Goal: Information Seeking & Learning: Learn about a topic

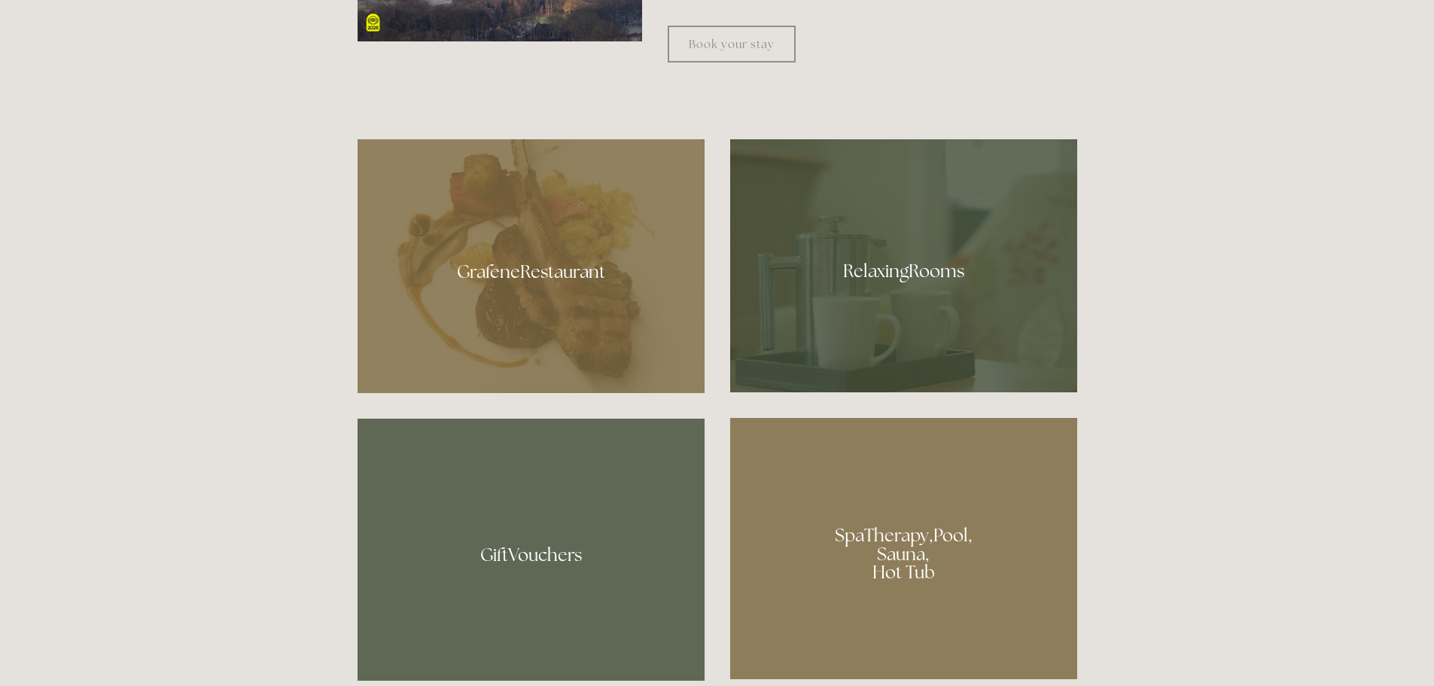
scroll to position [912, 0]
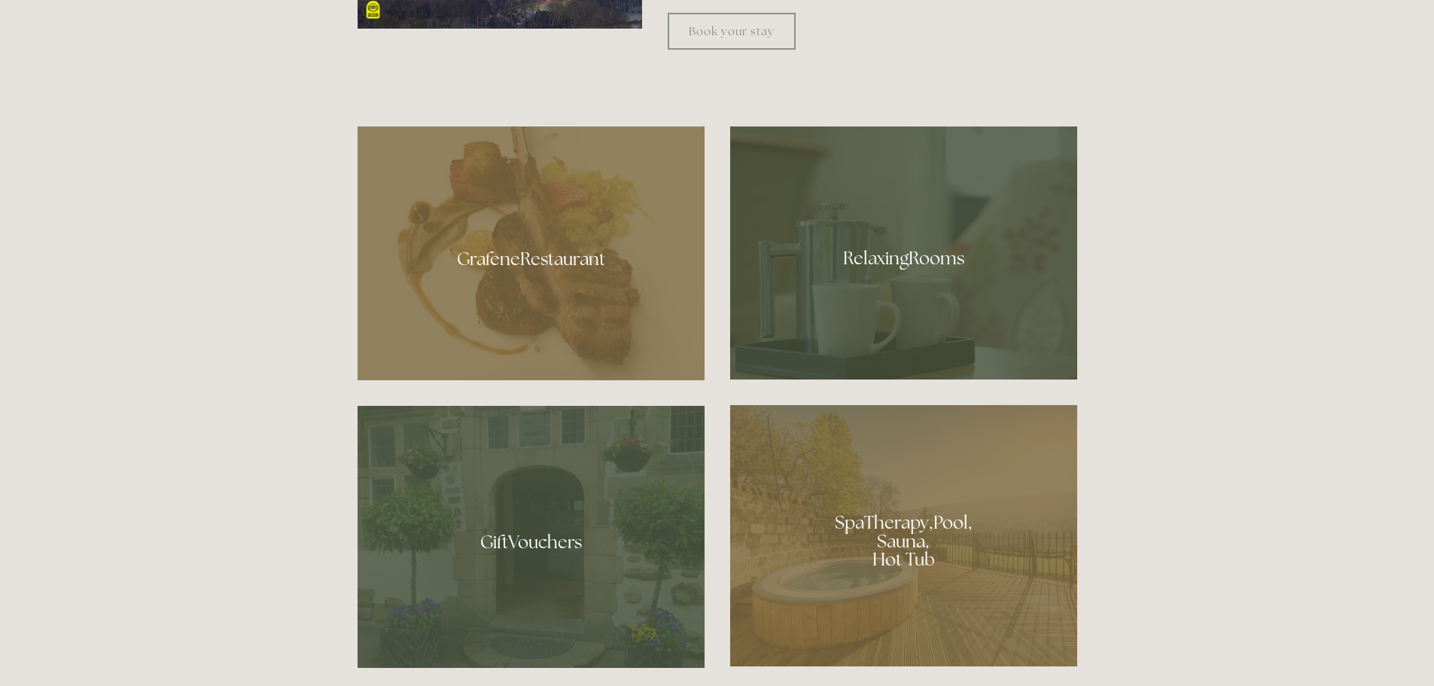
click at [612, 279] on div at bounding box center [531, 253] width 347 height 254
click at [966, 535] on div at bounding box center [903, 535] width 347 height 261
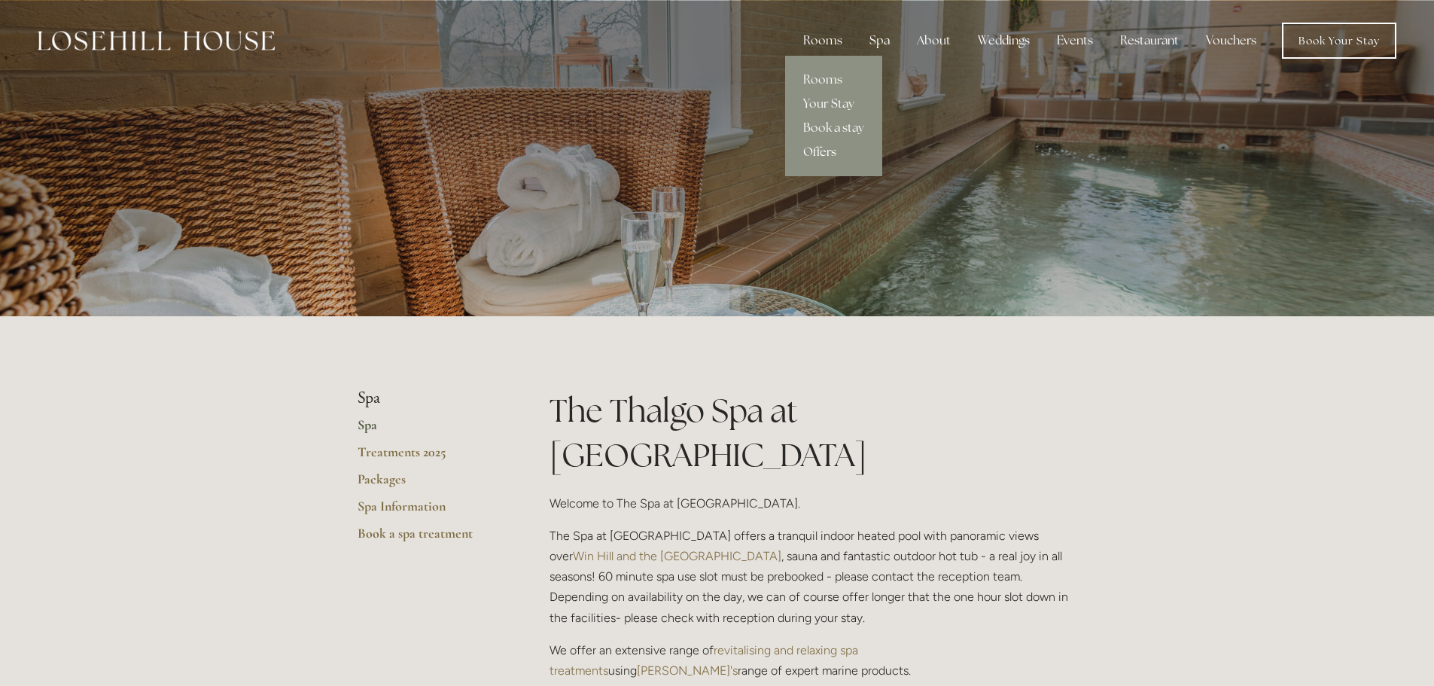
click at [820, 152] on link "Offers" at bounding box center [833, 152] width 97 height 24
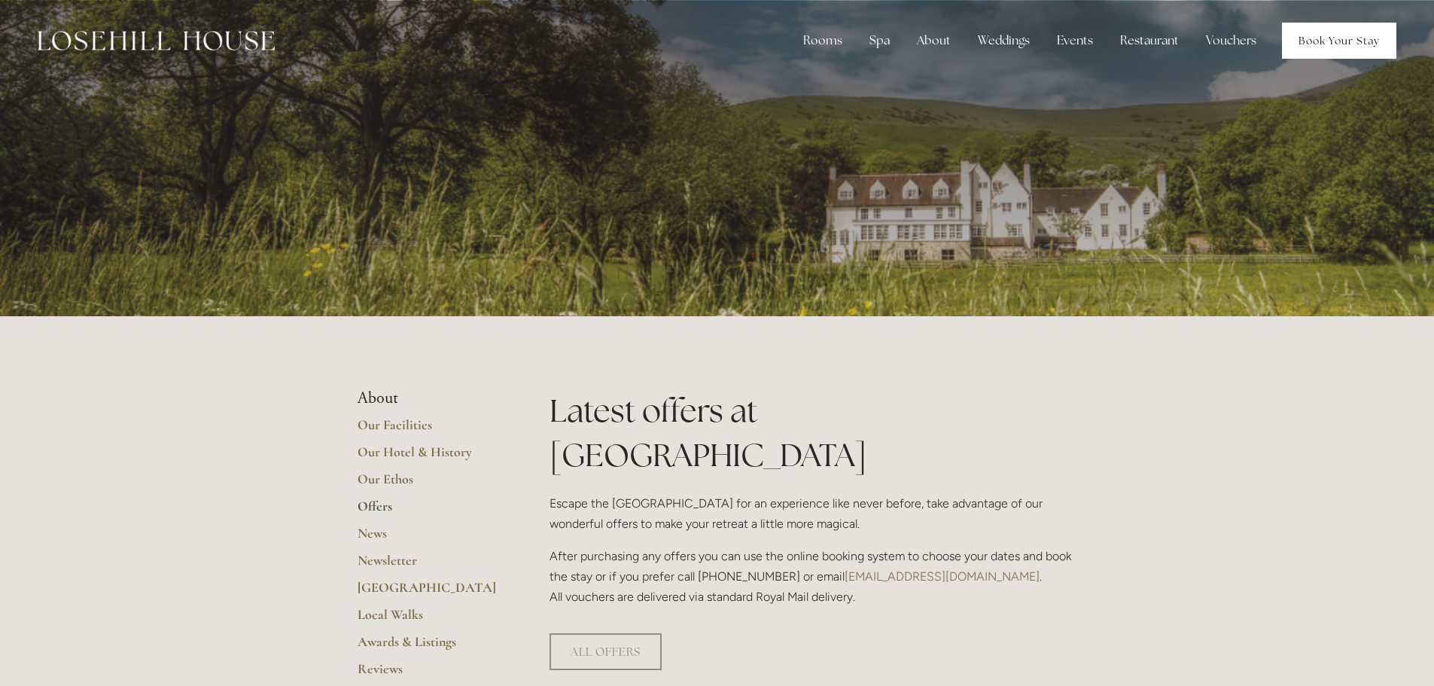
click at [1347, 49] on link "Book Your Stay" at bounding box center [1339, 41] width 114 height 36
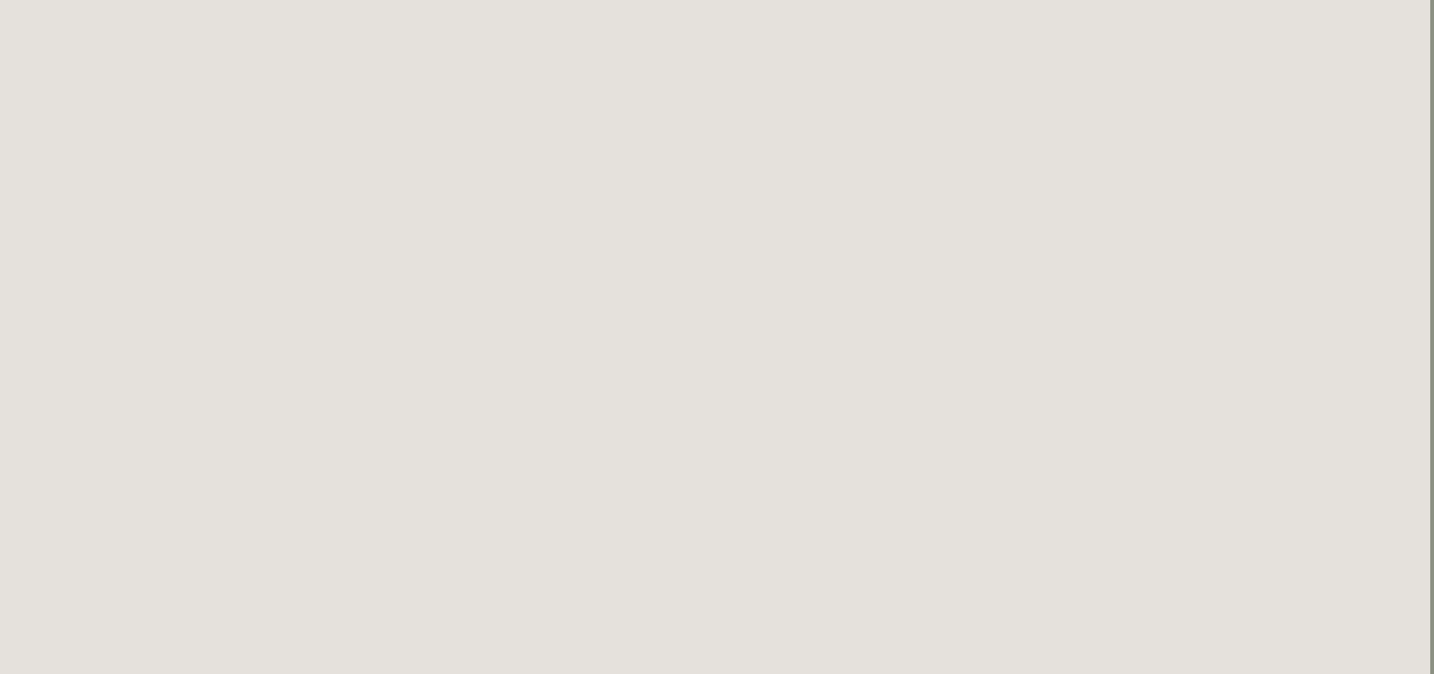
scroll to position [82, 4]
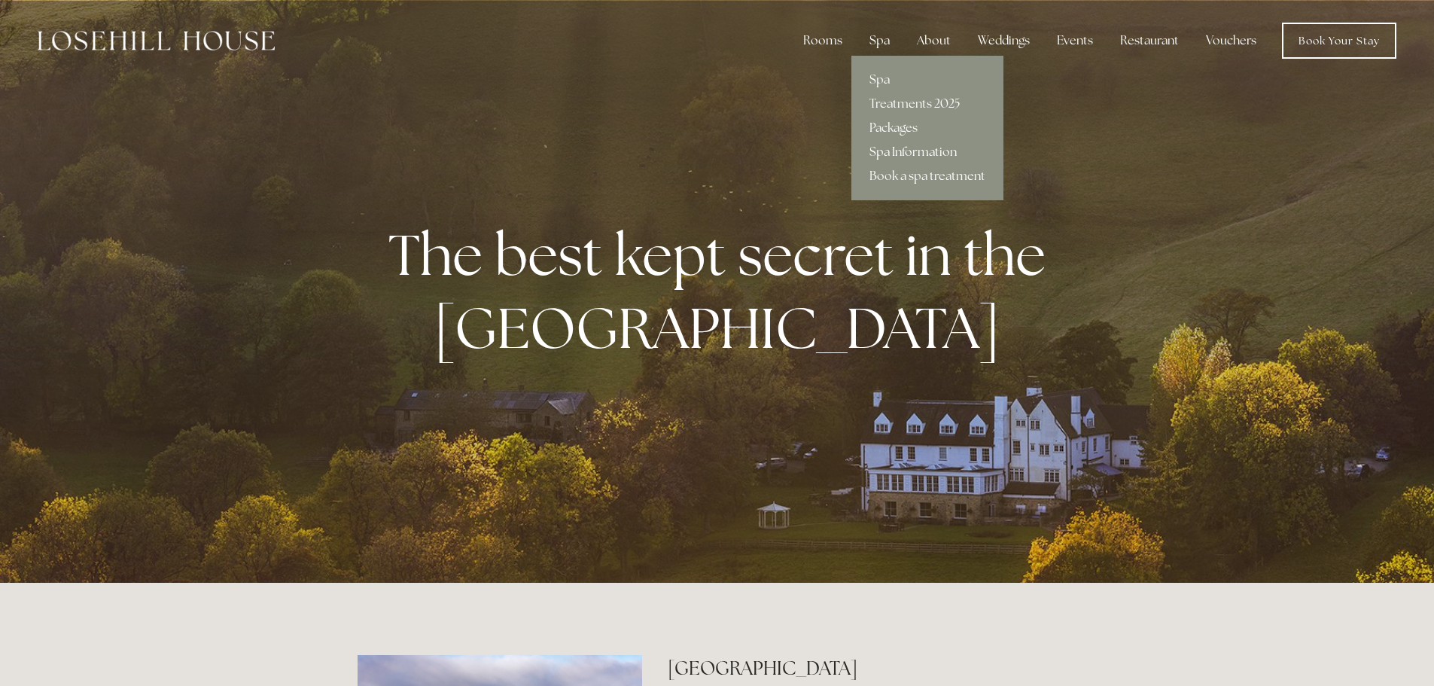
click at [904, 157] on link "Spa Information" at bounding box center [927, 152] width 152 height 24
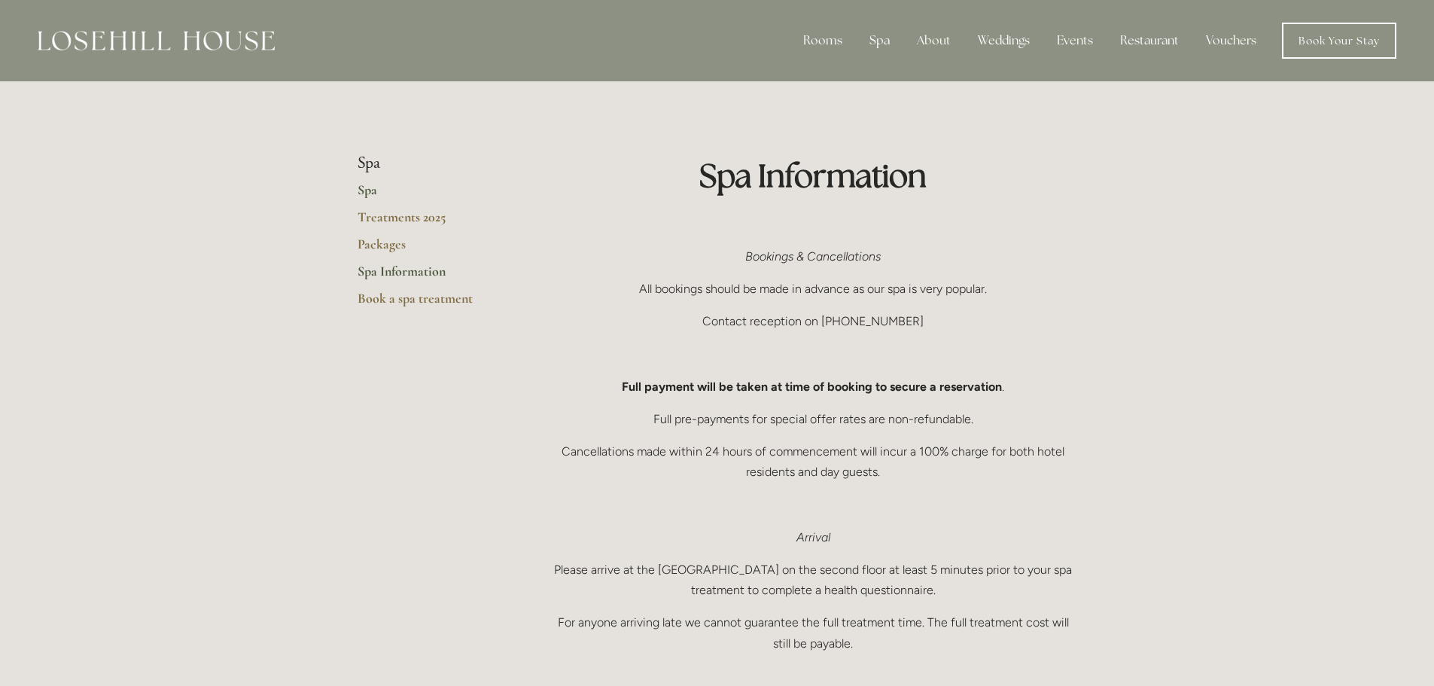
click at [370, 192] on link "Spa" at bounding box center [430, 194] width 144 height 27
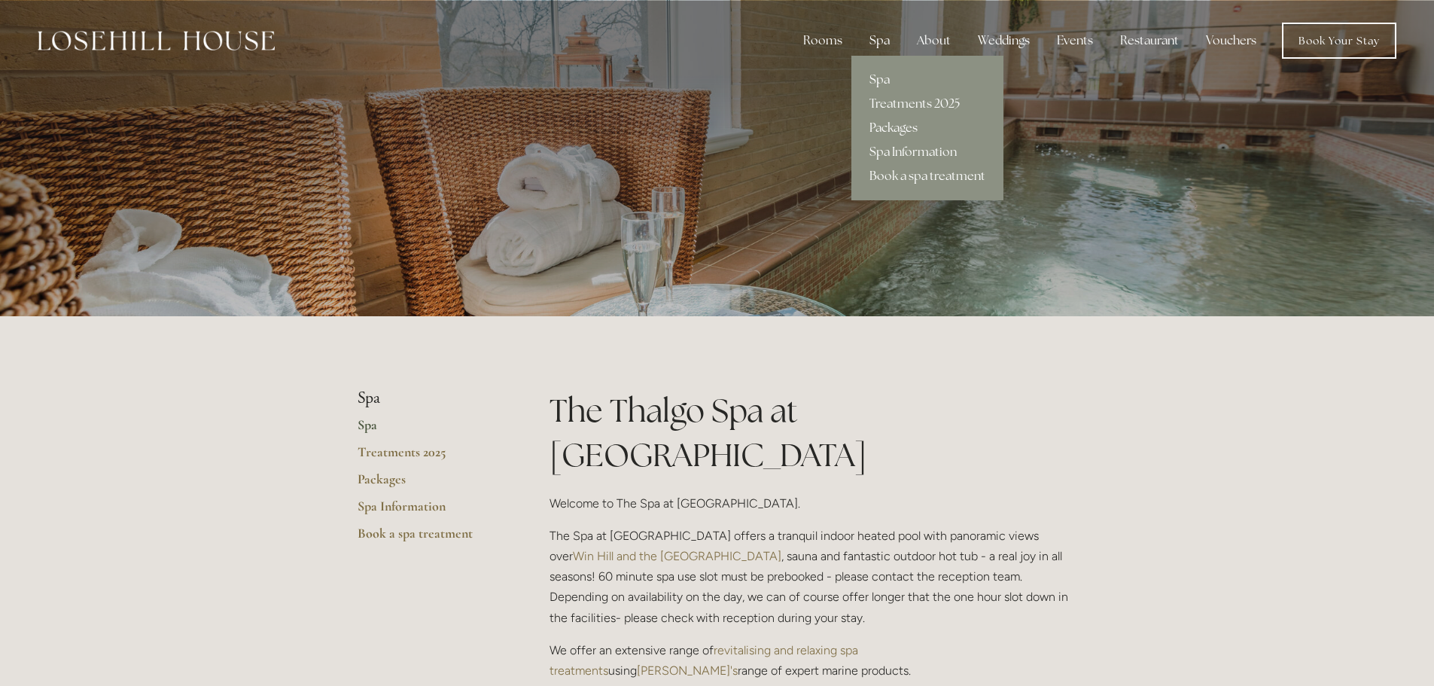
click at [899, 122] on link "Packages" at bounding box center [927, 128] width 152 height 24
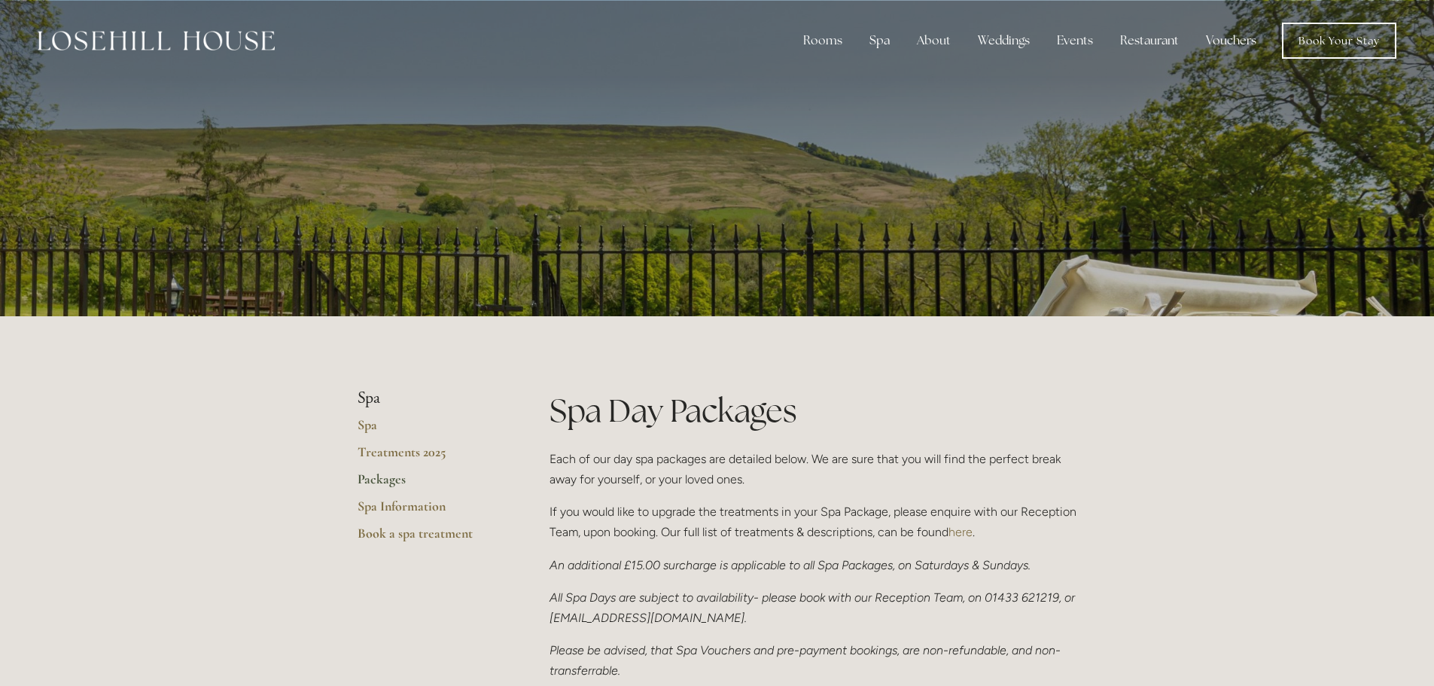
click at [214, 29] on div at bounding box center [156, 41] width 237 height 36
click at [175, 50] on div at bounding box center [156, 41] width 237 height 36
click at [149, 41] on img at bounding box center [156, 41] width 237 height 20
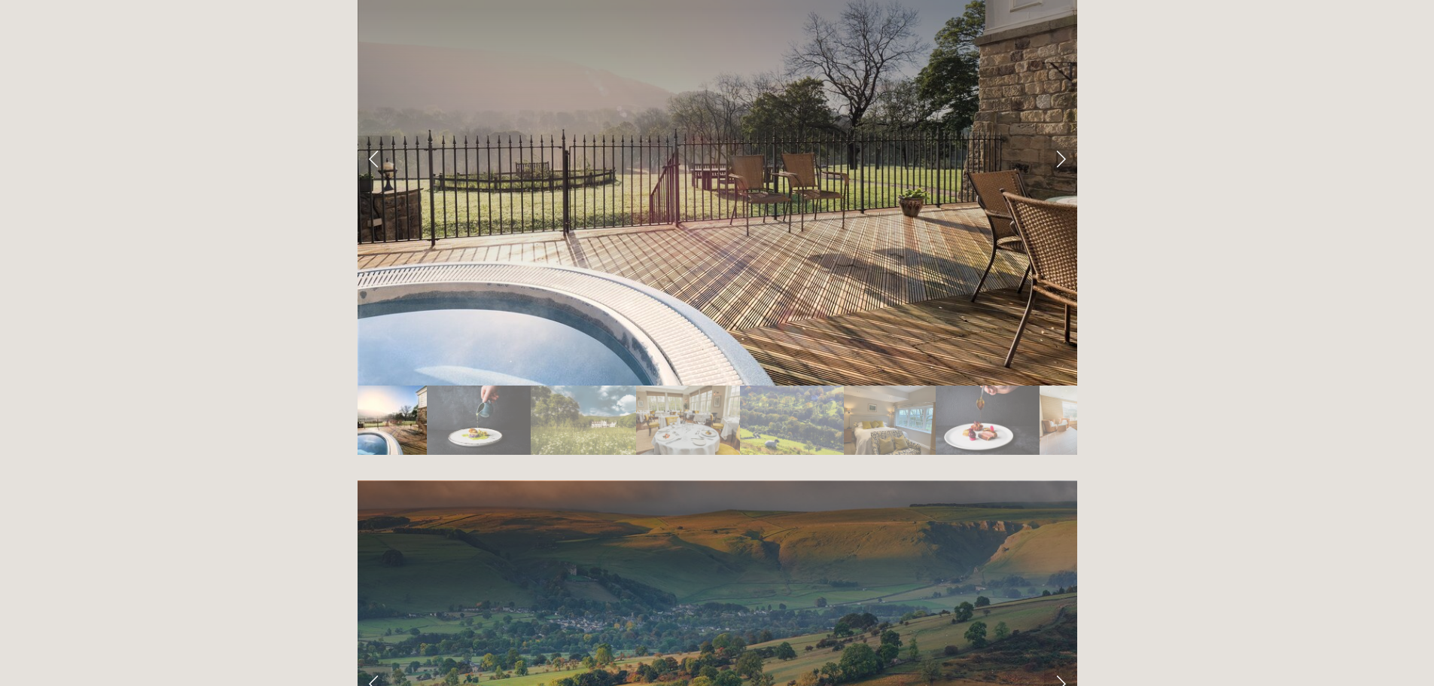
scroll to position [2698, 0]
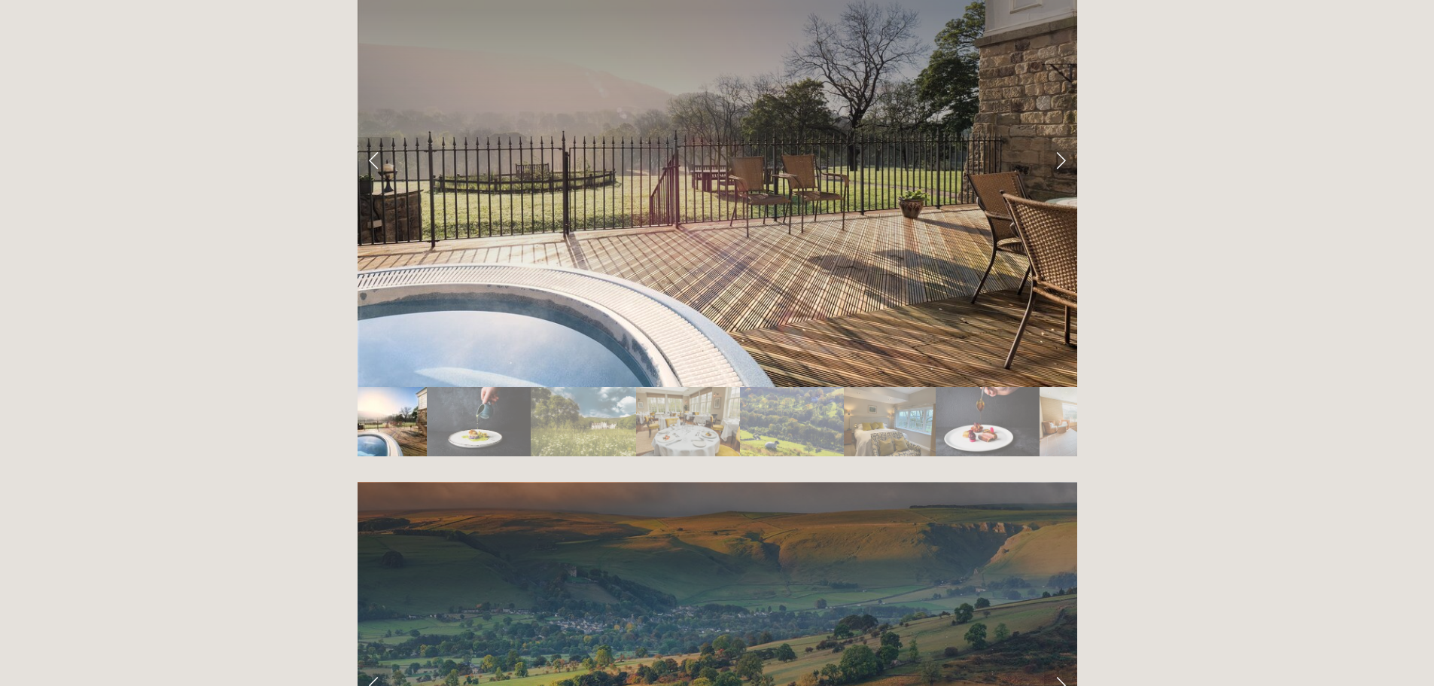
click at [470, 387] on img "Slide 2" at bounding box center [479, 421] width 105 height 69
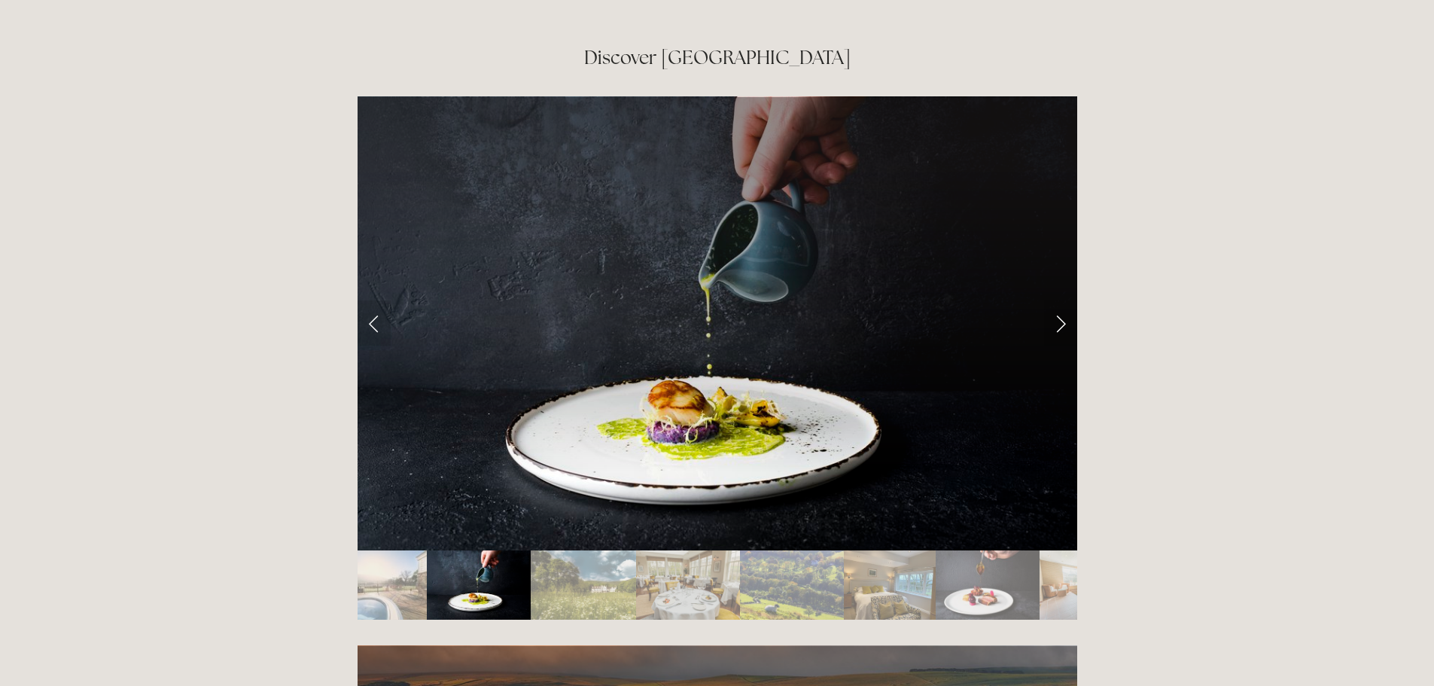
scroll to position [2533, 0]
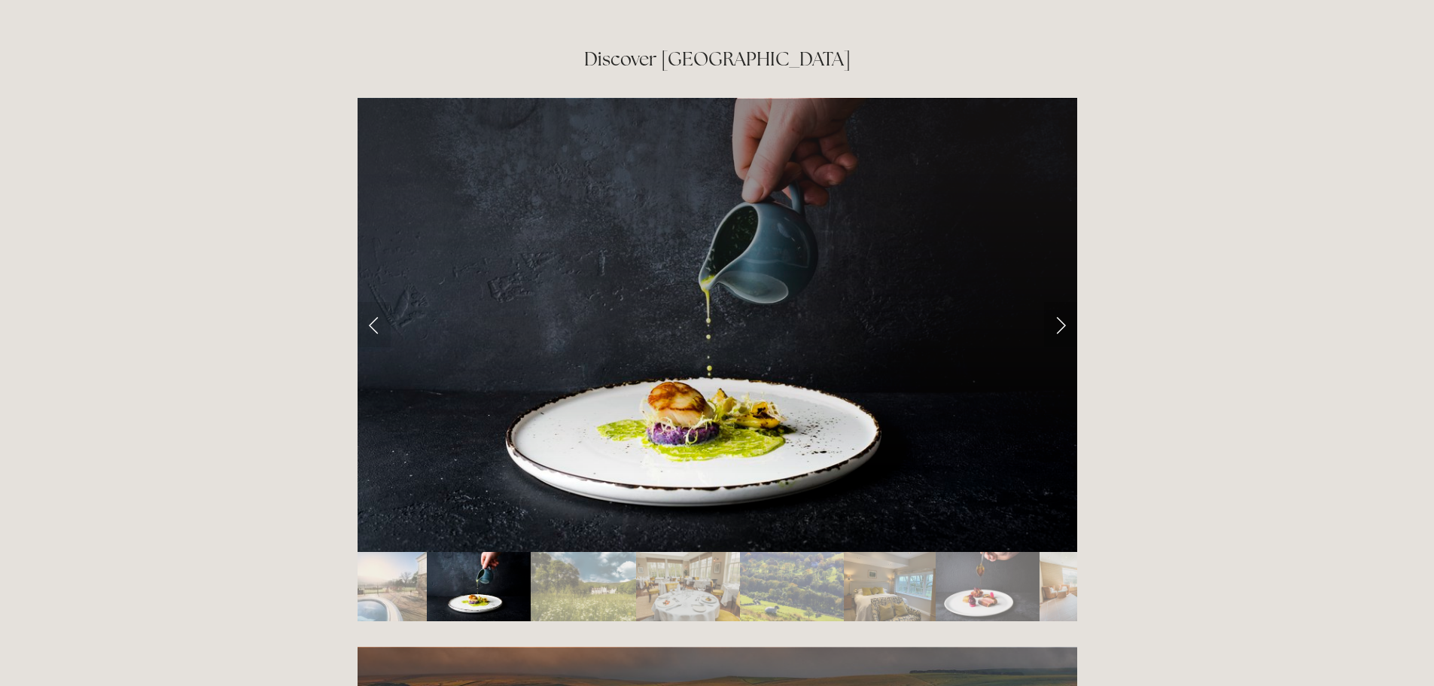
click at [1064, 302] on link "Next Slide" at bounding box center [1060, 324] width 33 height 45
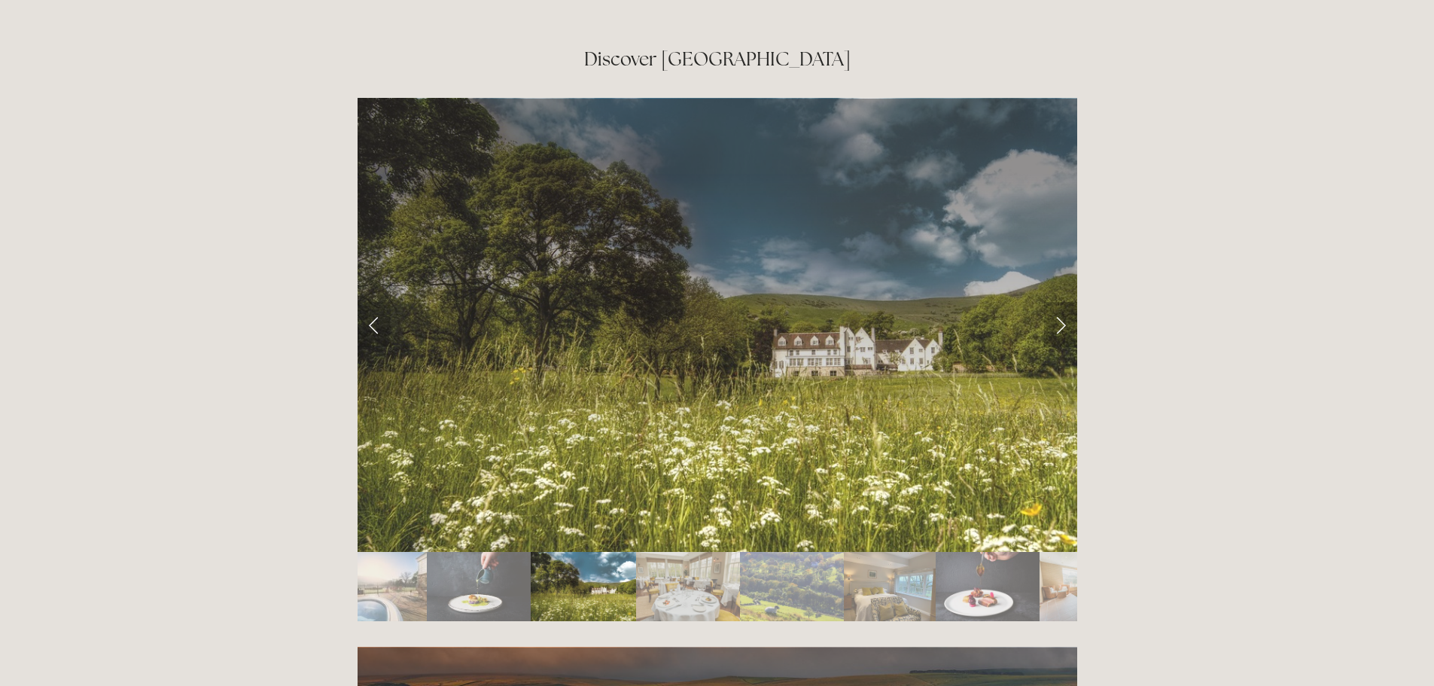
click at [1064, 302] on link "Next Slide" at bounding box center [1060, 324] width 33 height 45
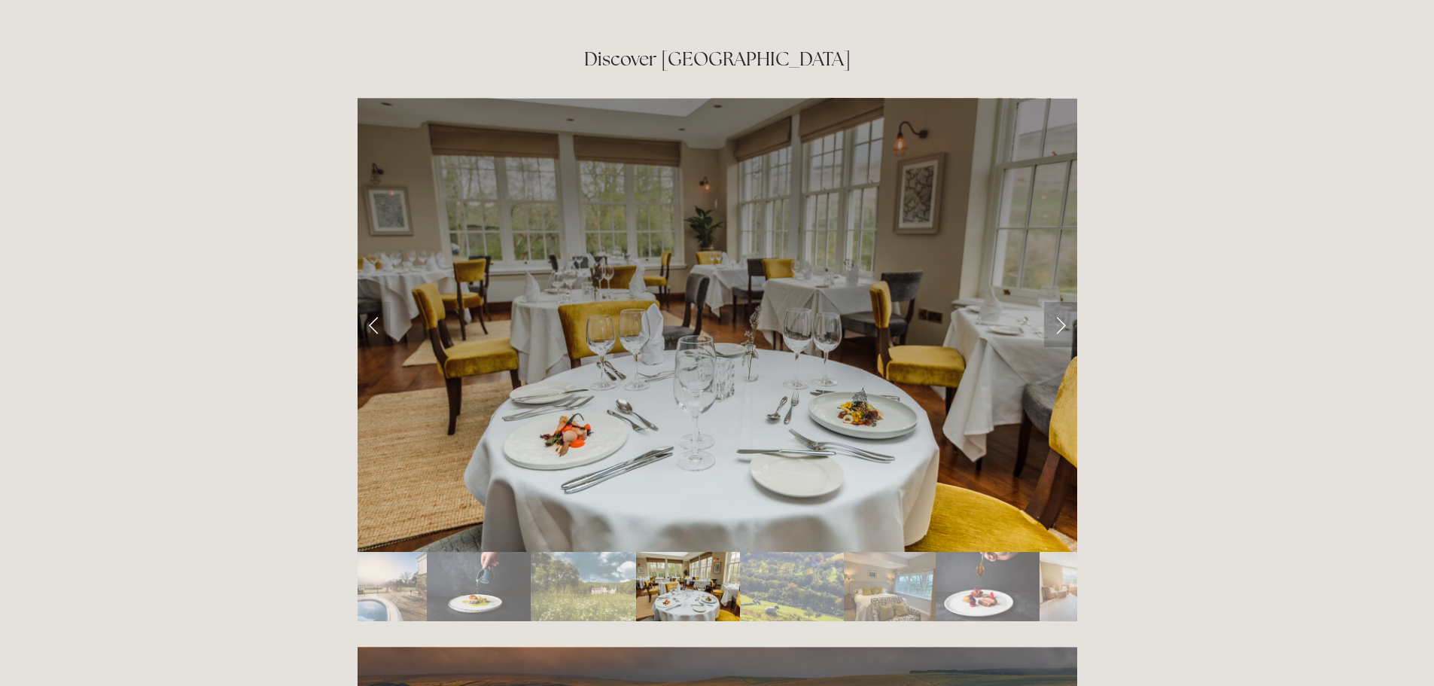
click at [1064, 302] on link "Next Slide" at bounding box center [1060, 324] width 33 height 45
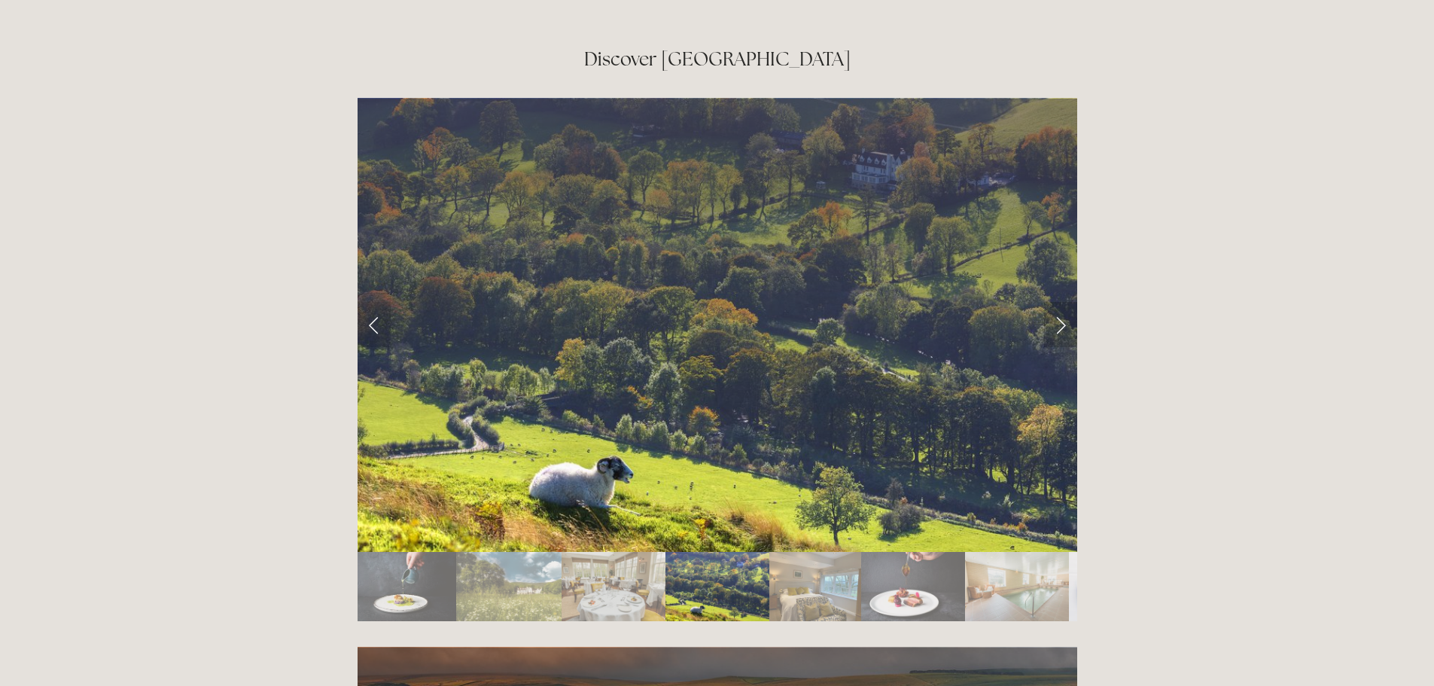
click at [1064, 302] on link "Next Slide" at bounding box center [1060, 324] width 33 height 45
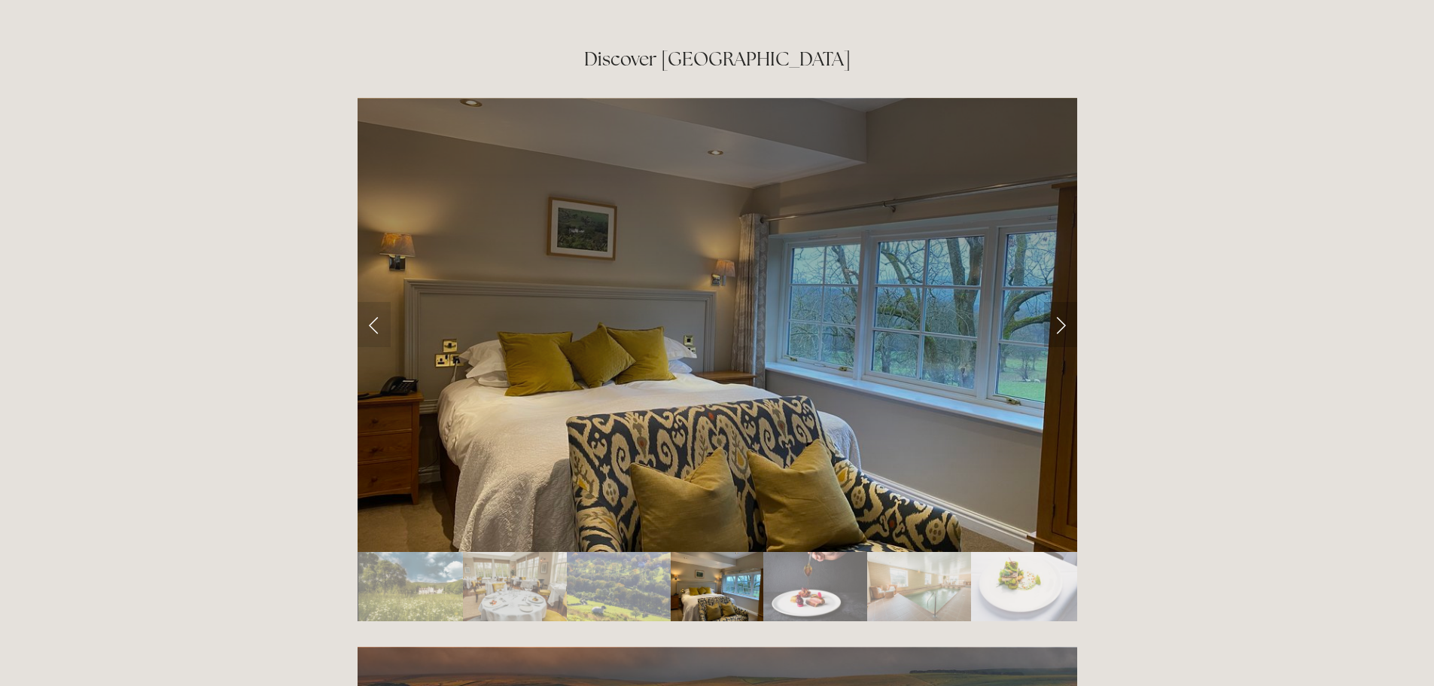
click at [1064, 302] on link "Next Slide" at bounding box center [1060, 324] width 33 height 45
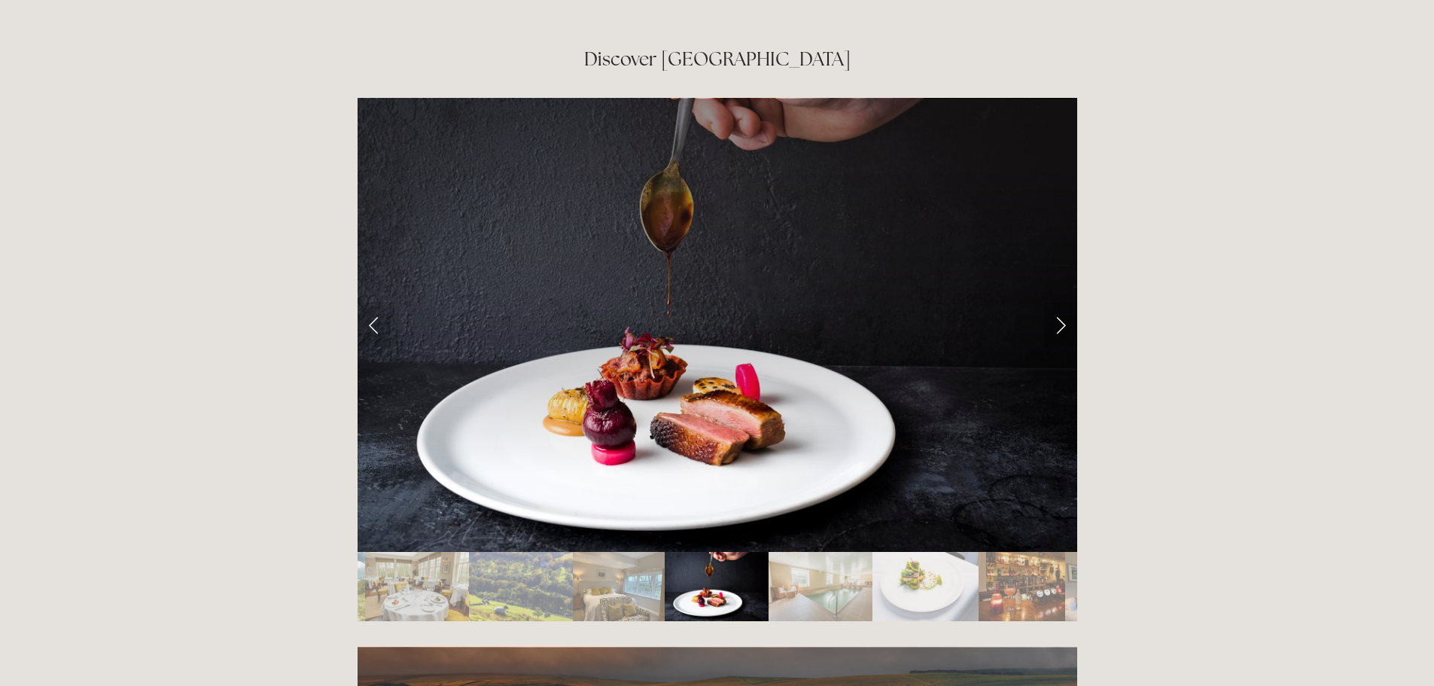
click at [1064, 302] on link "Next Slide" at bounding box center [1060, 324] width 33 height 45
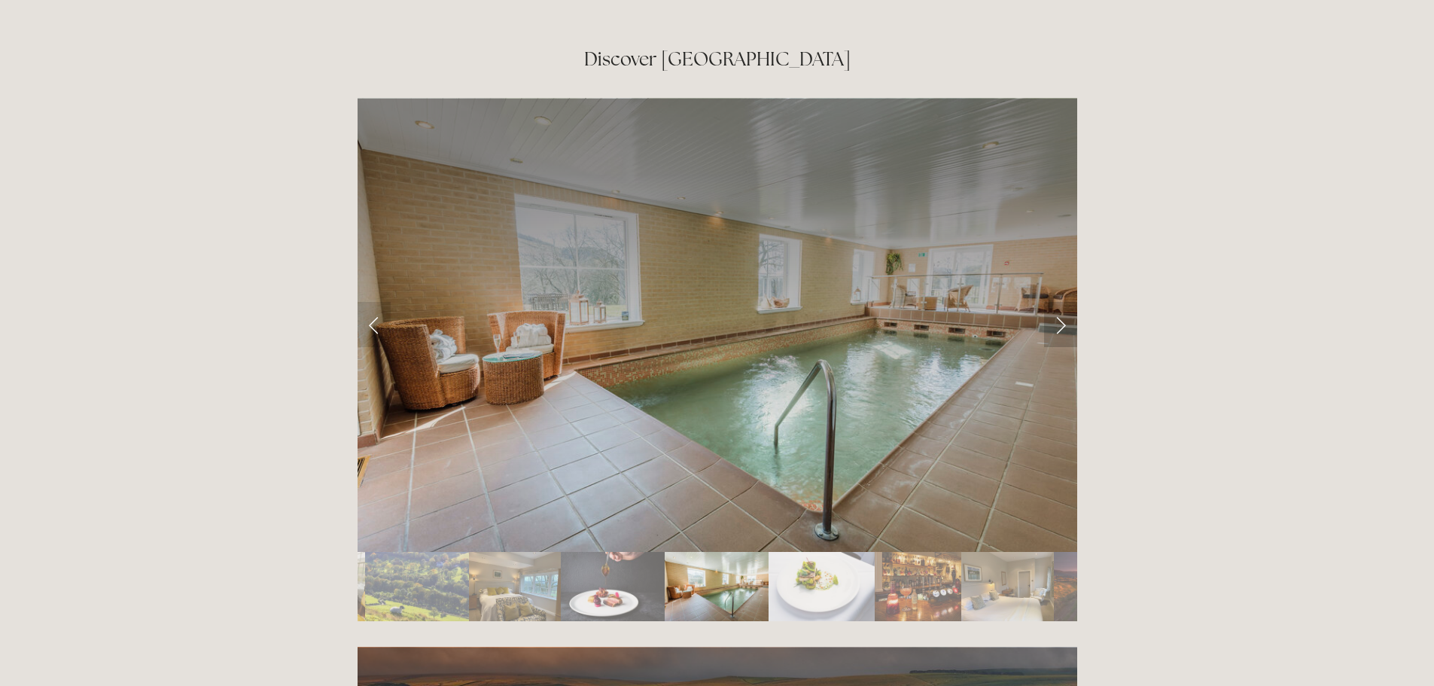
click at [1064, 302] on link "Next Slide" at bounding box center [1060, 324] width 33 height 45
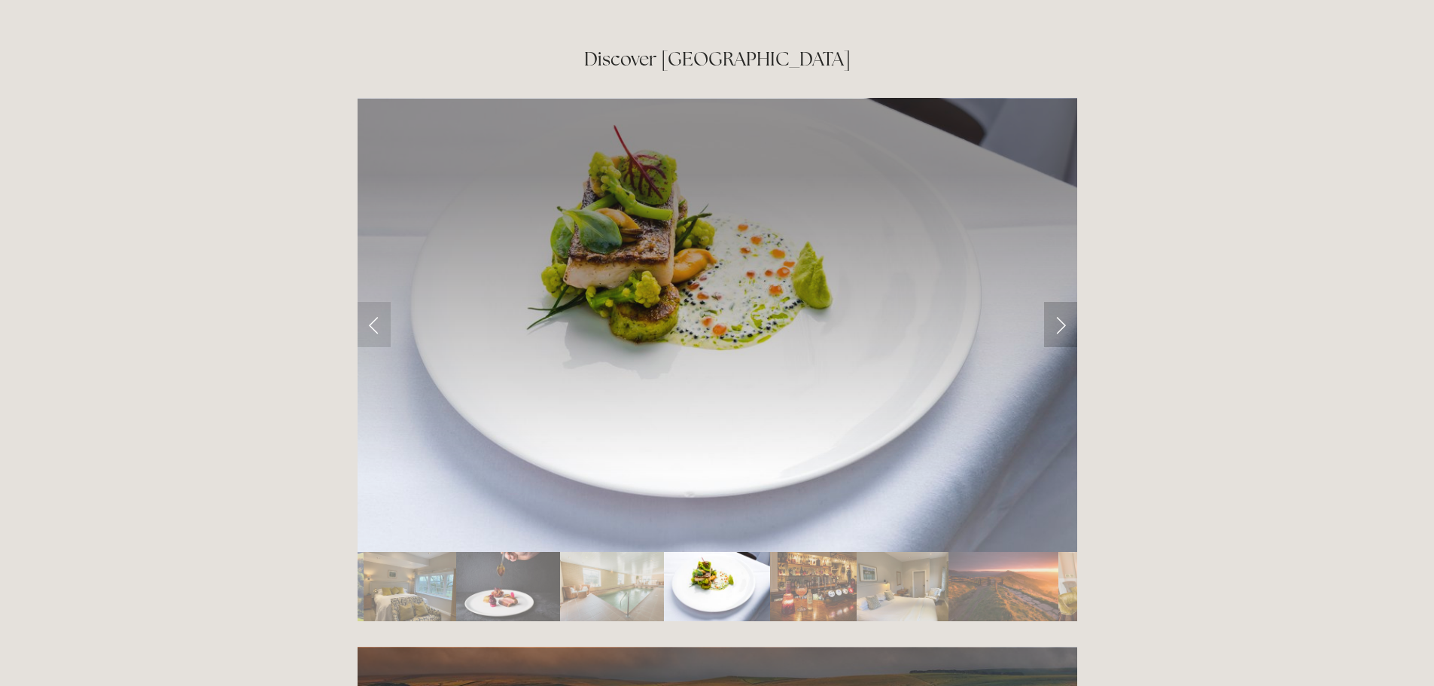
click at [1064, 302] on link "Next Slide" at bounding box center [1060, 324] width 33 height 45
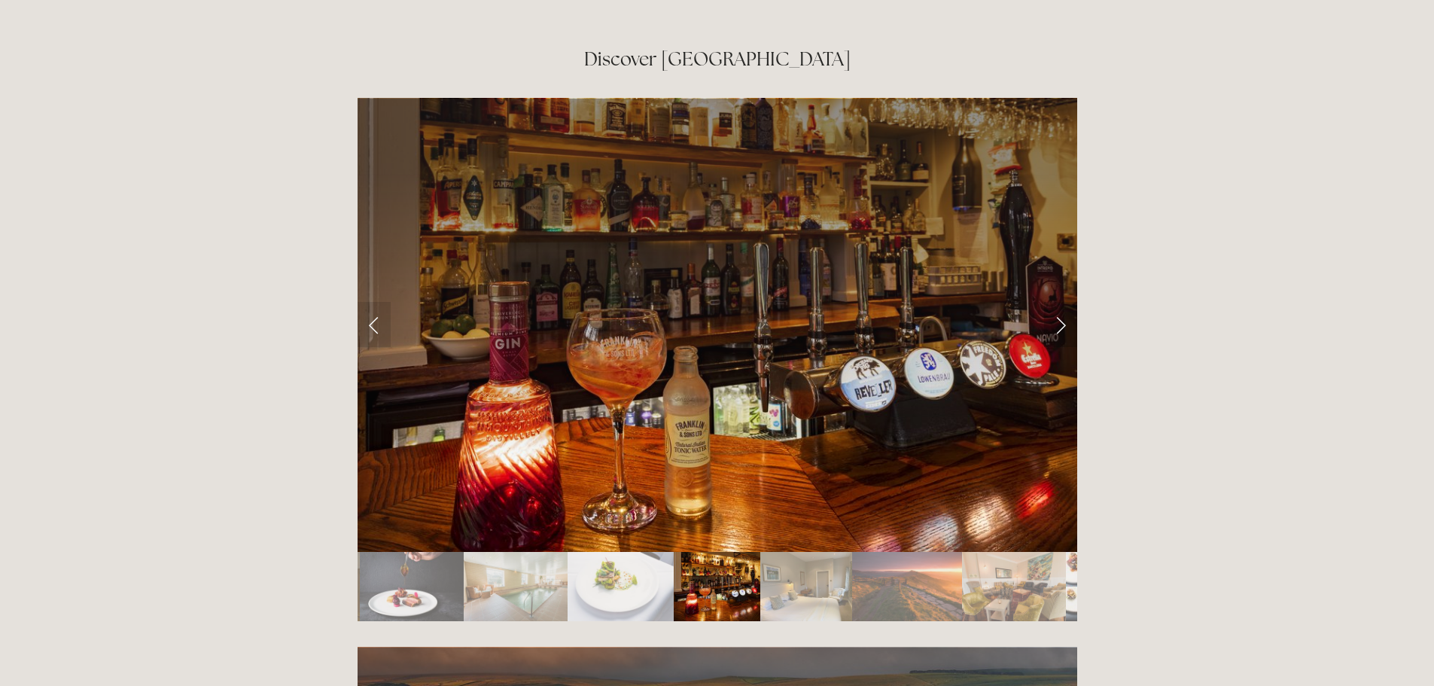
click at [1064, 302] on link "Next Slide" at bounding box center [1060, 324] width 33 height 45
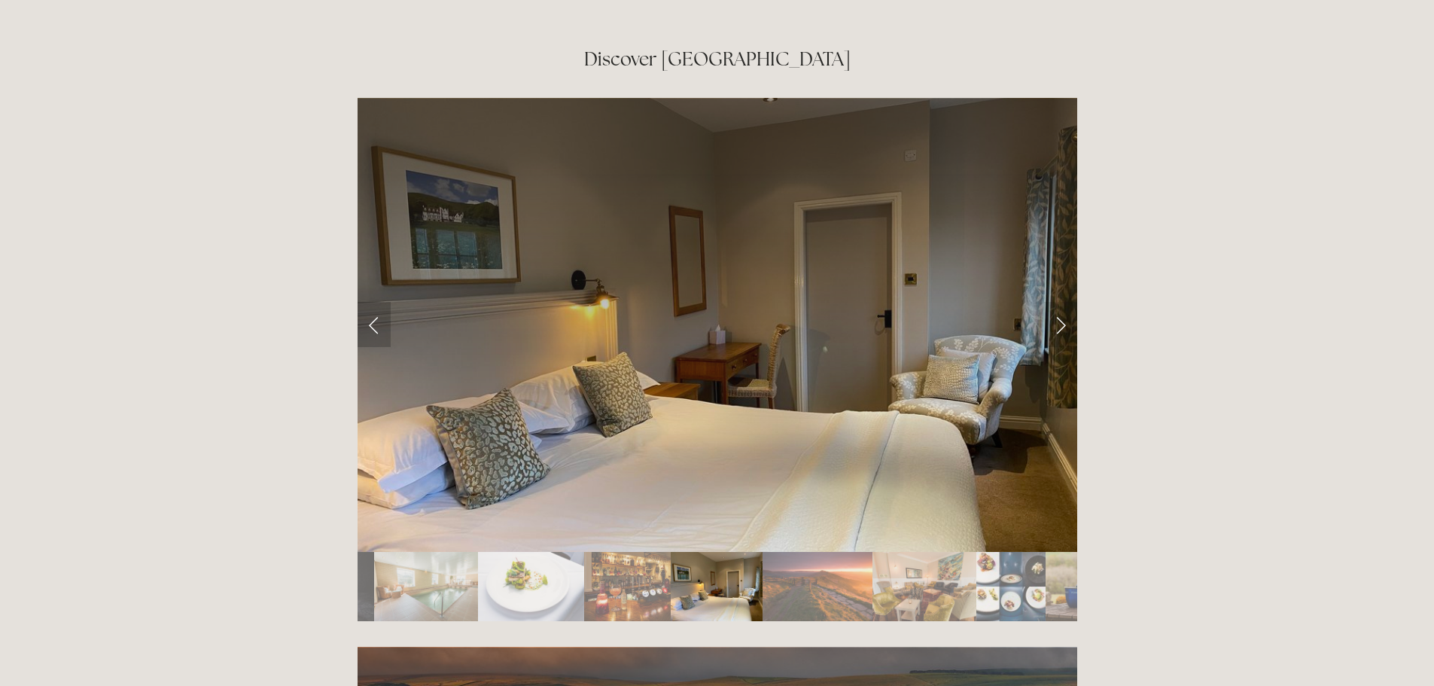
click at [373, 302] on link "Previous Slide" at bounding box center [374, 324] width 33 height 45
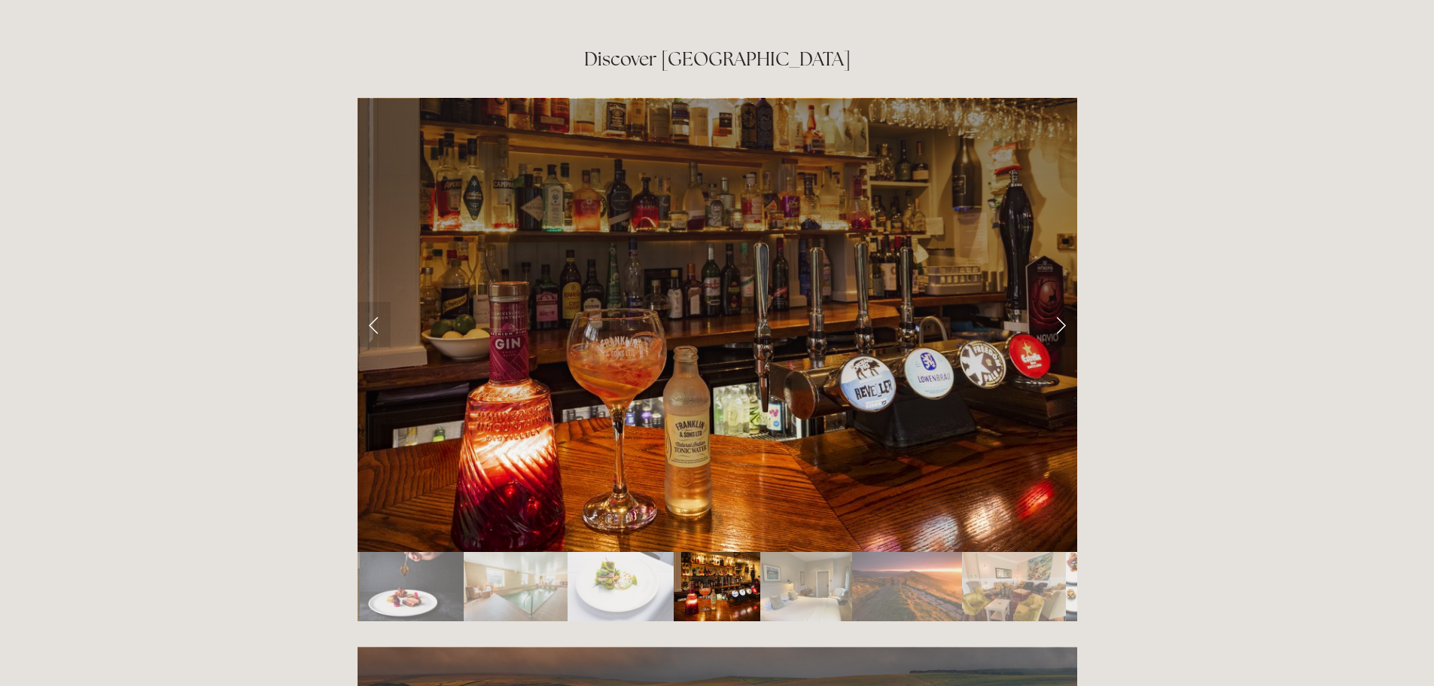
click at [1061, 302] on link "Next Slide" at bounding box center [1060, 324] width 33 height 45
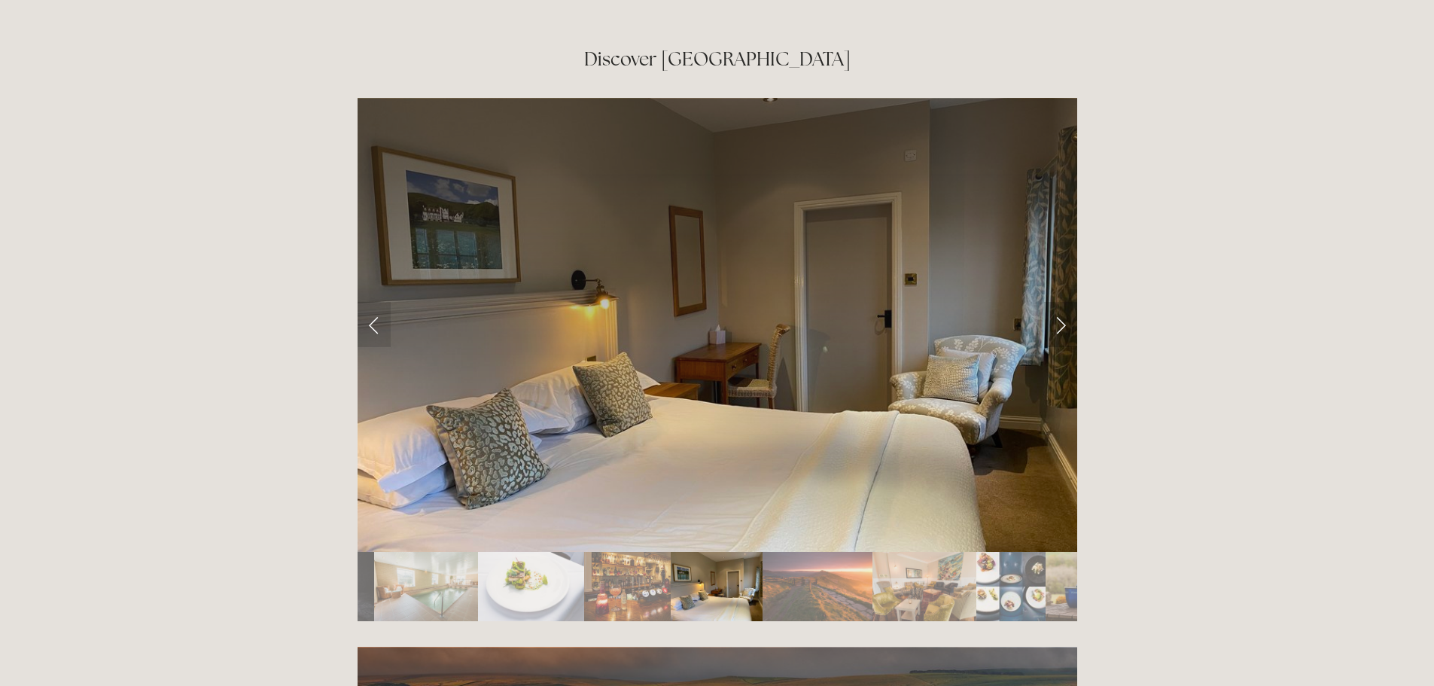
click at [1061, 302] on link "Next Slide" at bounding box center [1060, 324] width 33 height 45
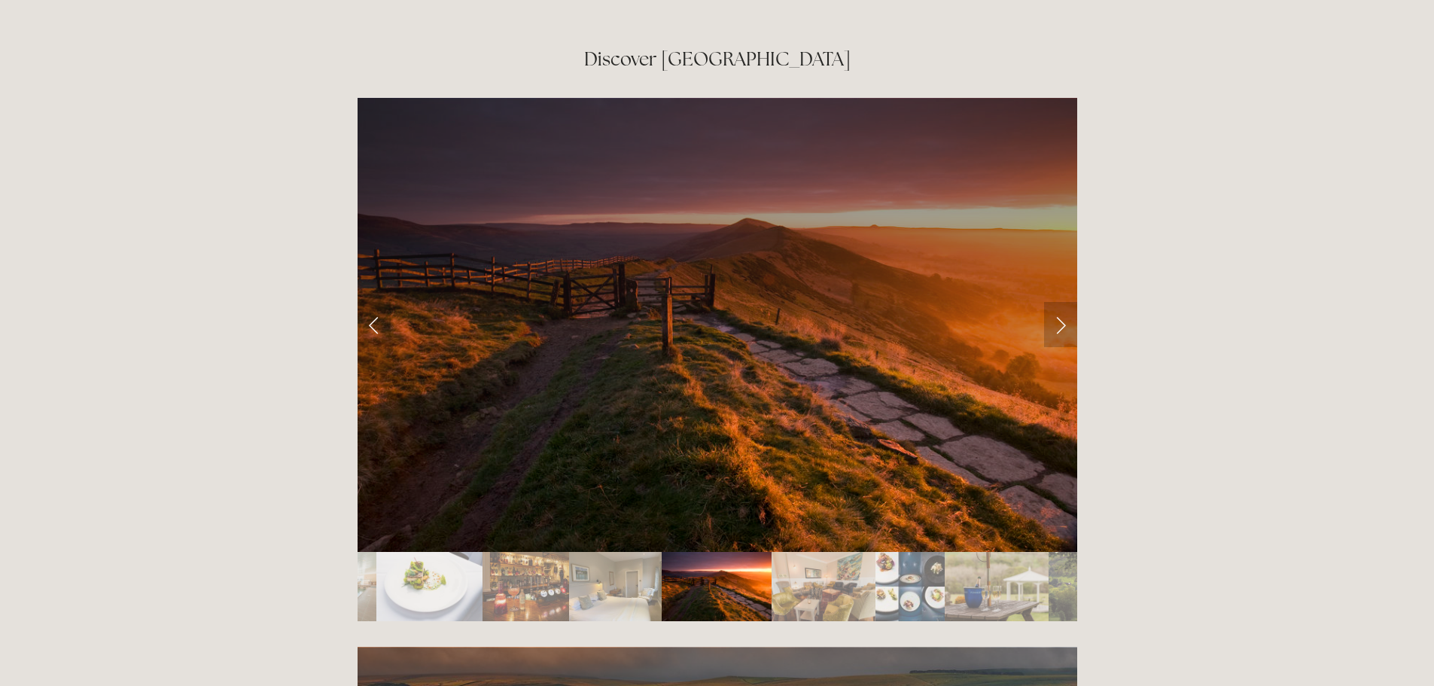
click at [1061, 302] on link "Next Slide" at bounding box center [1060, 324] width 33 height 45
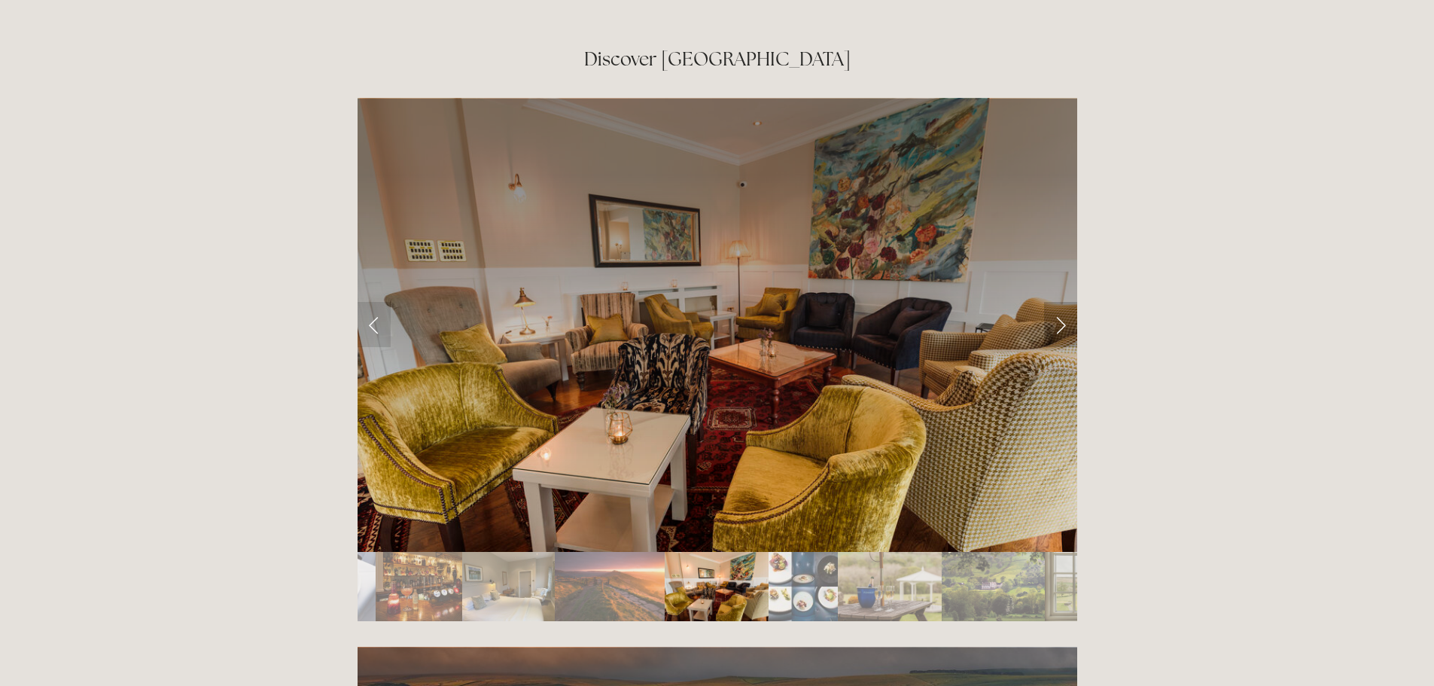
click at [1061, 302] on link "Next Slide" at bounding box center [1060, 324] width 33 height 45
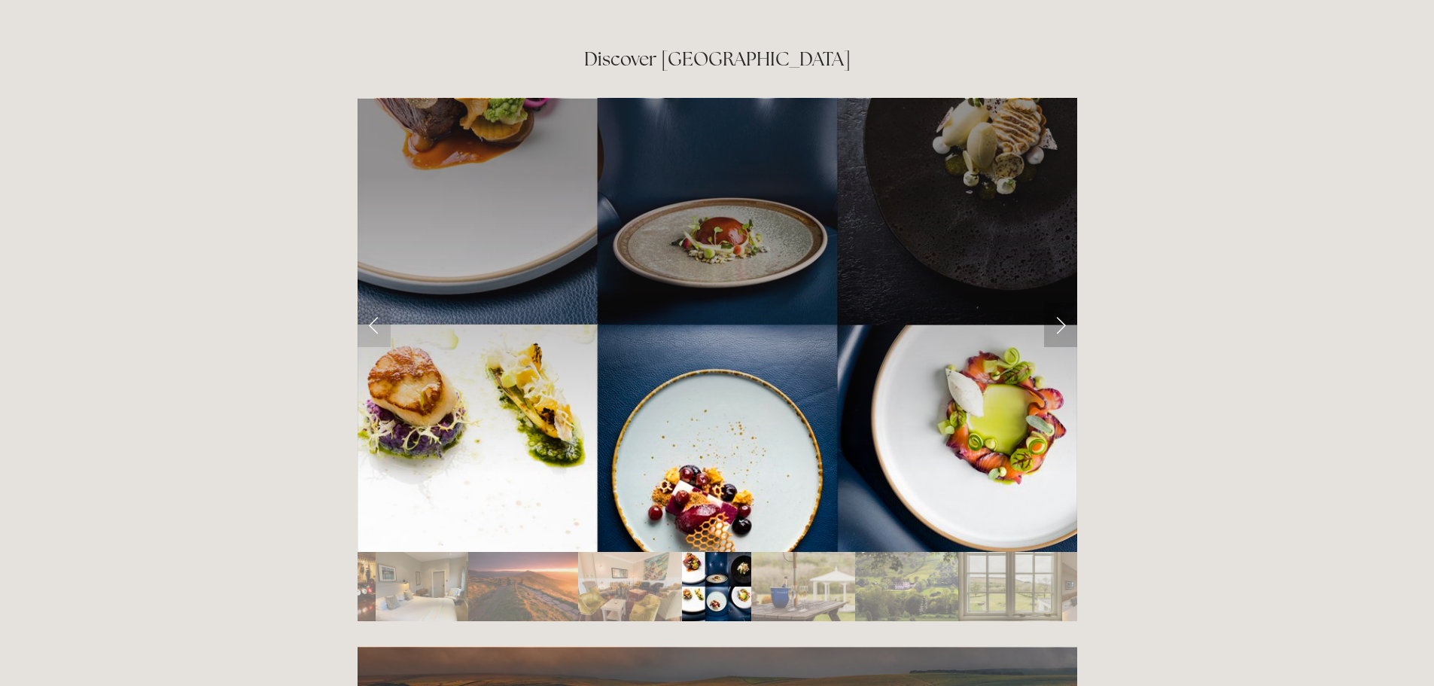
click at [1061, 302] on link "Next Slide" at bounding box center [1060, 324] width 33 height 45
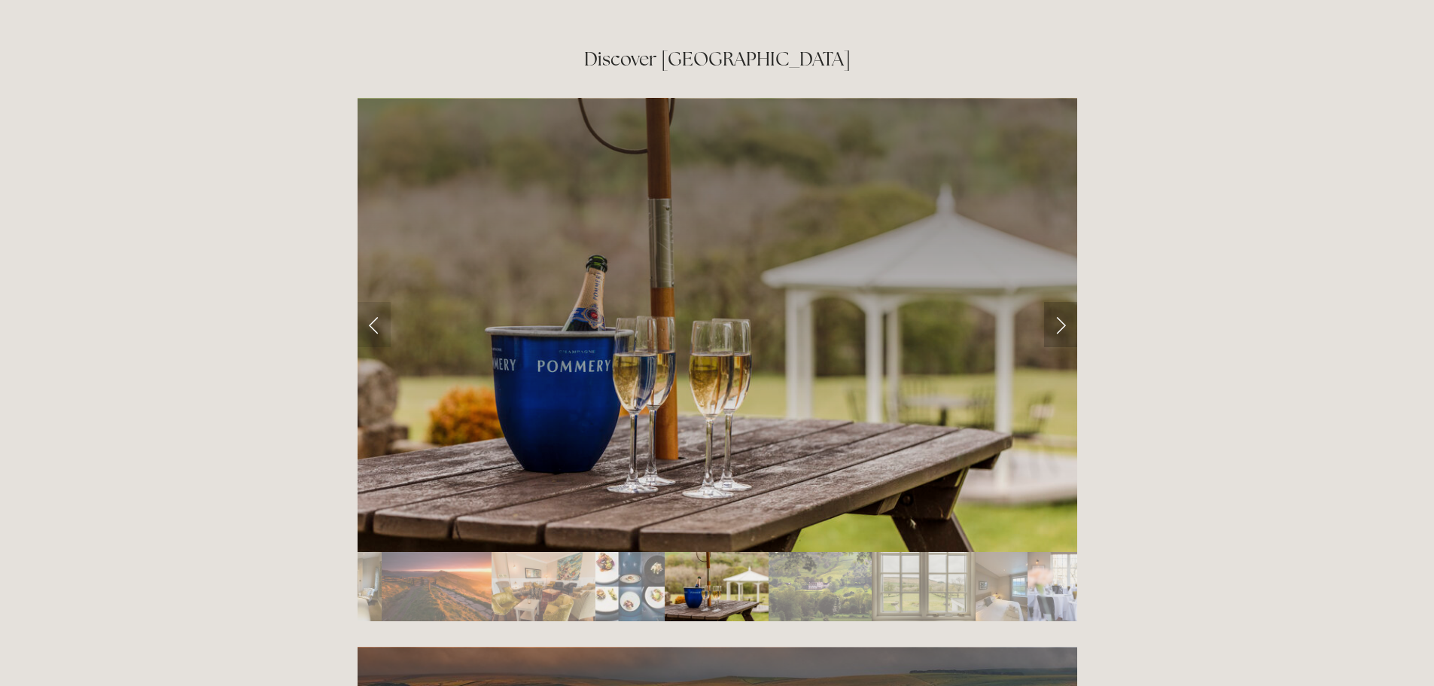
click at [1061, 302] on link "Next Slide" at bounding box center [1060, 324] width 33 height 45
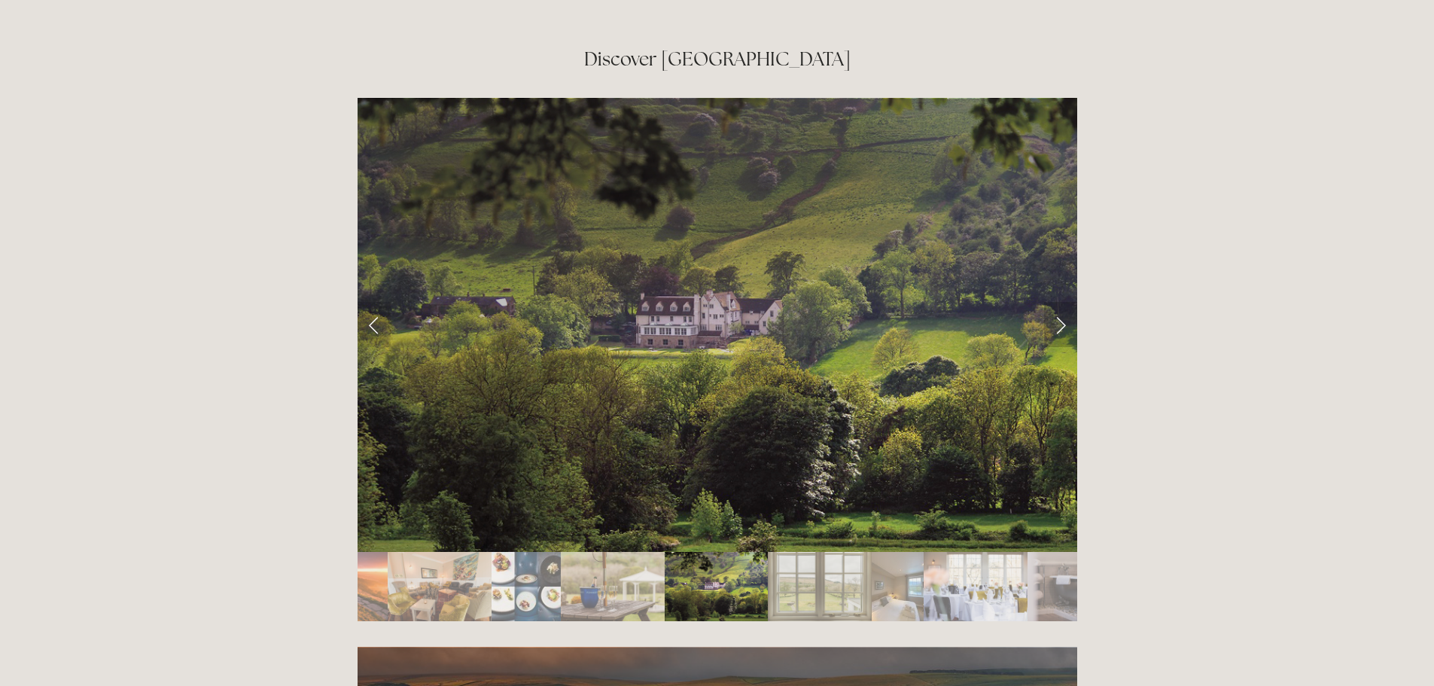
click at [1061, 302] on link "Next Slide" at bounding box center [1060, 324] width 33 height 45
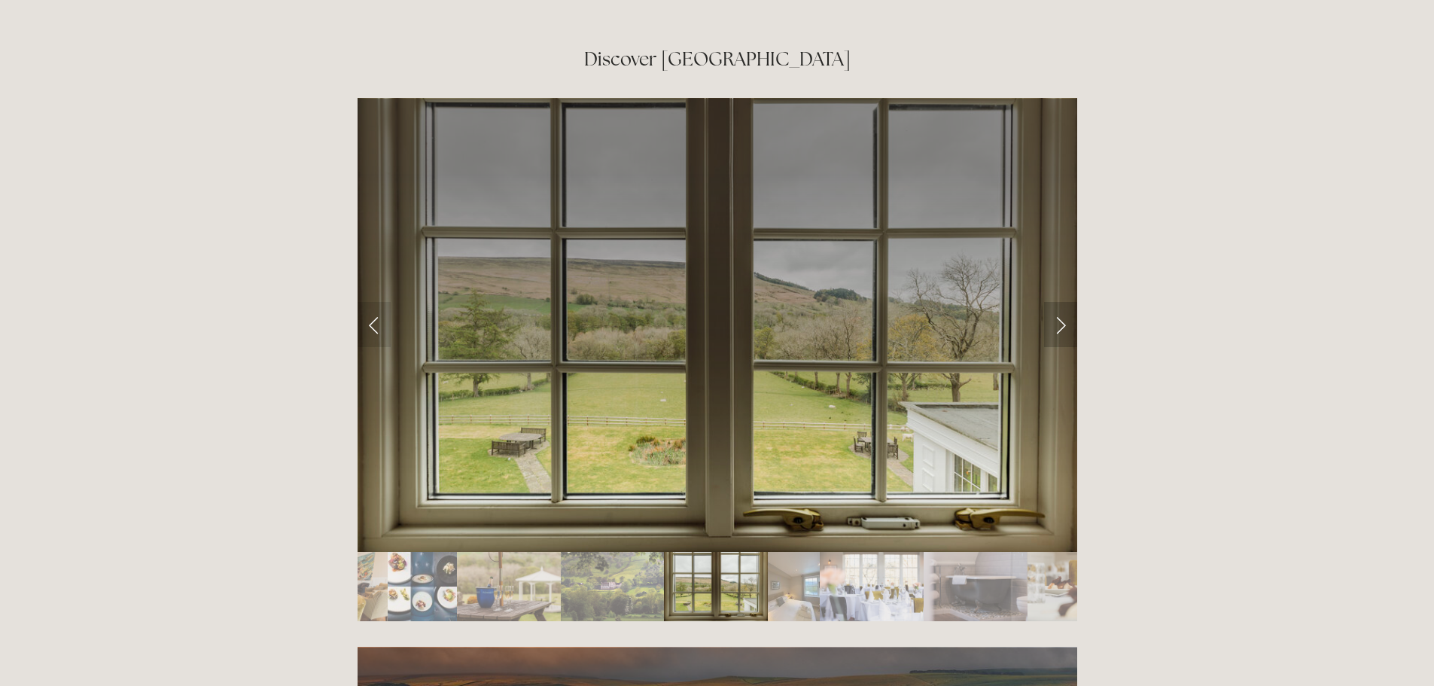
click at [1061, 302] on link "Next Slide" at bounding box center [1060, 324] width 33 height 45
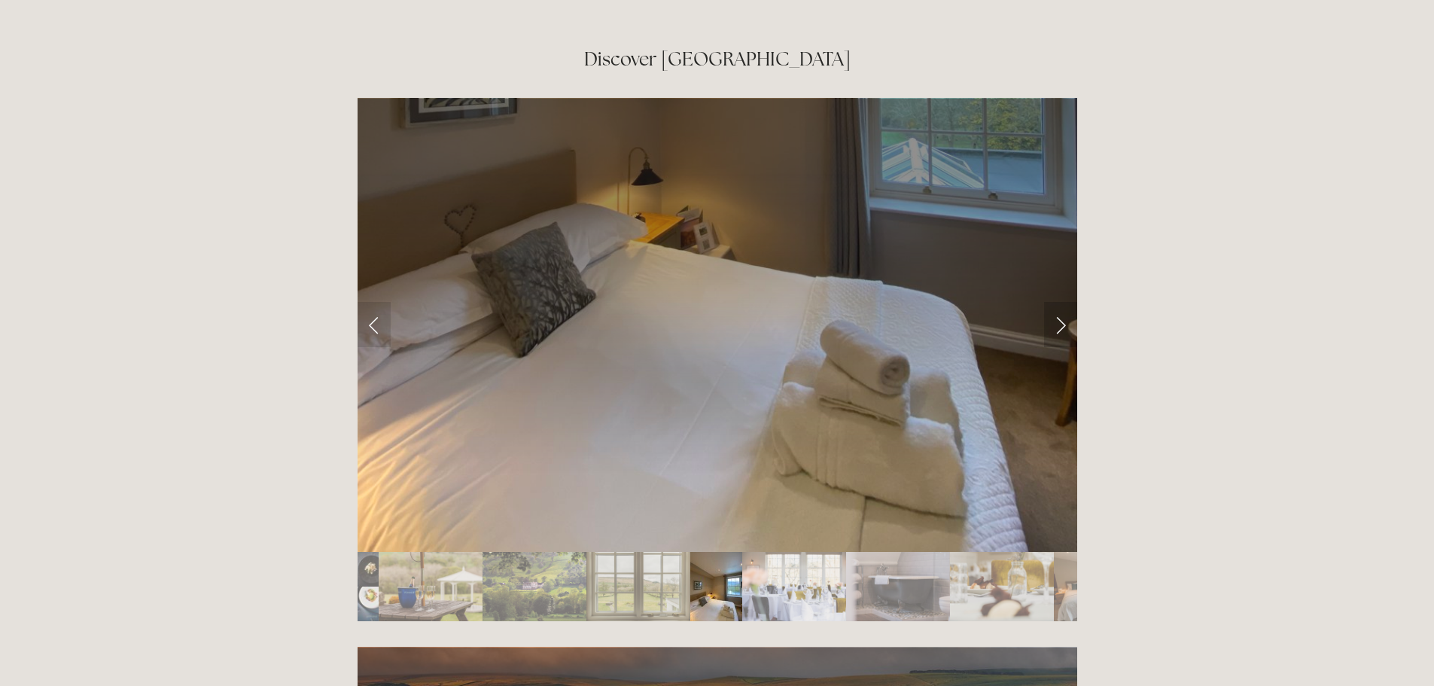
click at [1061, 302] on link "Next Slide" at bounding box center [1060, 324] width 33 height 45
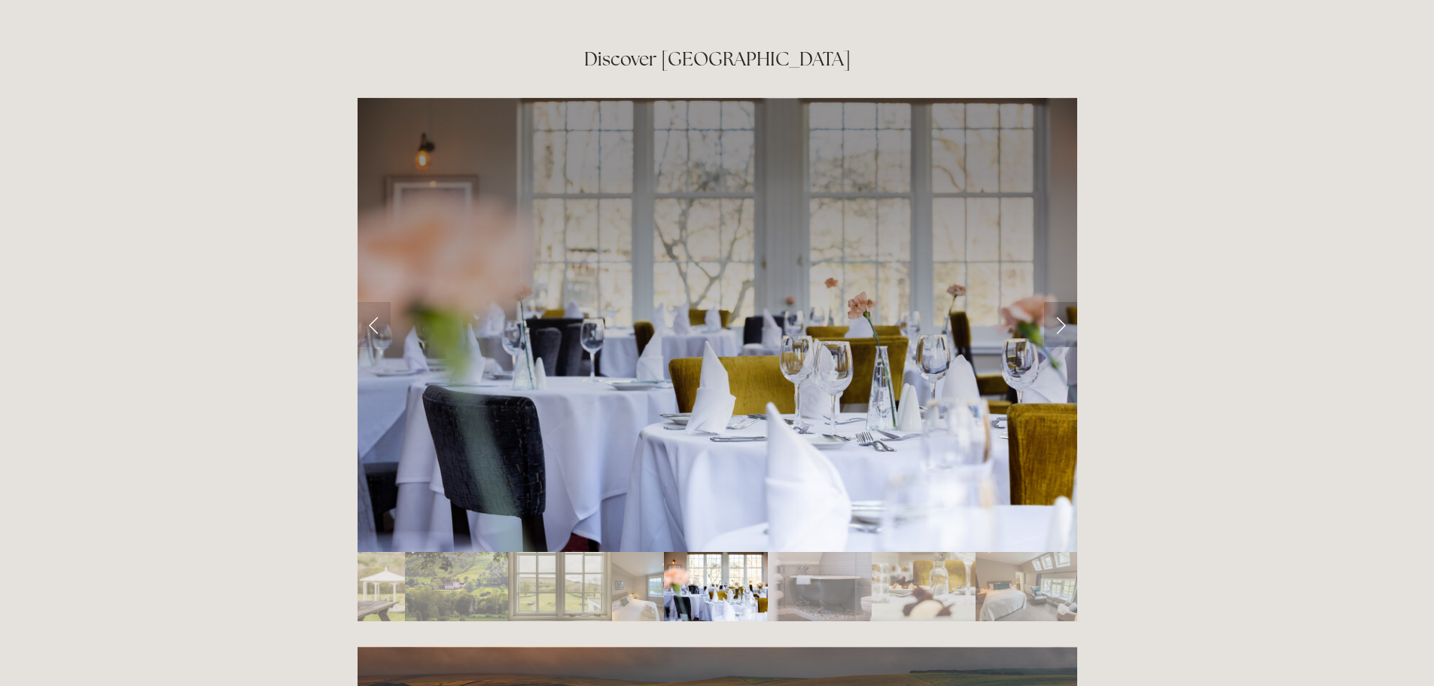
click at [1061, 302] on link "Next Slide" at bounding box center [1060, 324] width 33 height 45
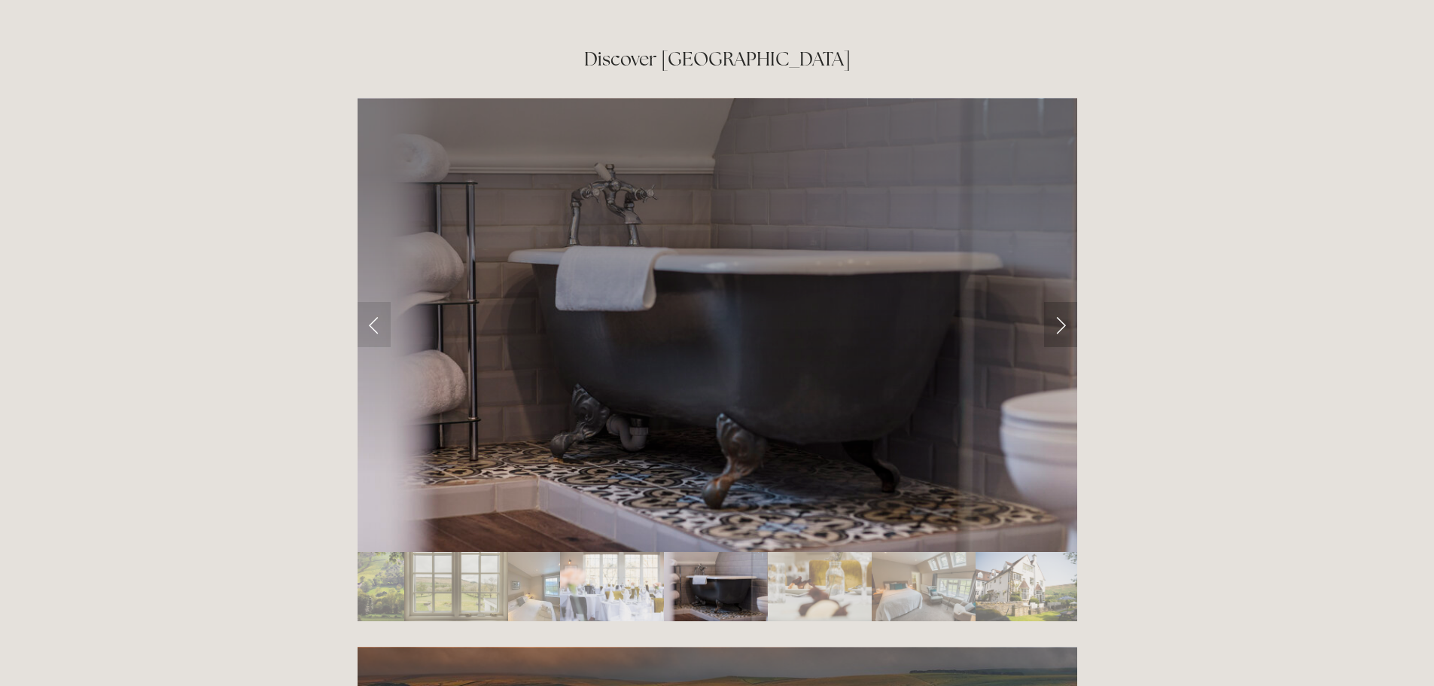
click at [1061, 302] on link "Next Slide" at bounding box center [1060, 324] width 33 height 45
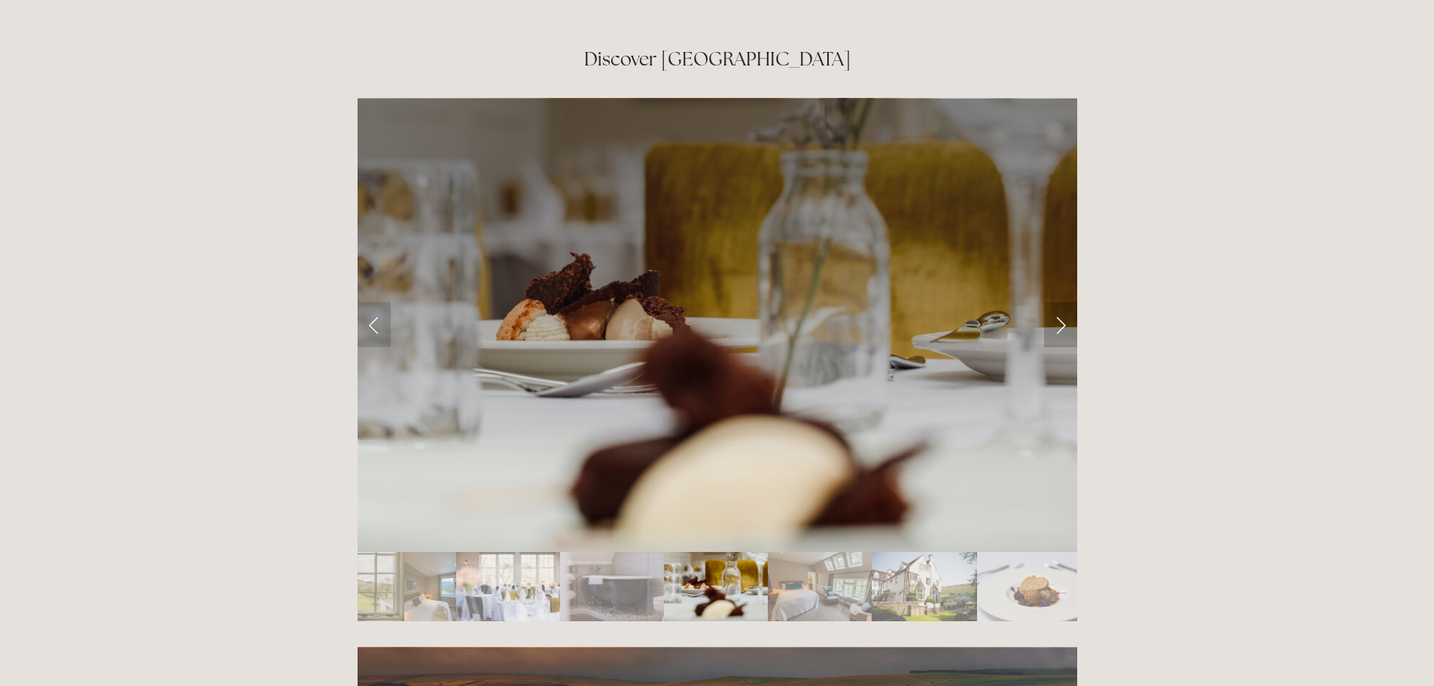
click at [1061, 302] on link "Next Slide" at bounding box center [1060, 324] width 33 height 45
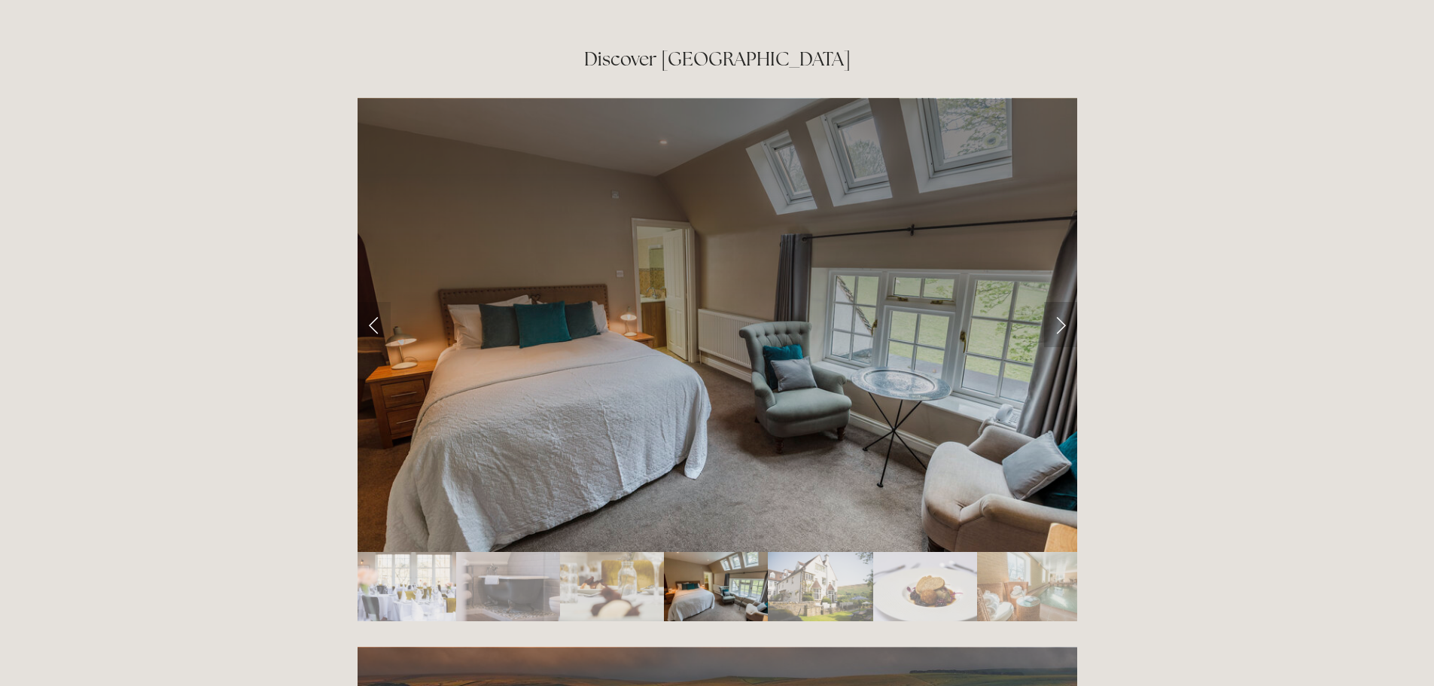
click at [1061, 302] on link "Next Slide" at bounding box center [1060, 324] width 33 height 45
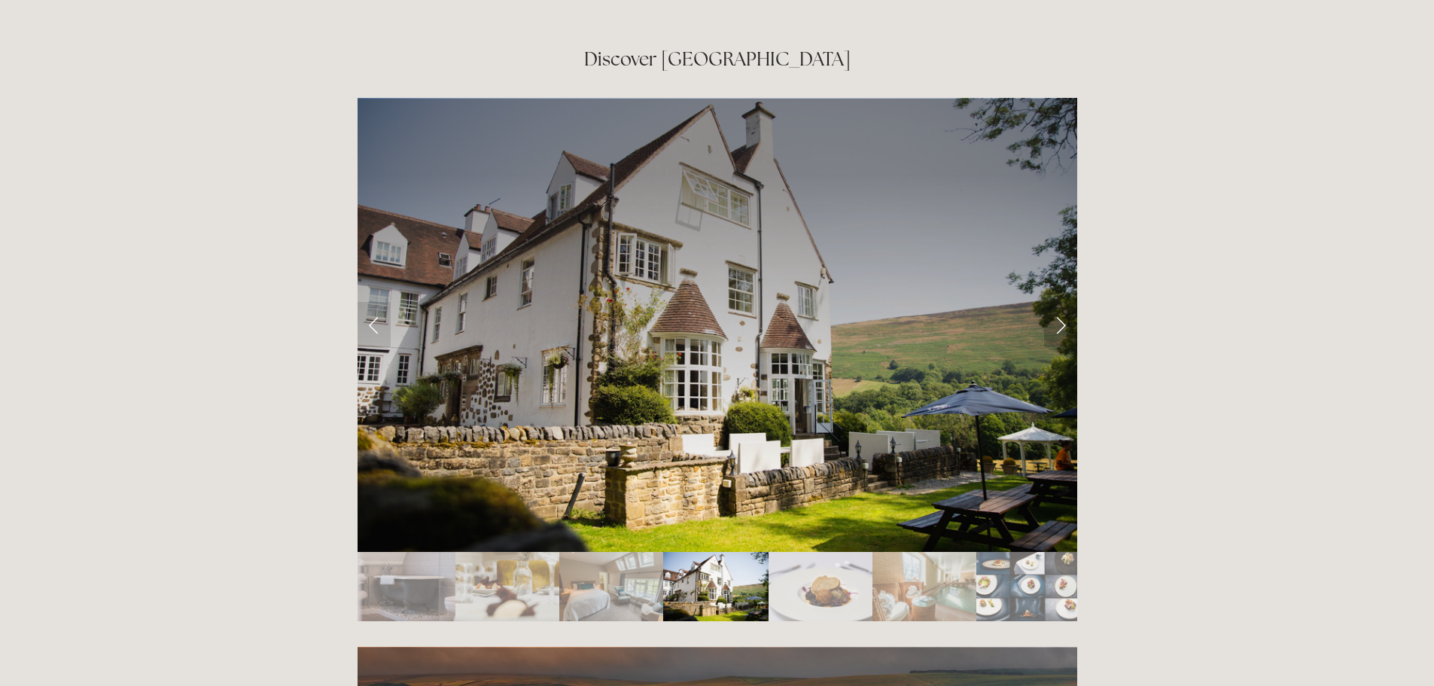
click at [1061, 302] on link "Next Slide" at bounding box center [1060, 324] width 33 height 45
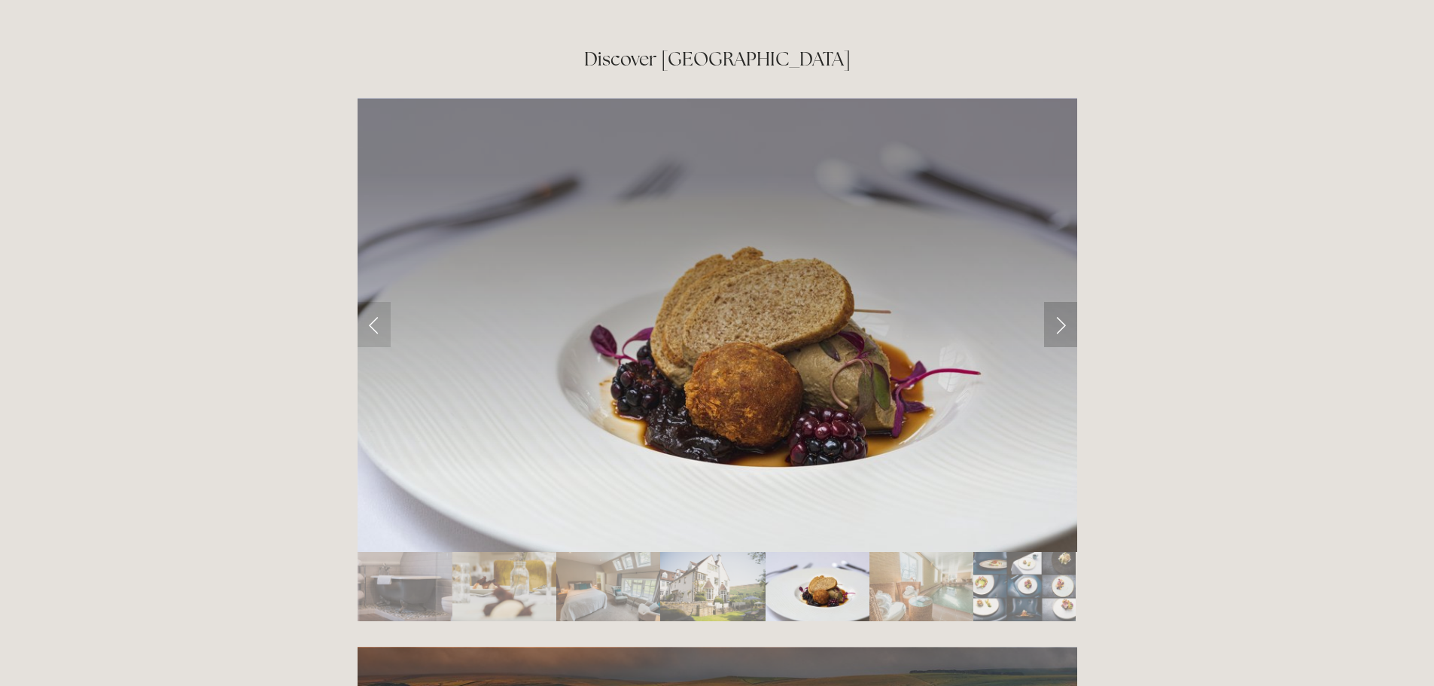
click at [1061, 302] on link "Next Slide" at bounding box center [1060, 324] width 33 height 45
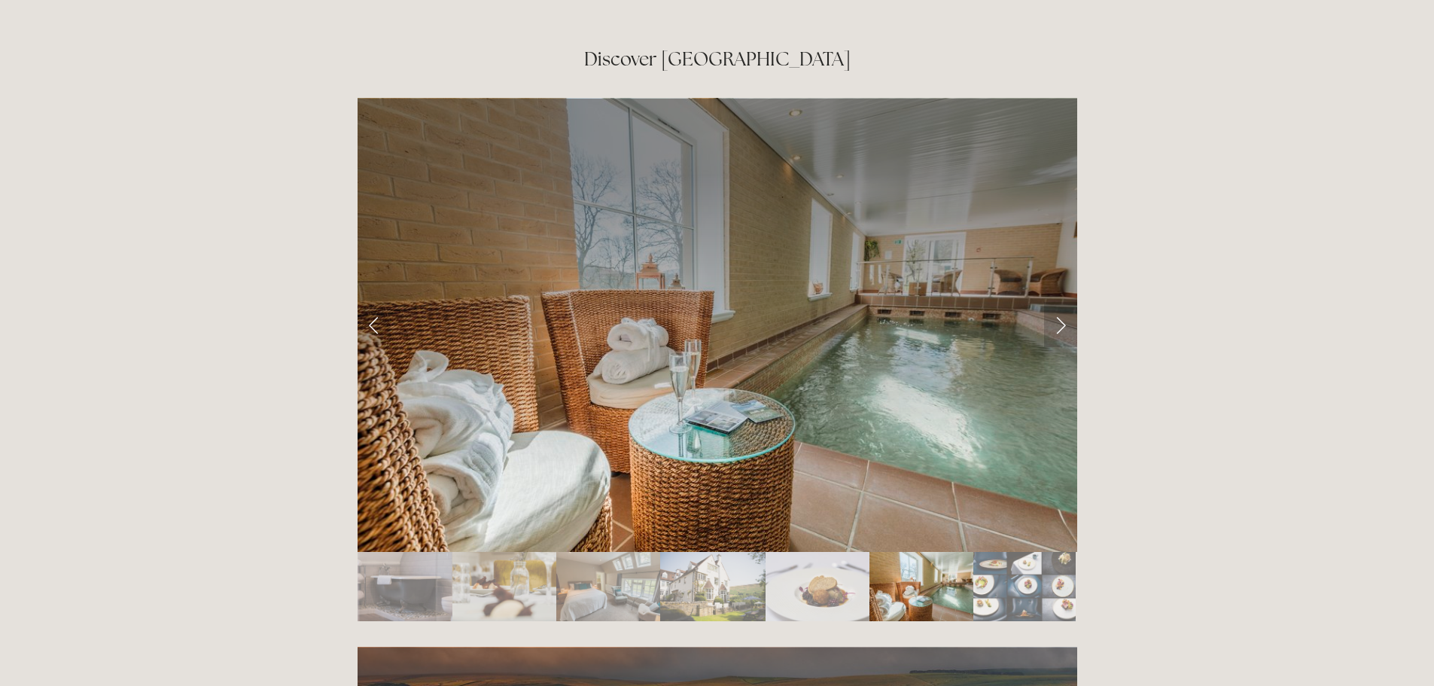
click at [1061, 302] on link "Next Slide" at bounding box center [1060, 324] width 33 height 45
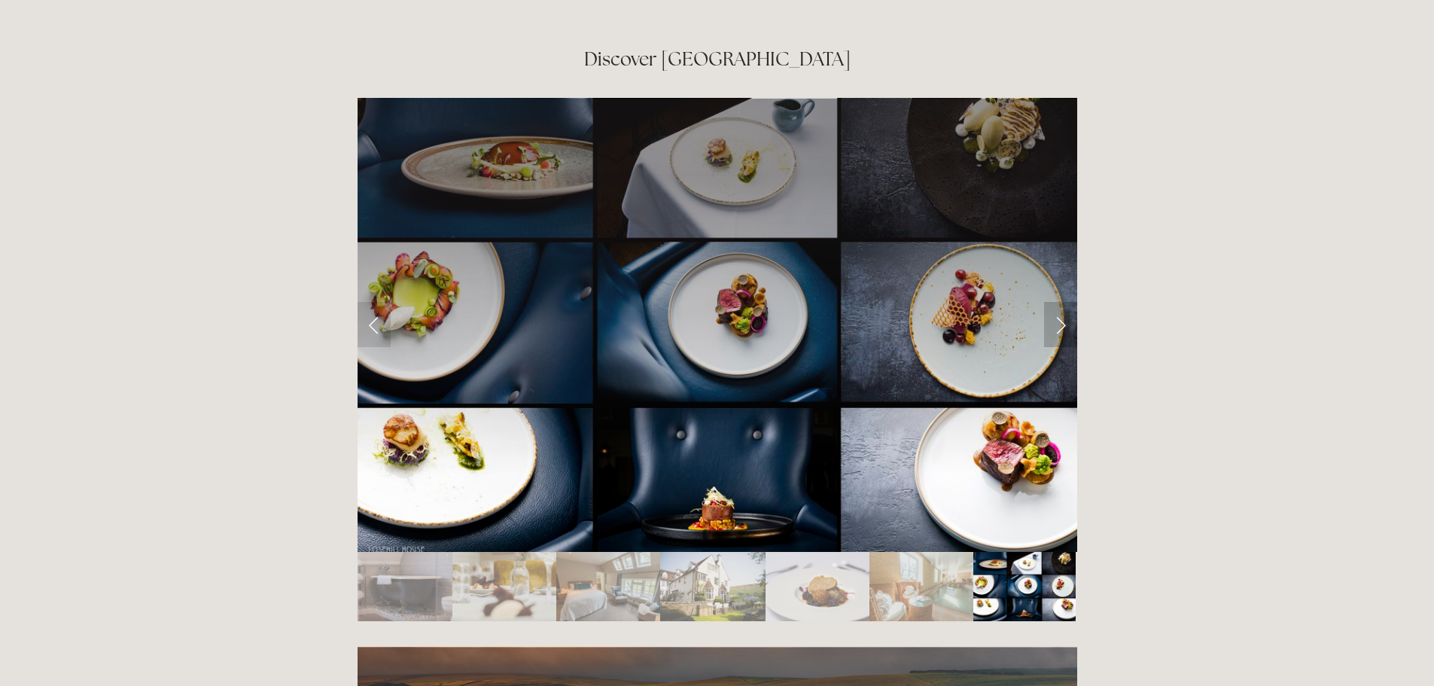
click at [1061, 302] on link "Next Slide" at bounding box center [1060, 324] width 33 height 45
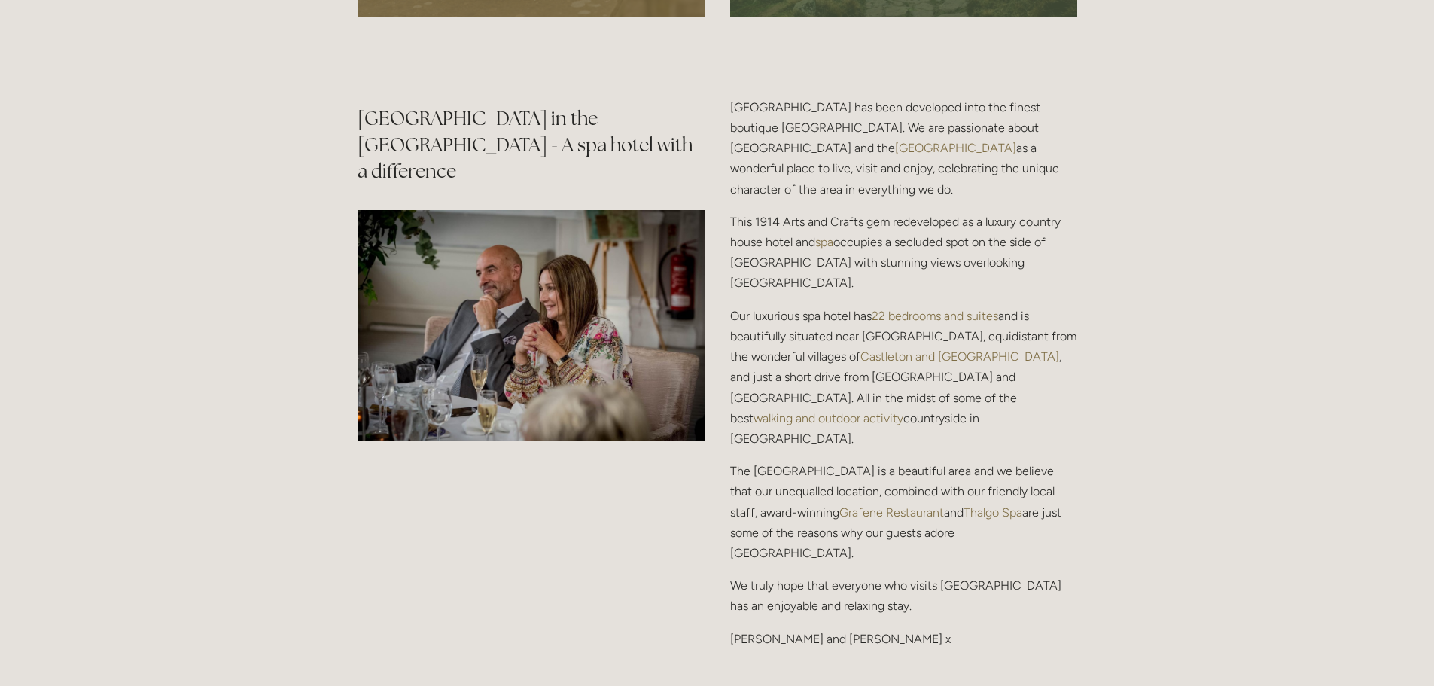
scroll to position [1854, 0]
click at [988, 504] on link "Thalgo Spa" at bounding box center [992, 511] width 59 height 14
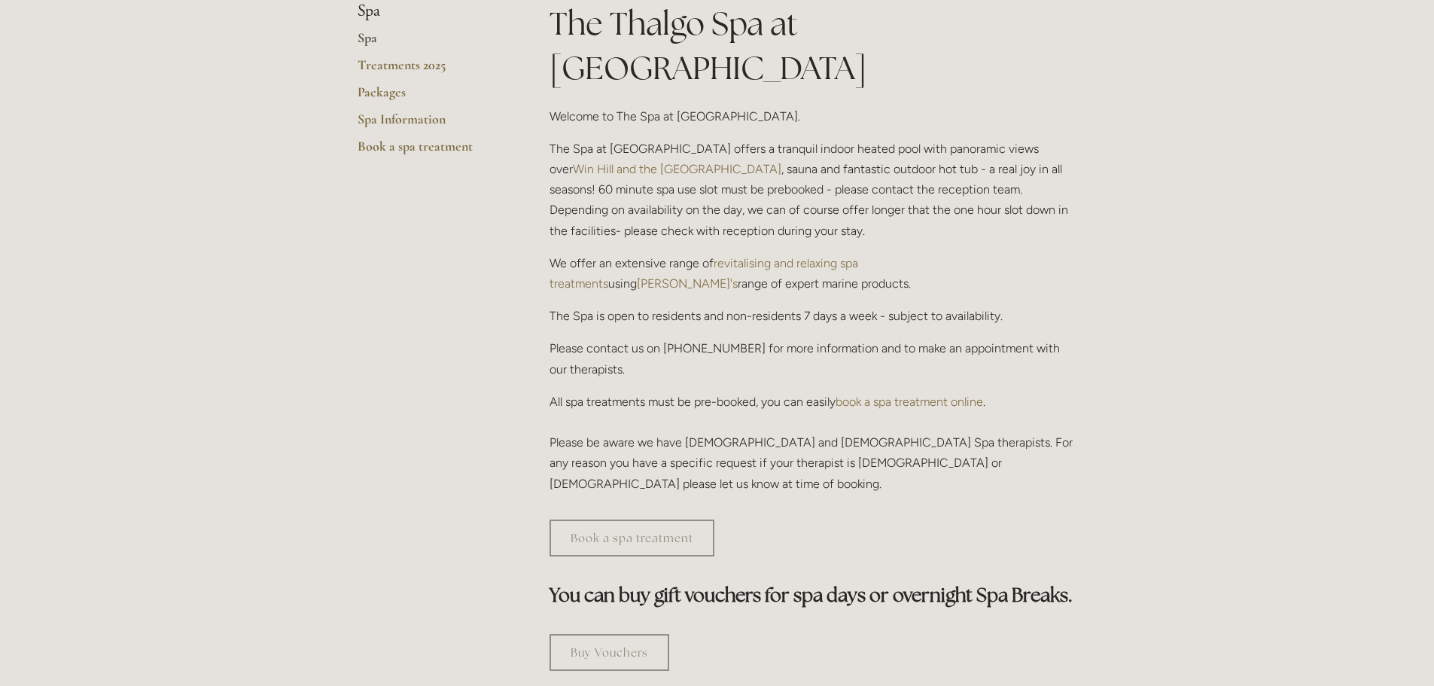
scroll to position [388, 0]
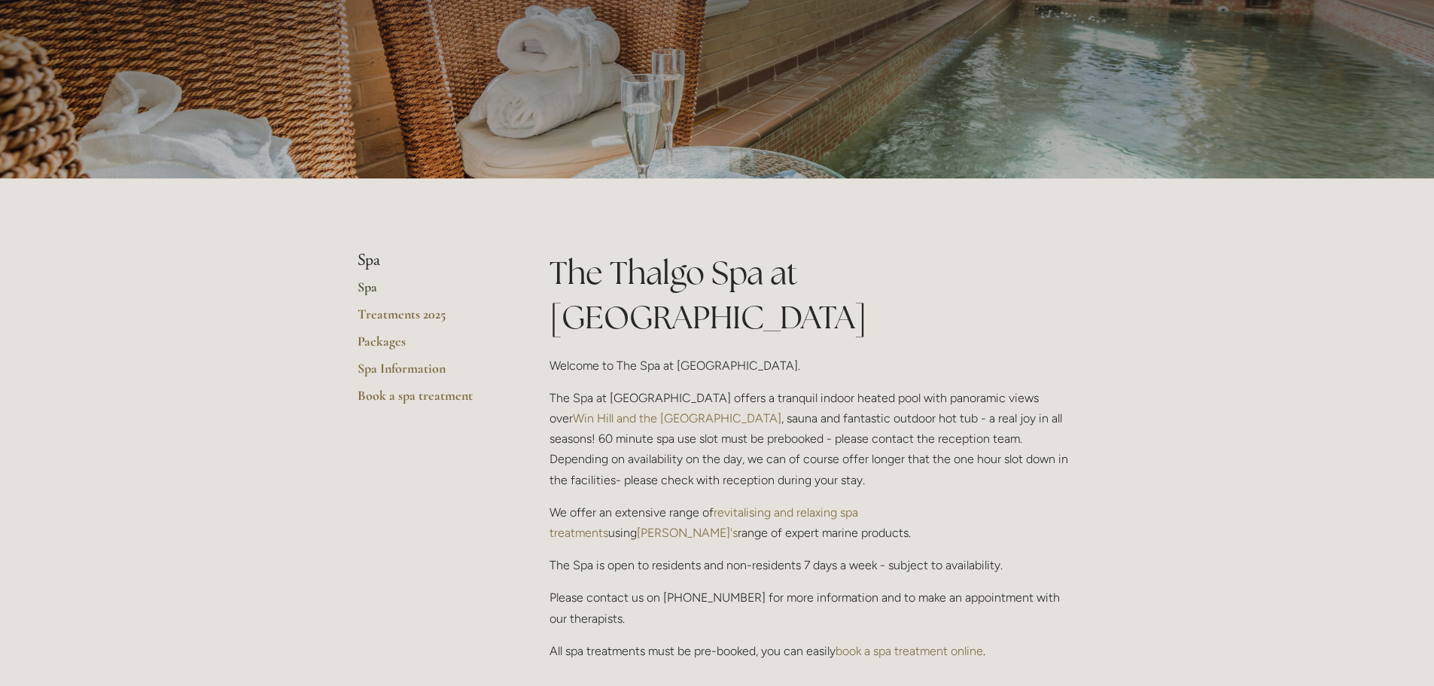
scroll to position [0, 0]
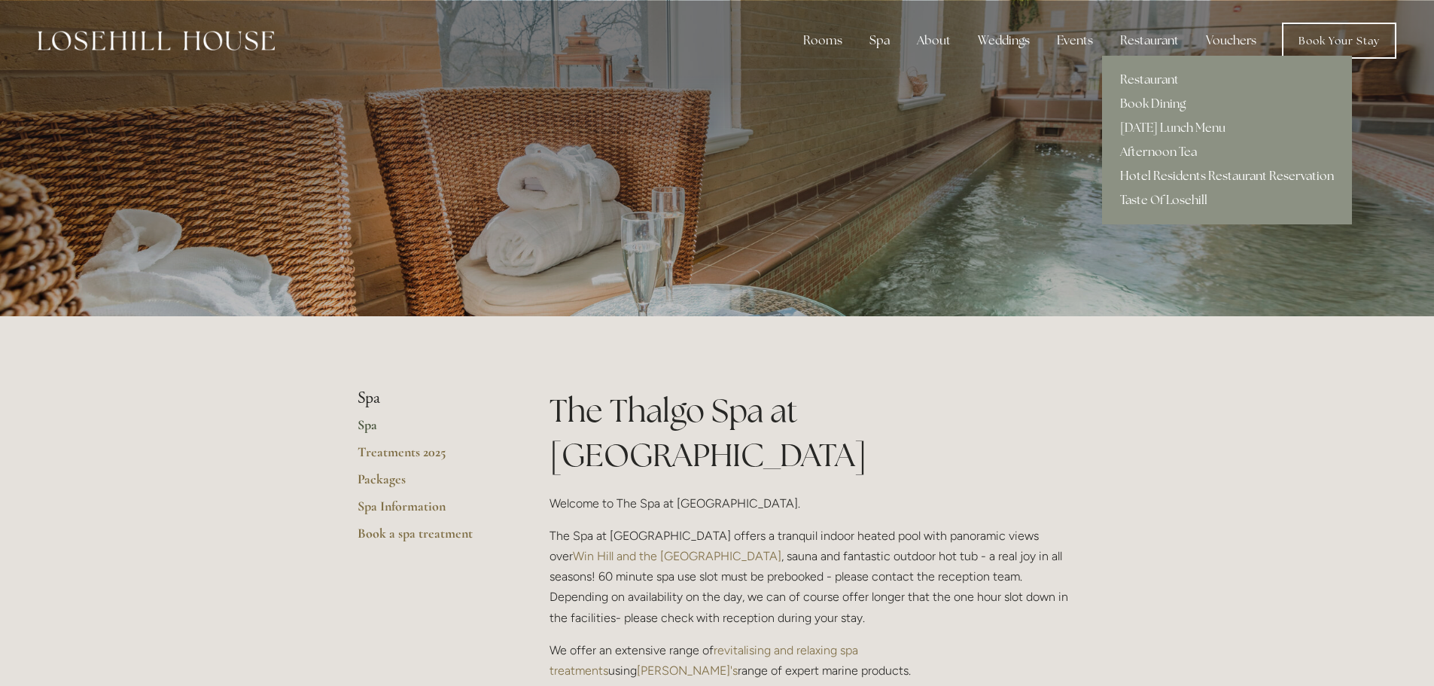
click at [1184, 173] on link "Hotel Residents Restaurant Reservation" at bounding box center [1227, 176] width 250 height 24
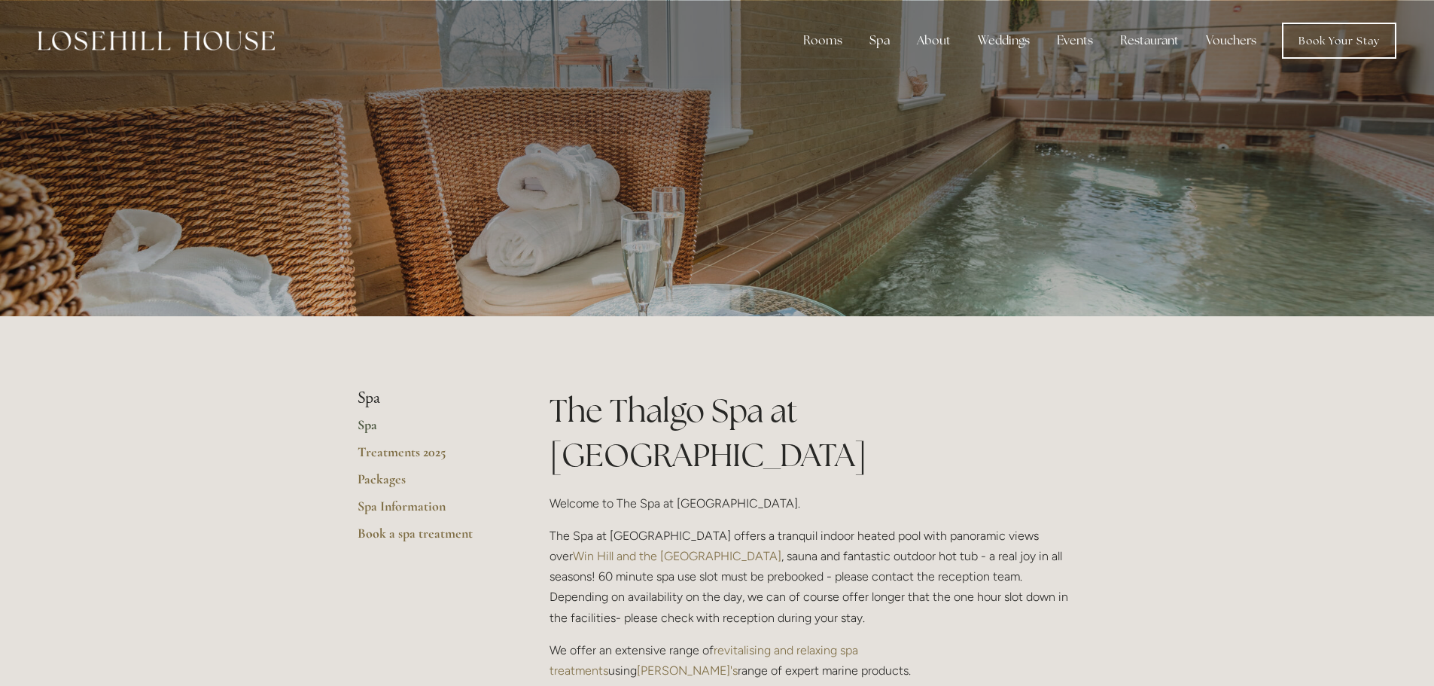
click at [245, 45] on img at bounding box center [156, 41] width 237 height 20
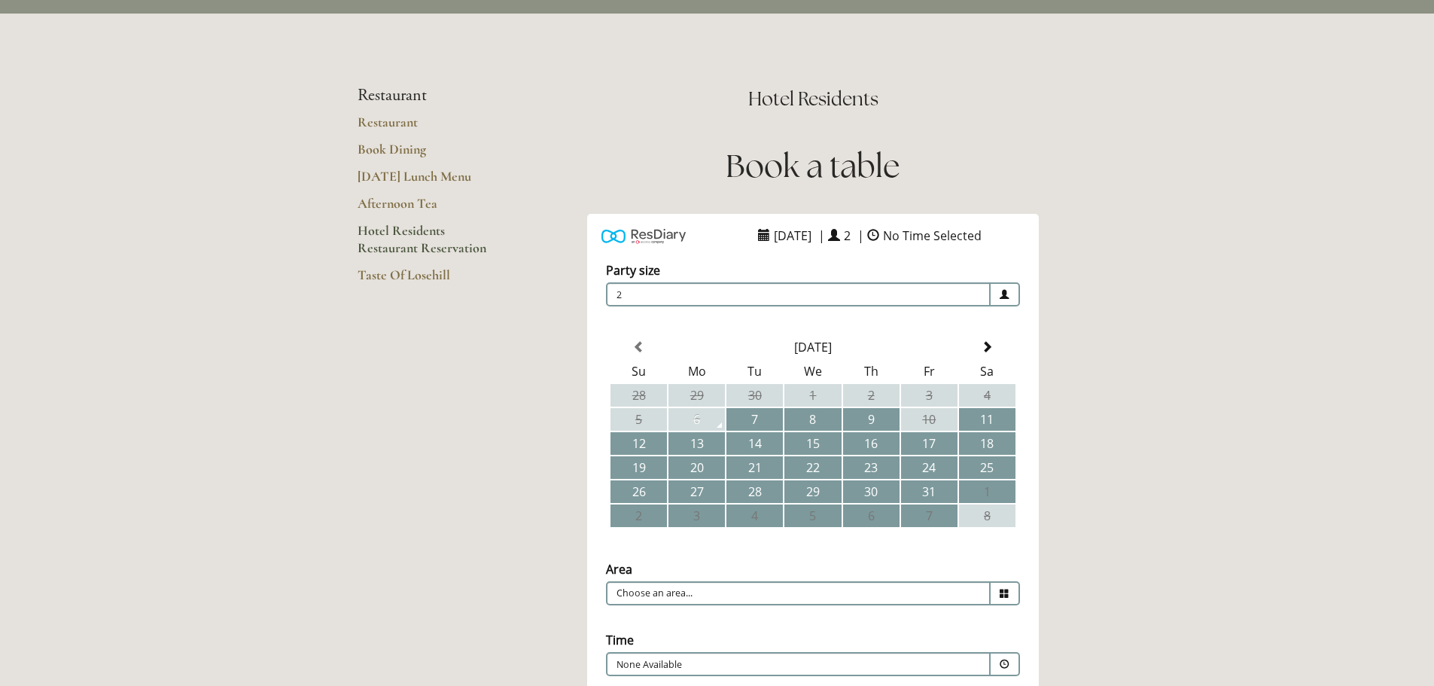
scroll to position [65, 0]
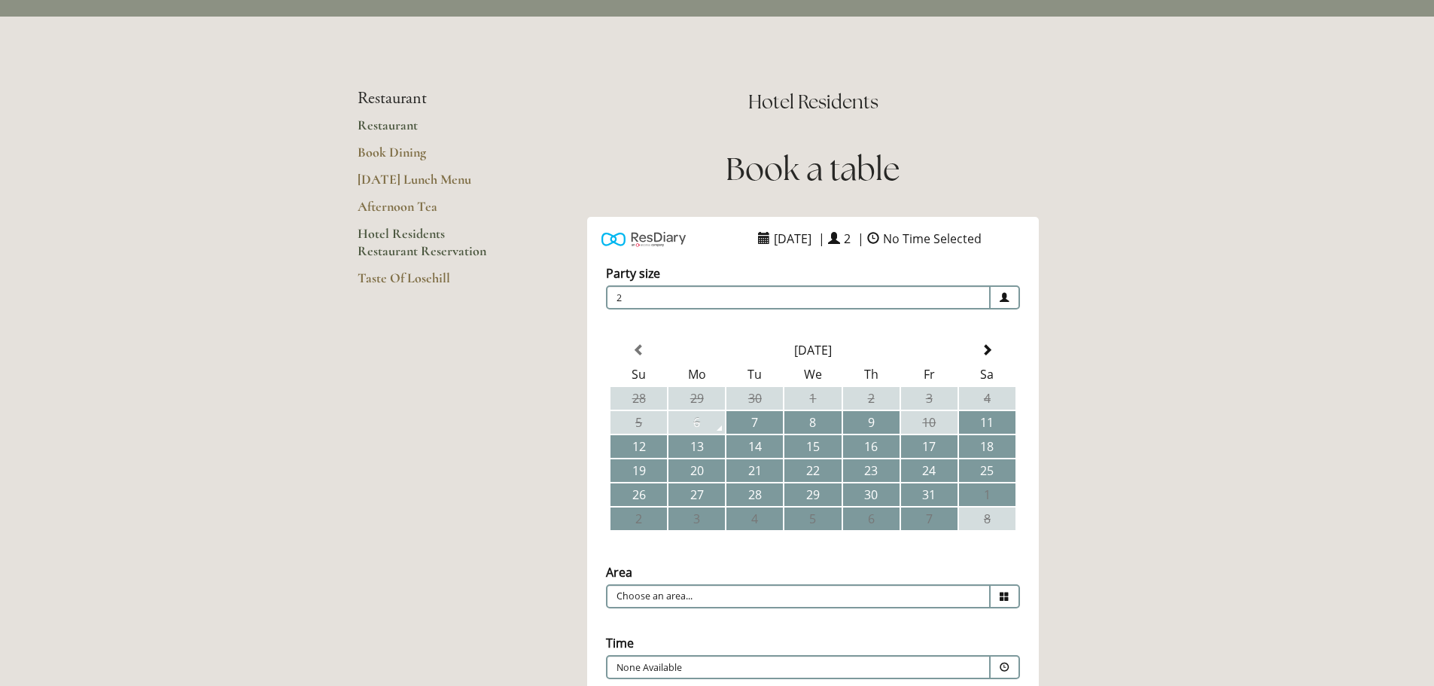
click at [382, 129] on link "Restaurant" at bounding box center [430, 130] width 144 height 27
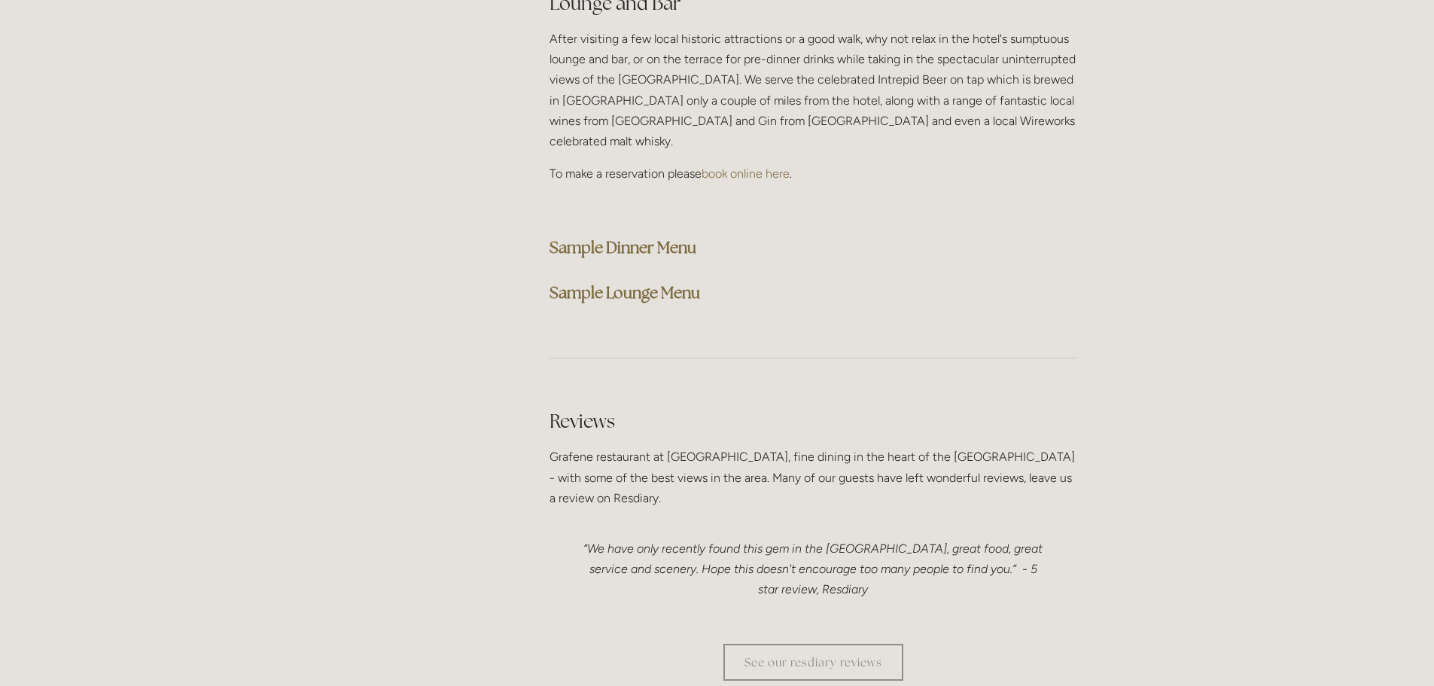
scroll to position [3912, 0]
click at [635, 236] on strong "Sample Dinner Menu" at bounding box center [622, 246] width 147 height 20
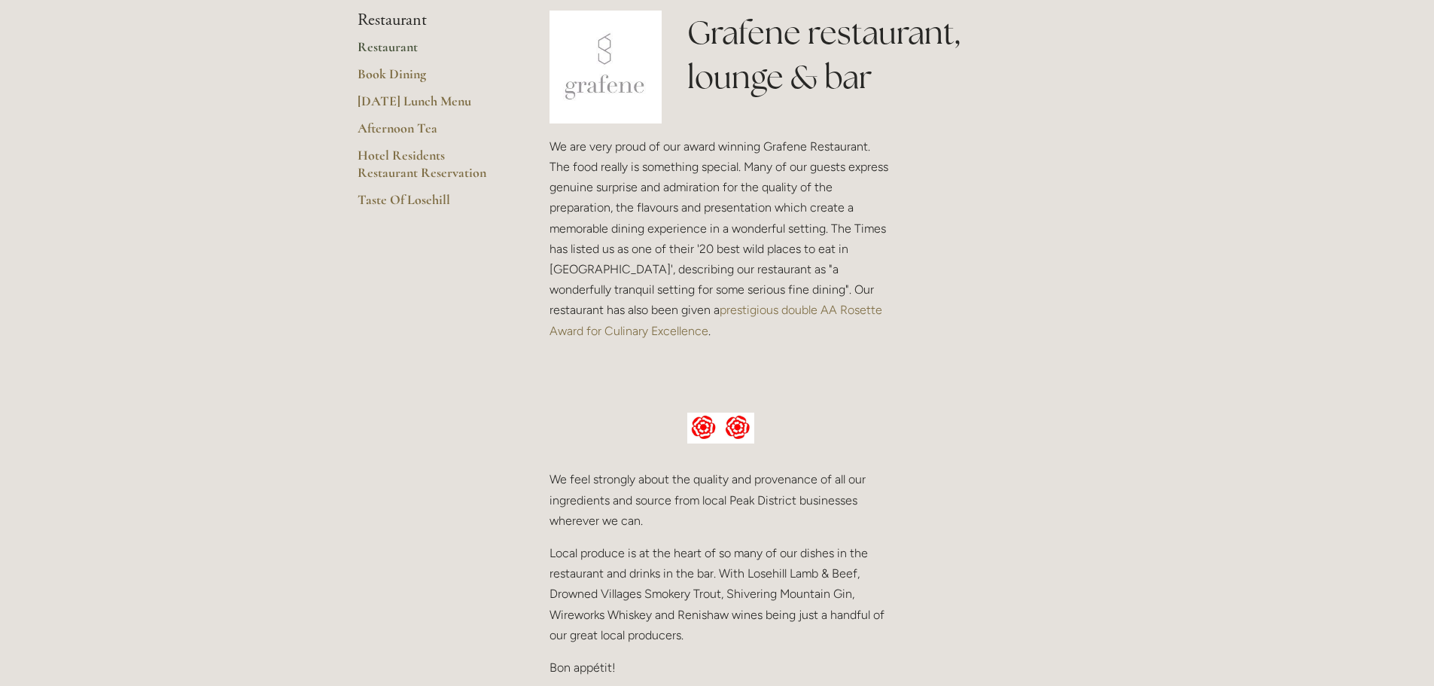
scroll to position [379, 0]
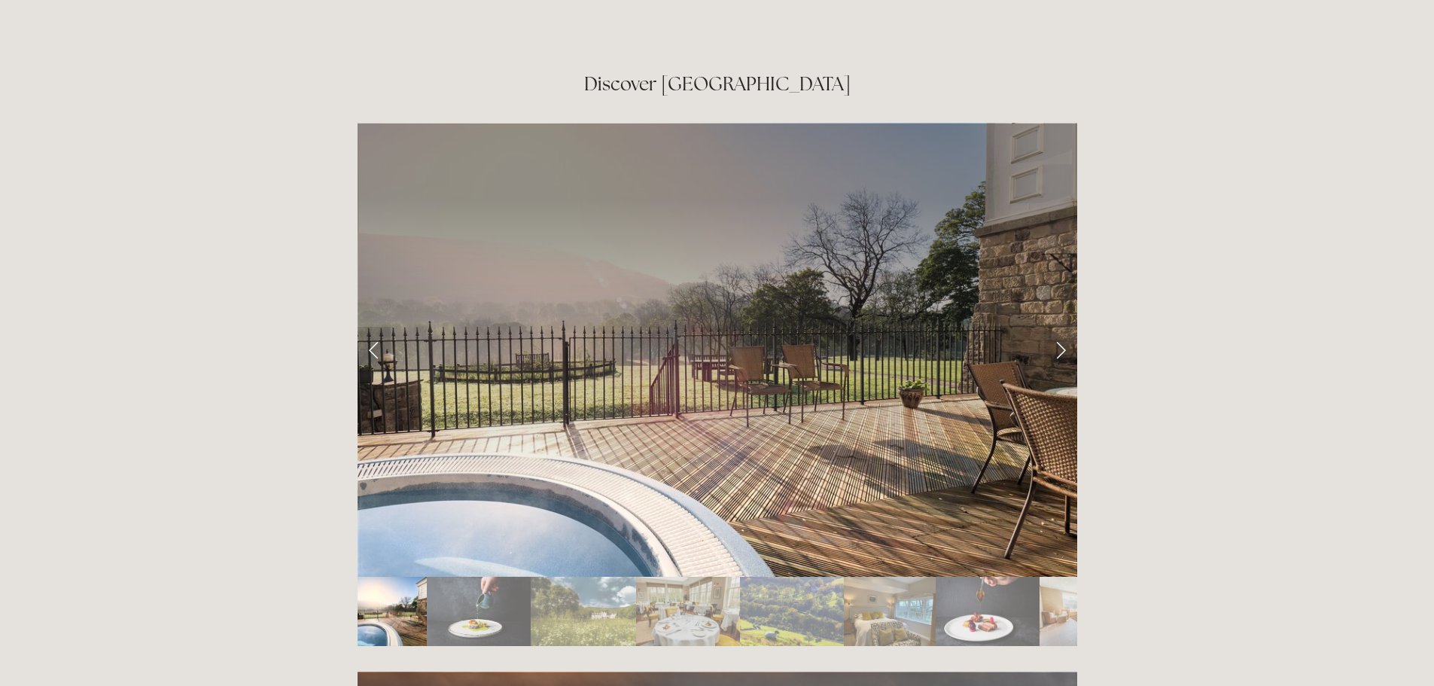
scroll to position [2507, 0]
click at [1054, 327] on link "Next Slide" at bounding box center [1060, 349] width 33 height 45
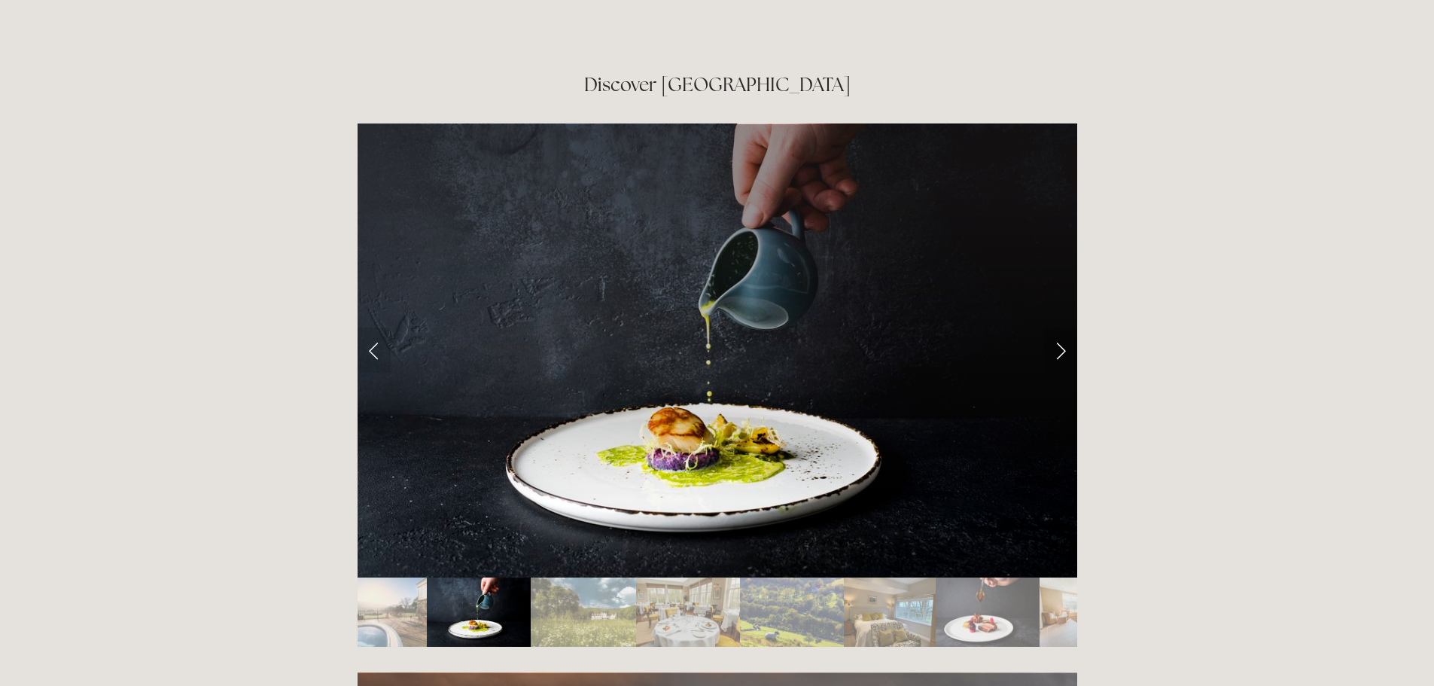
click at [1054, 327] on link "Next Slide" at bounding box center [1060, 349] width 33 height 45
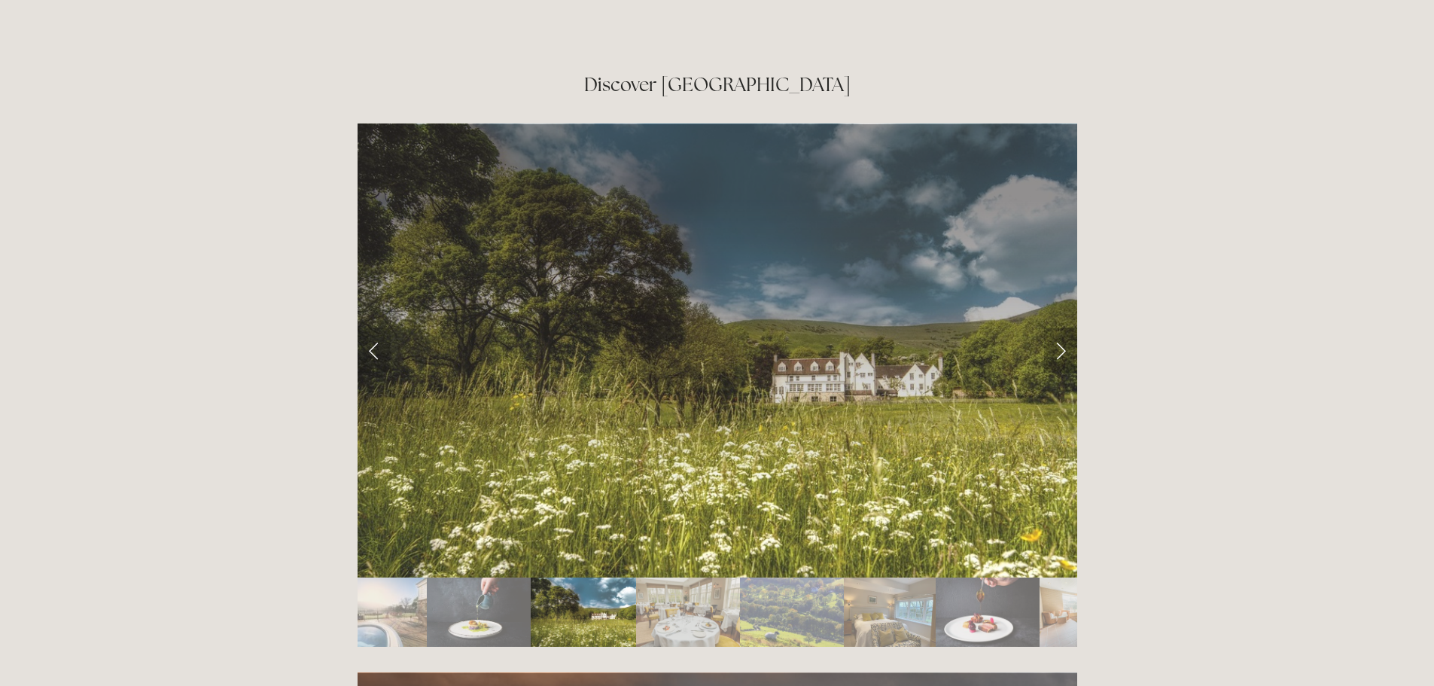
click at [1054, 327] on link "Next Slide" at bounding box center [1060, 349] width 33 height 45
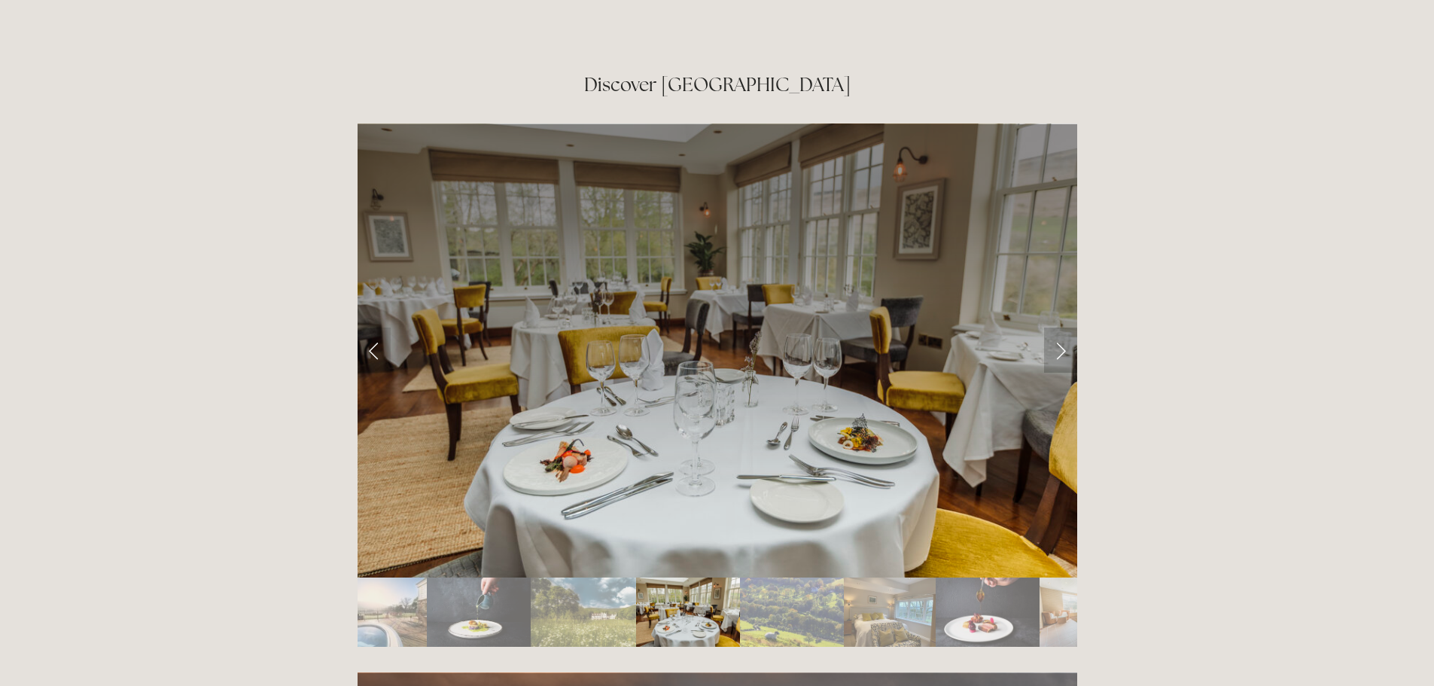
click at [1054, 327] on link "Next Slide" at bounding box center [1060, 349] width 33 height 45
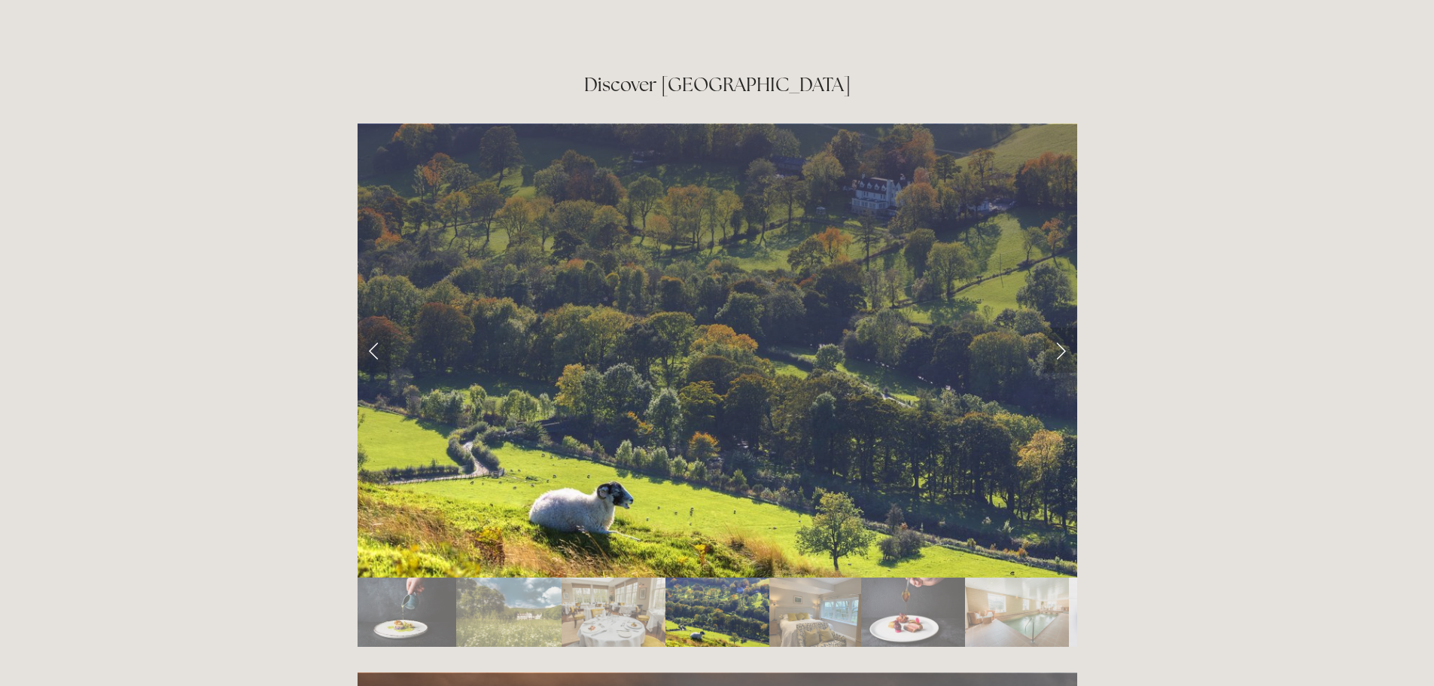
click at [1054, 327] on link "Next Slide" at bounding box center [1060, 349] width 33 height 45
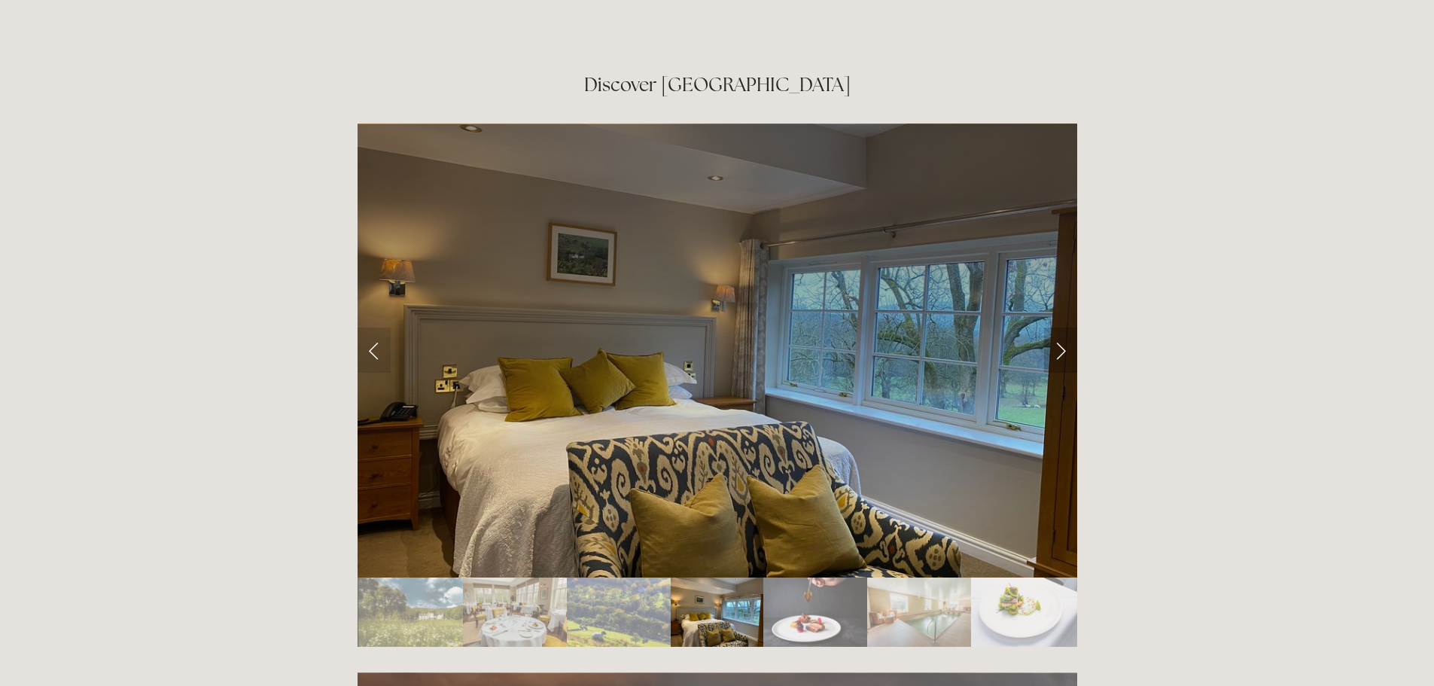
click at [1054, 327] on link "Next Slide" at bounding box center [1060, 349] width 33 height 45
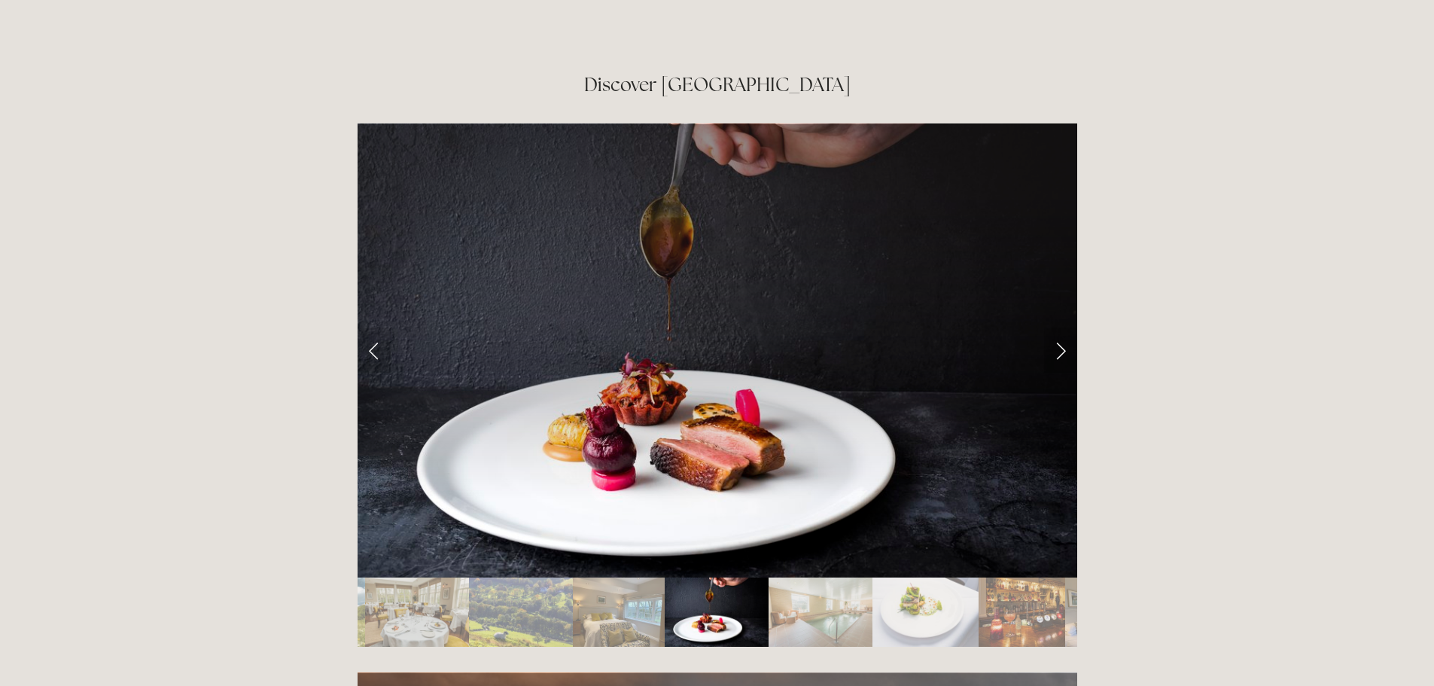
click at [1054, 327] on link "Next Slide" at bounding box center [1060, 349] width 33 height 45
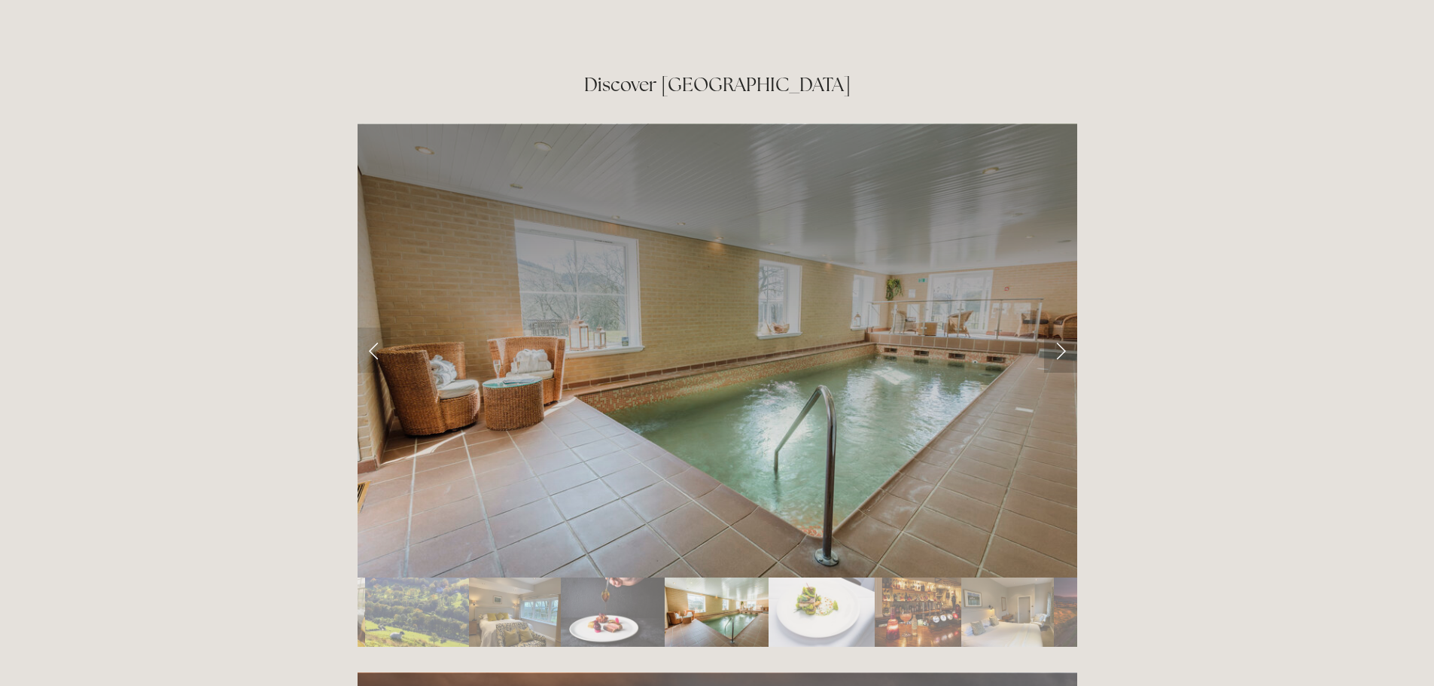
click at [1062, 327] on link "Next Slide" at bounding box center [1060, 349] width 33 height 45
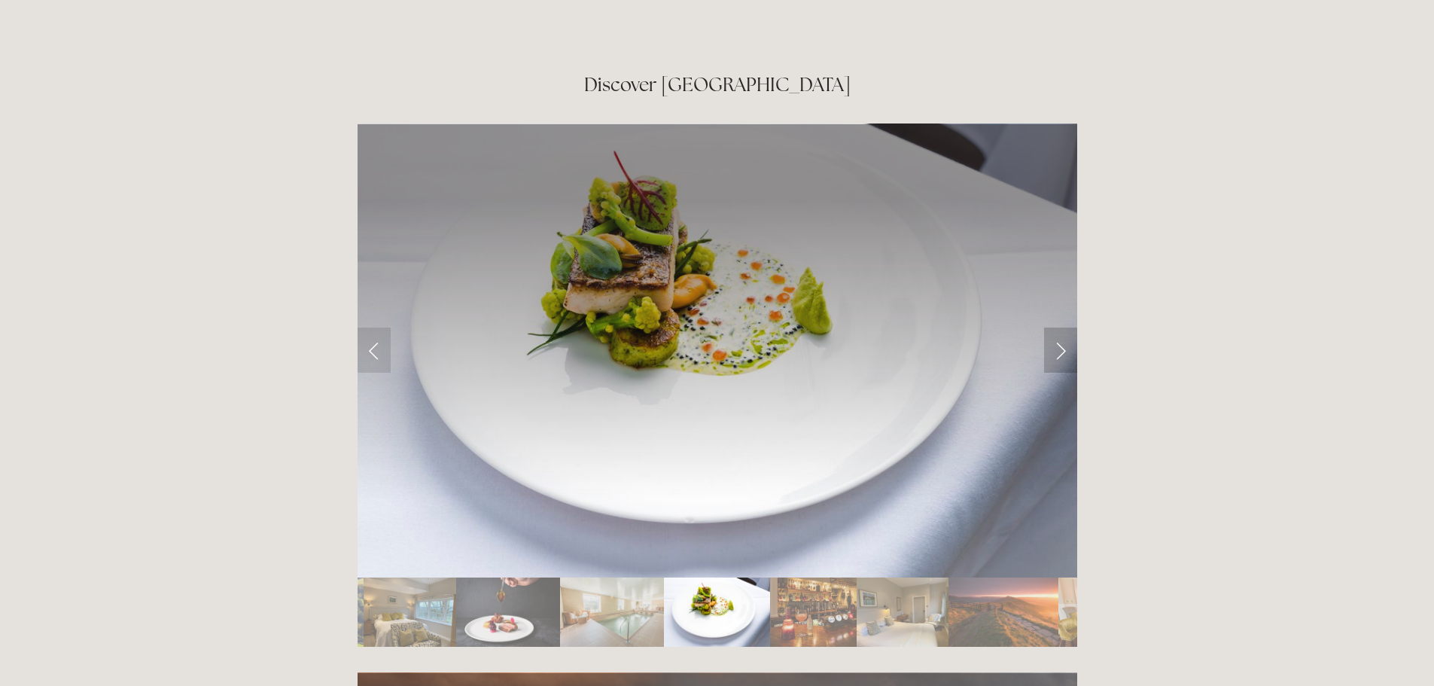
click at [1062, 327] on link "Next Slide" at bounding box center [1060, 349] width 33 height 45
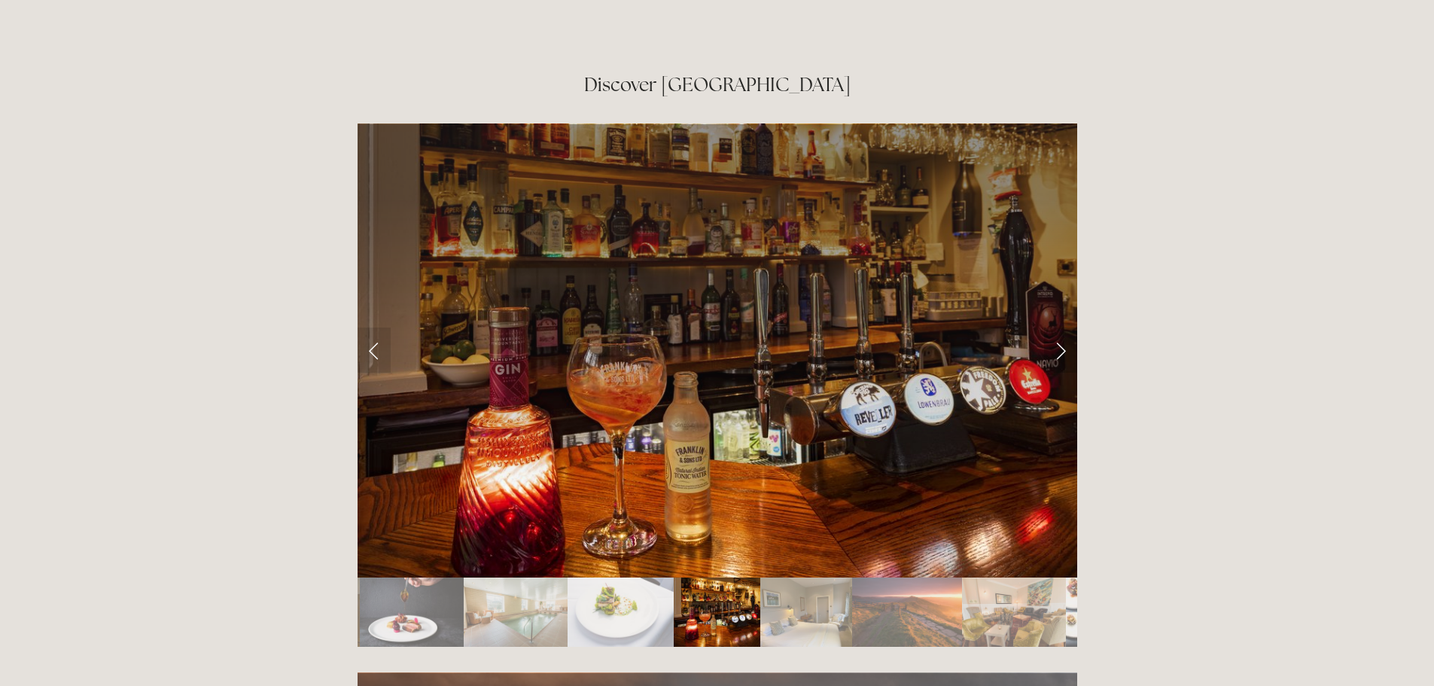
click at [1062, 327] on link "Next Slide" at bounding box center [1060, 349] width 33 height 45
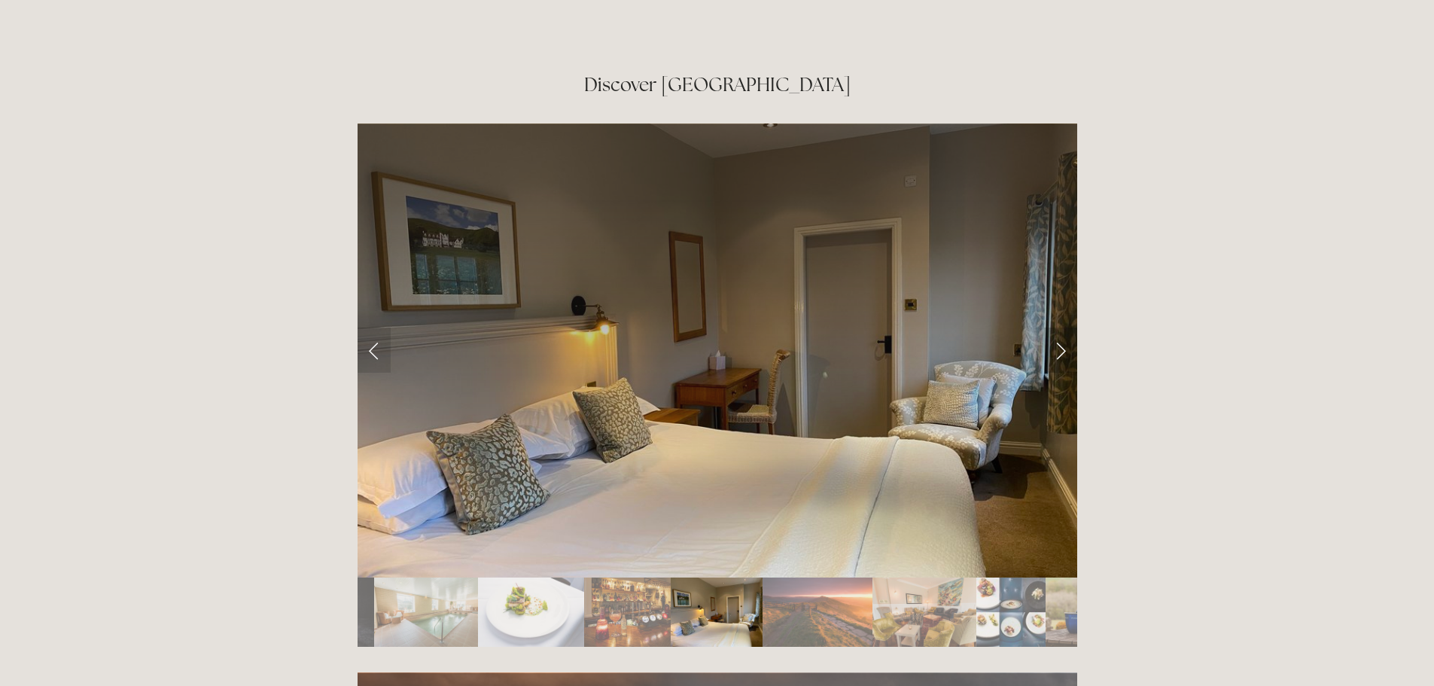
click at [1062, 327] on link "Next Slide" at bounding box center [1060, 349] width 33 height 45
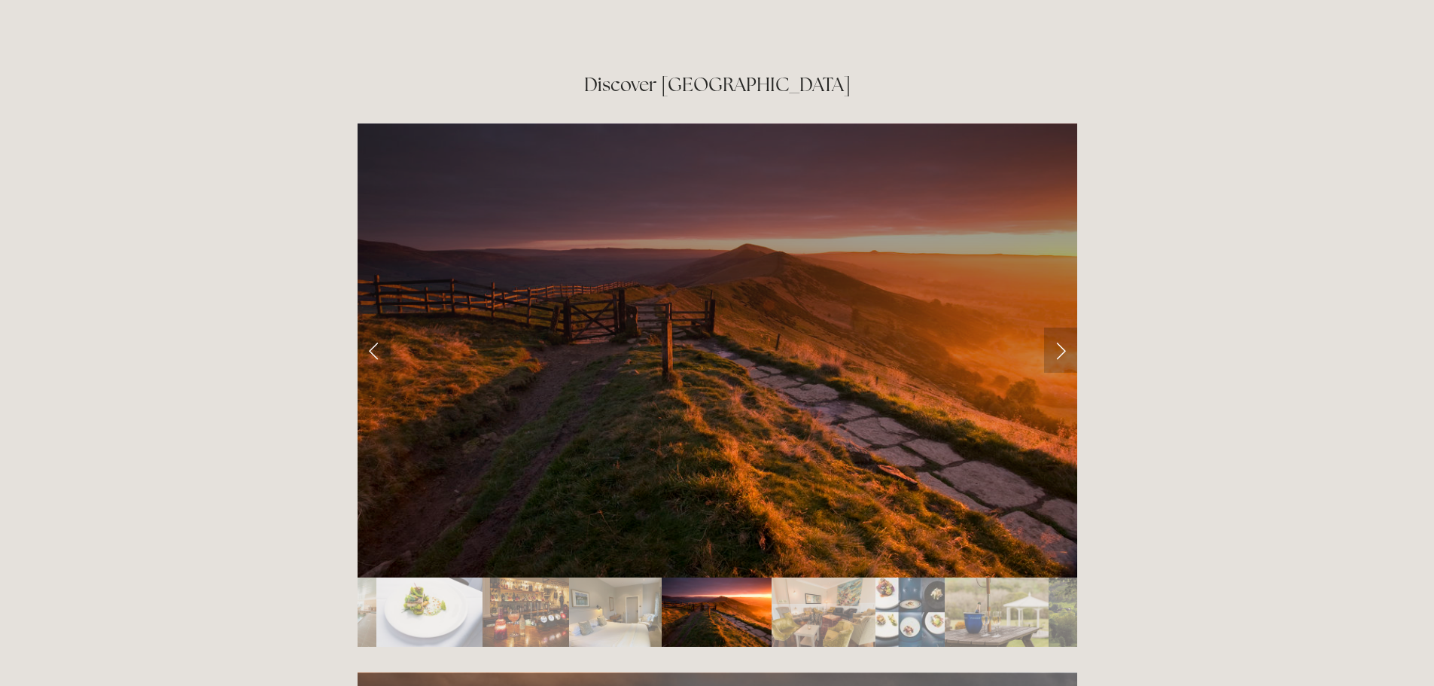
click at [1062, 327] on link "Next Slide" at bounding box center [1060, 349] width 33 height 45
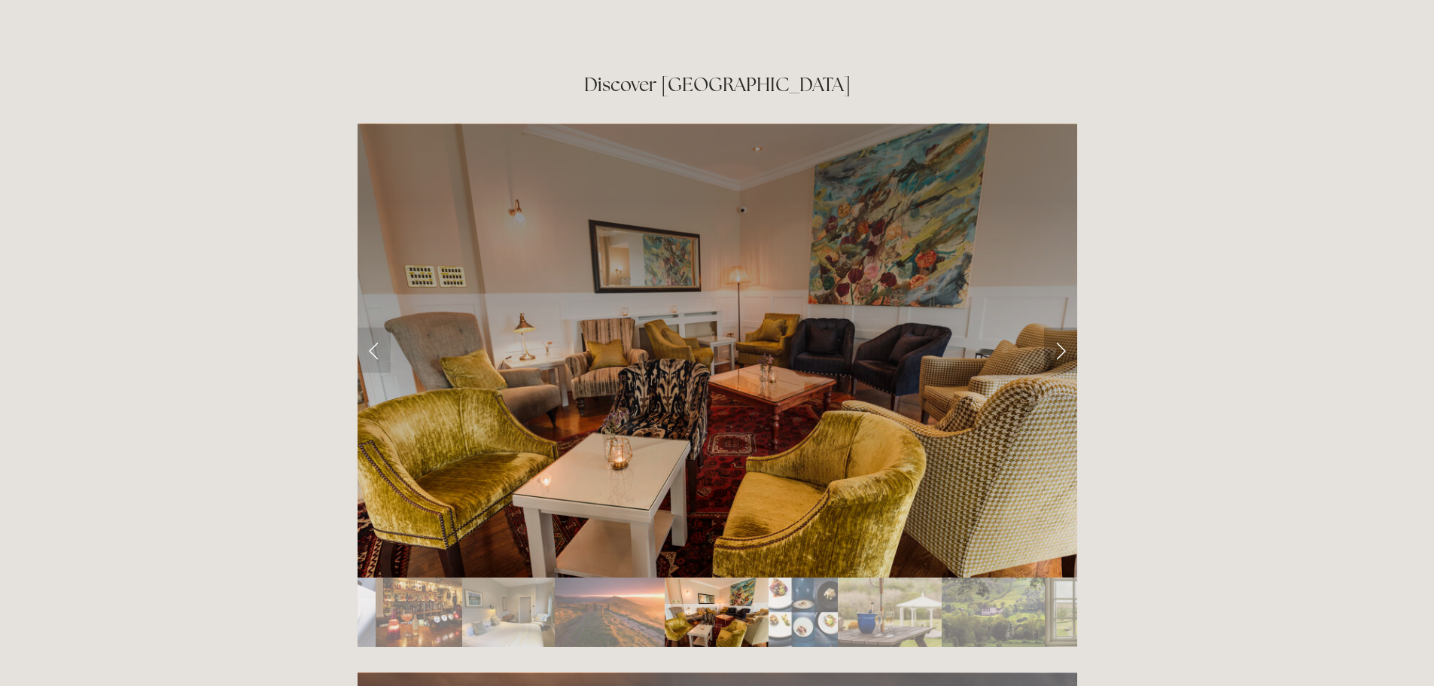
click at [1062, 327] on link "Next Slide" at bounding box center [1060, 349] width 33 height 45
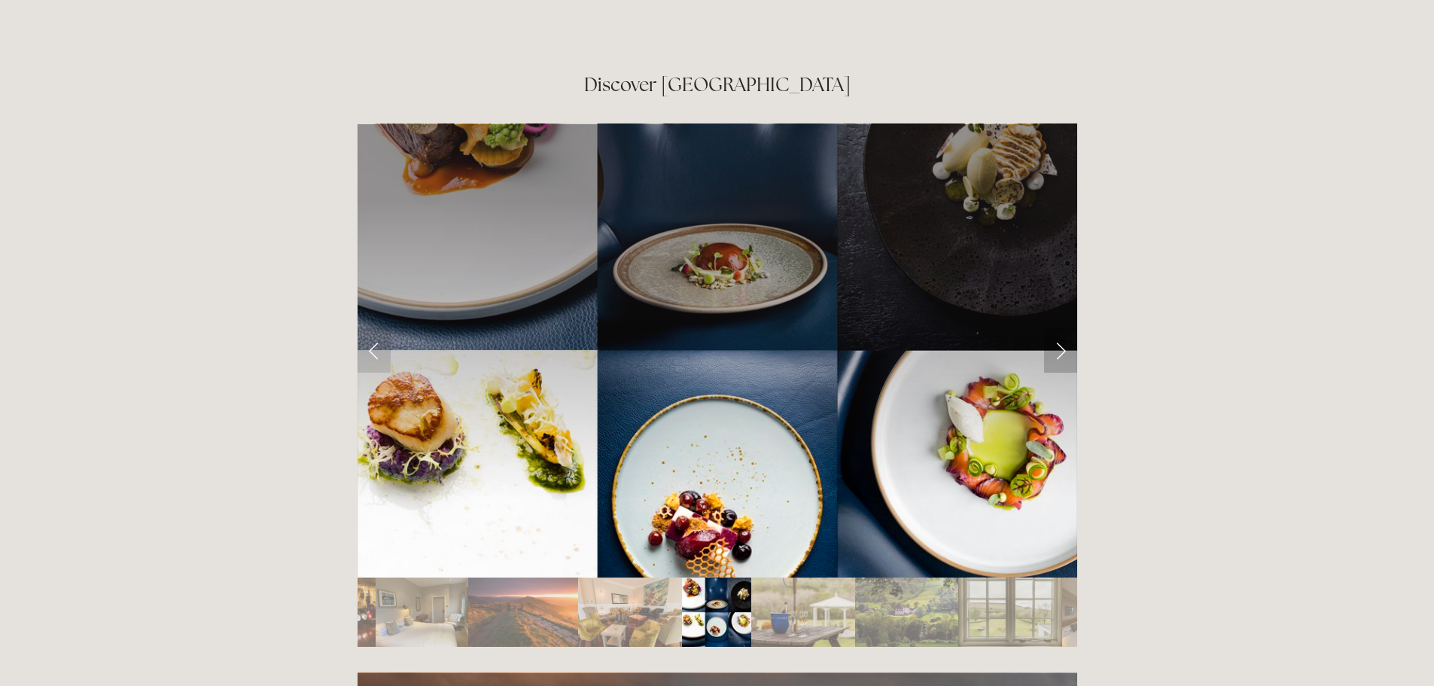
click at [1062, 327] on link "Next Slide" at bounding box center [1060, 349] width 33 height 45
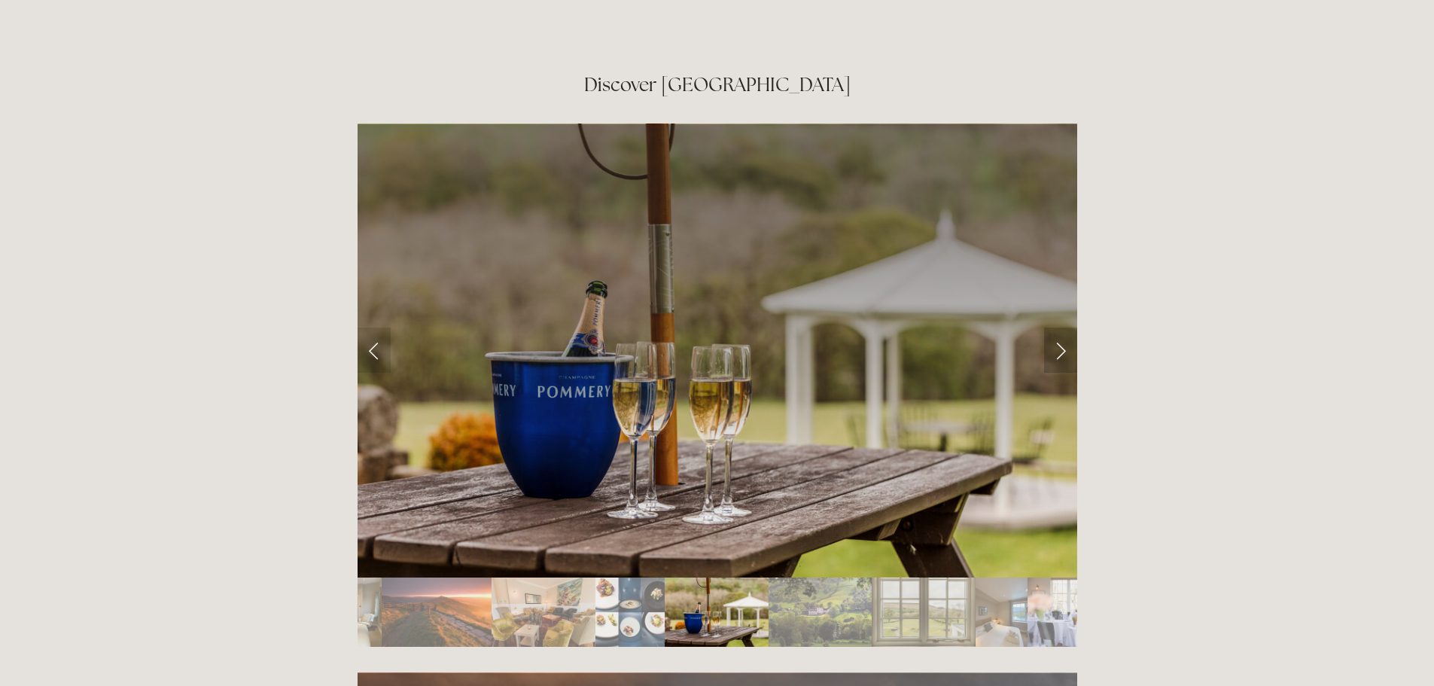
click at [1062, 327] on link "Next Slide" at bounding box center [1060, 349] width 33 height 45
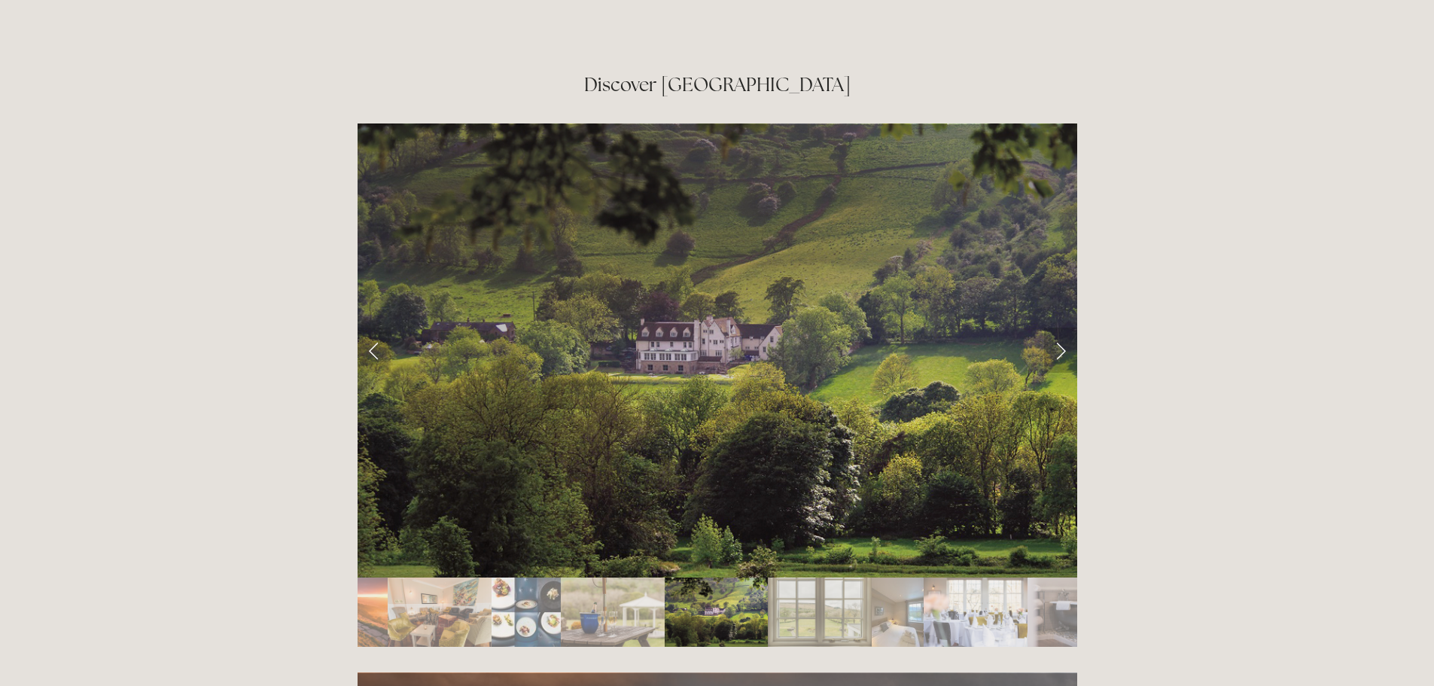
click at [1062, 327] on link "Next Slide" at bounding box center [1060, 349] width 33 height 45
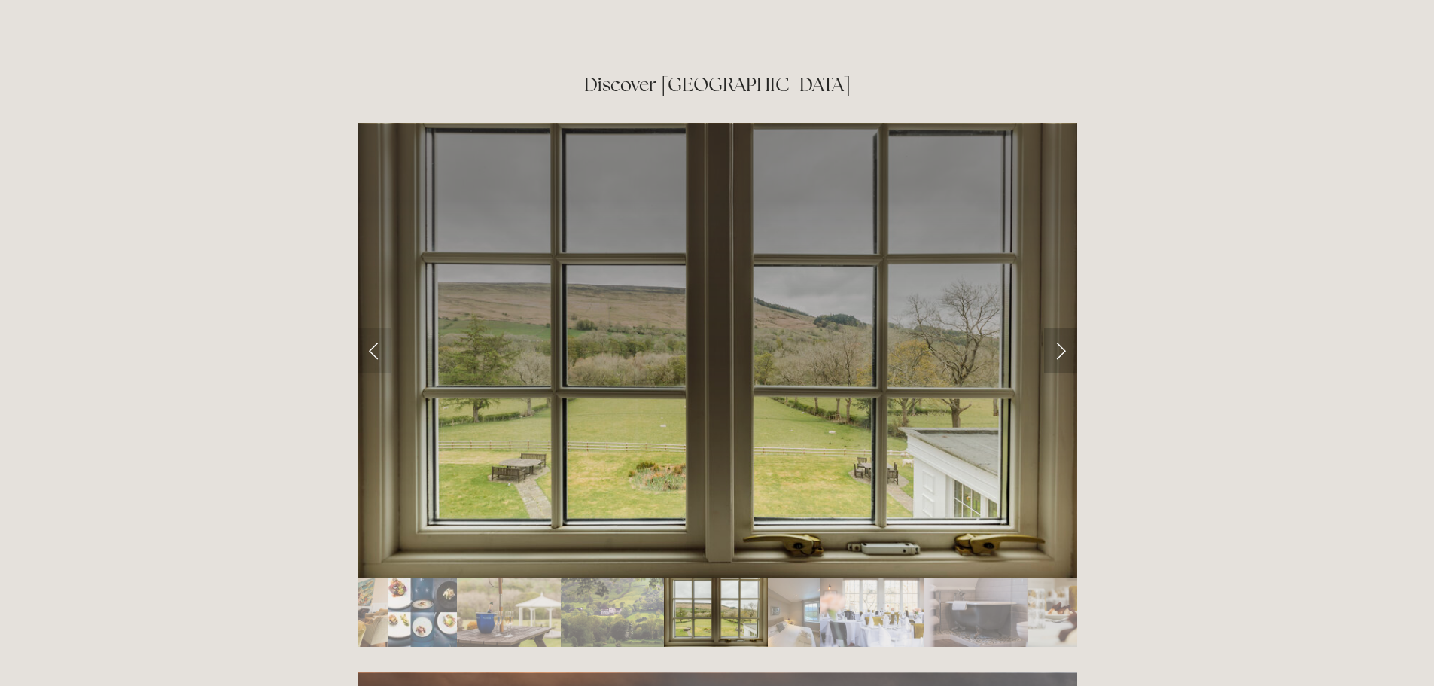
click at [1062, 327] on link "Next Slide" at bounding box center [1060, 349] width 33 height 45
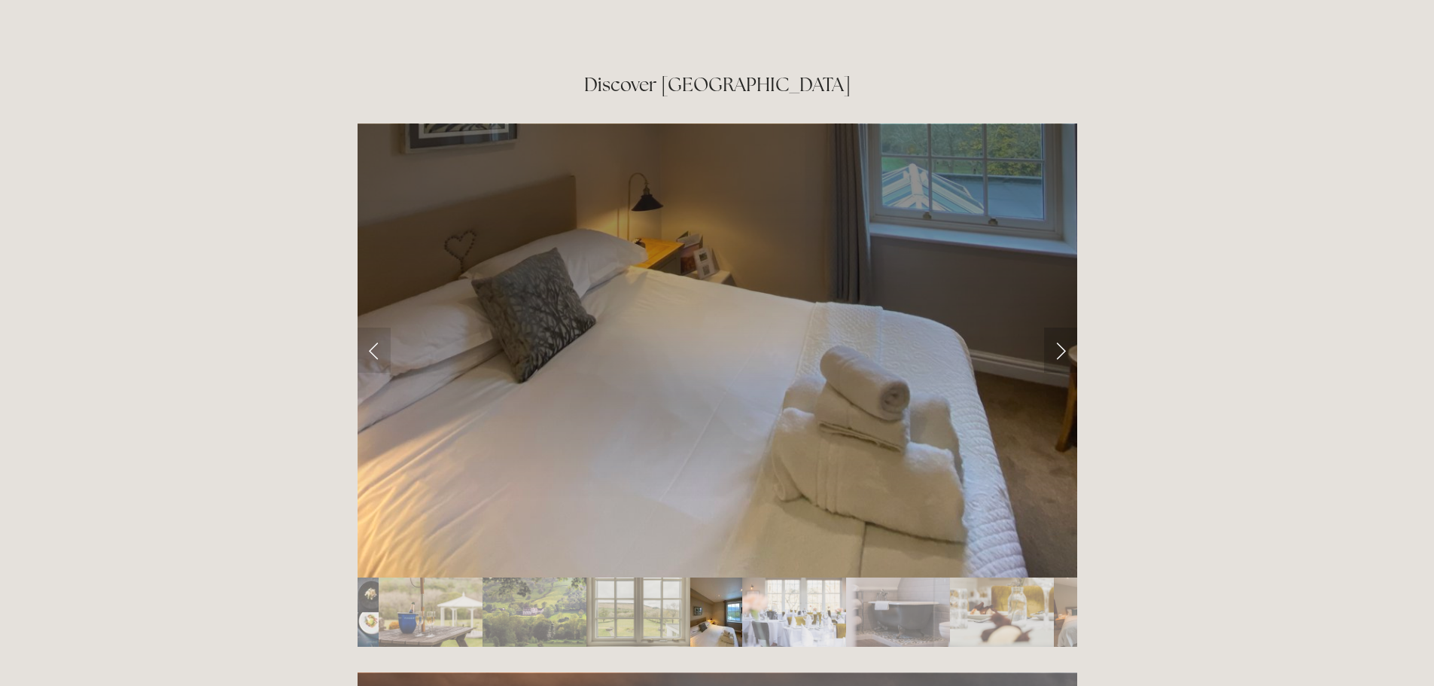
click at [1062, 327] on link "Next Slide" at bounding box center [1060, 349] width 33 height 45
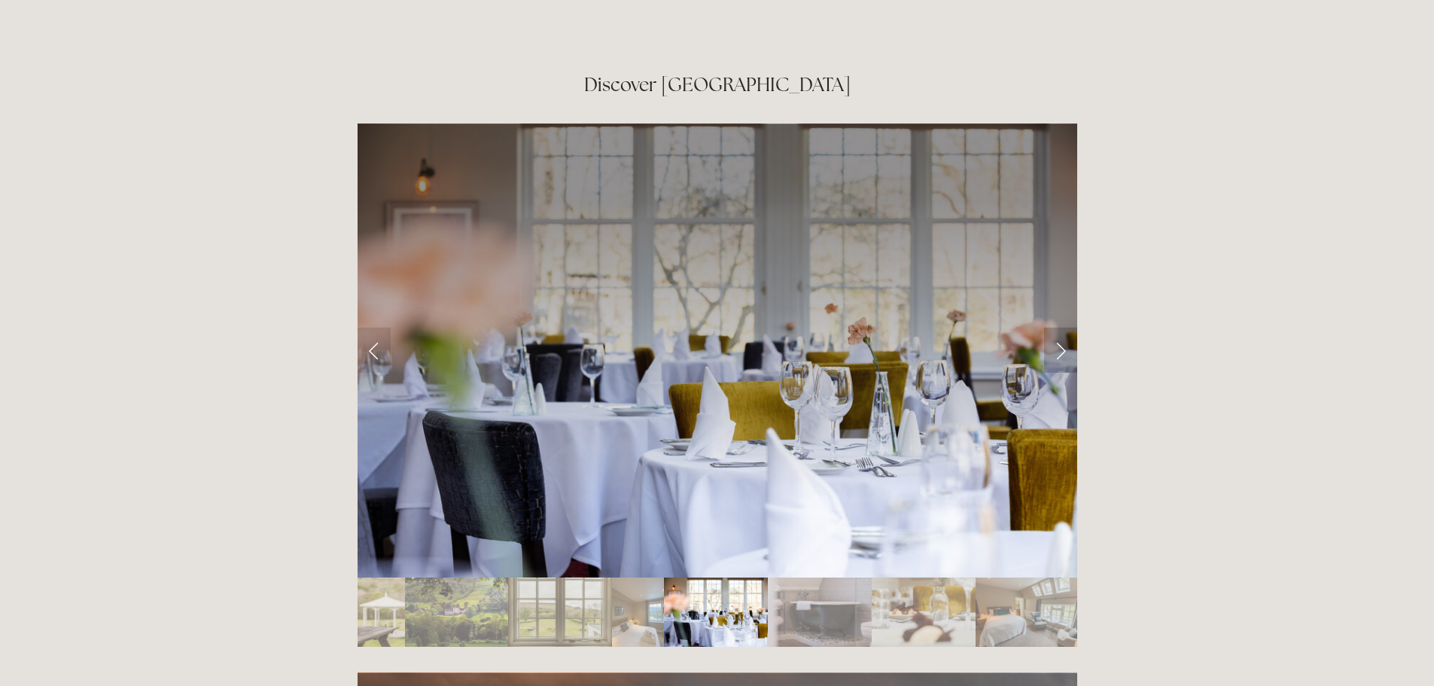
click at [1062, 327] on link "Next Slide" at bounding box center [1060, 349] width 33 height 45
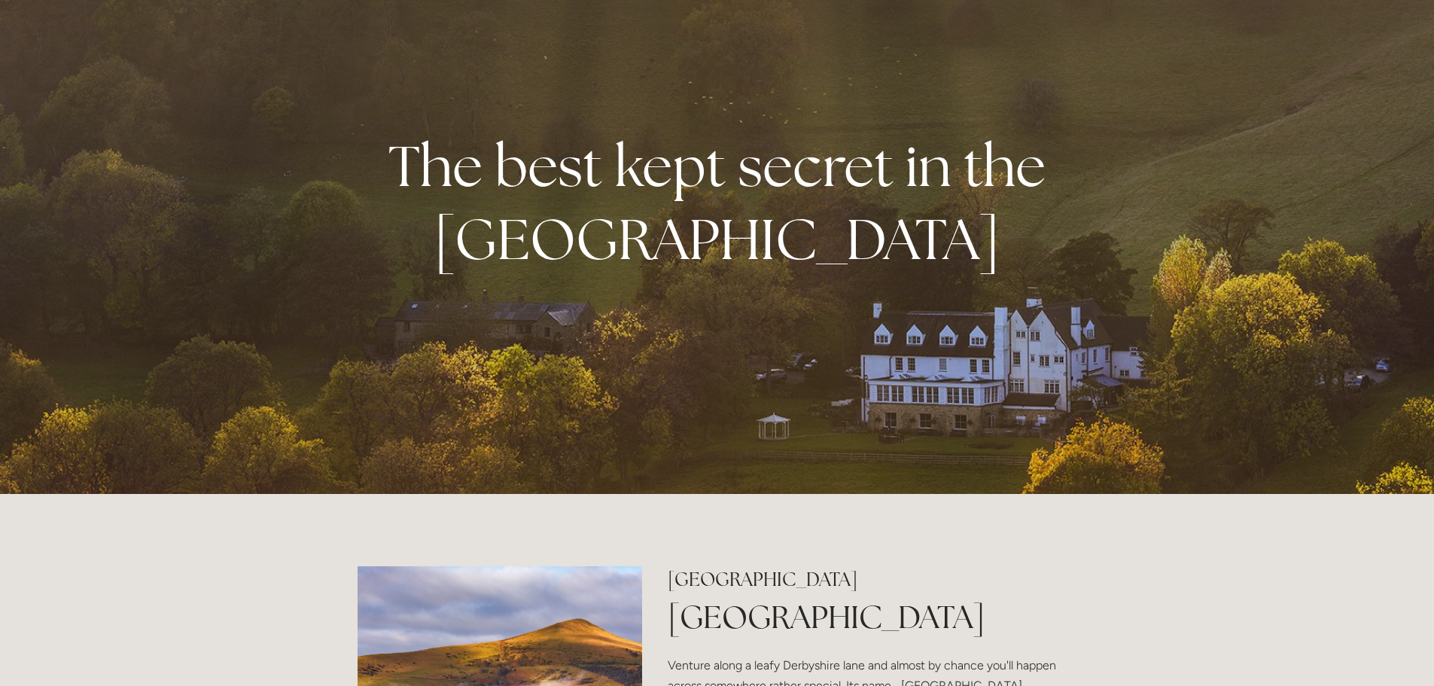
scroll to position [0, 0]
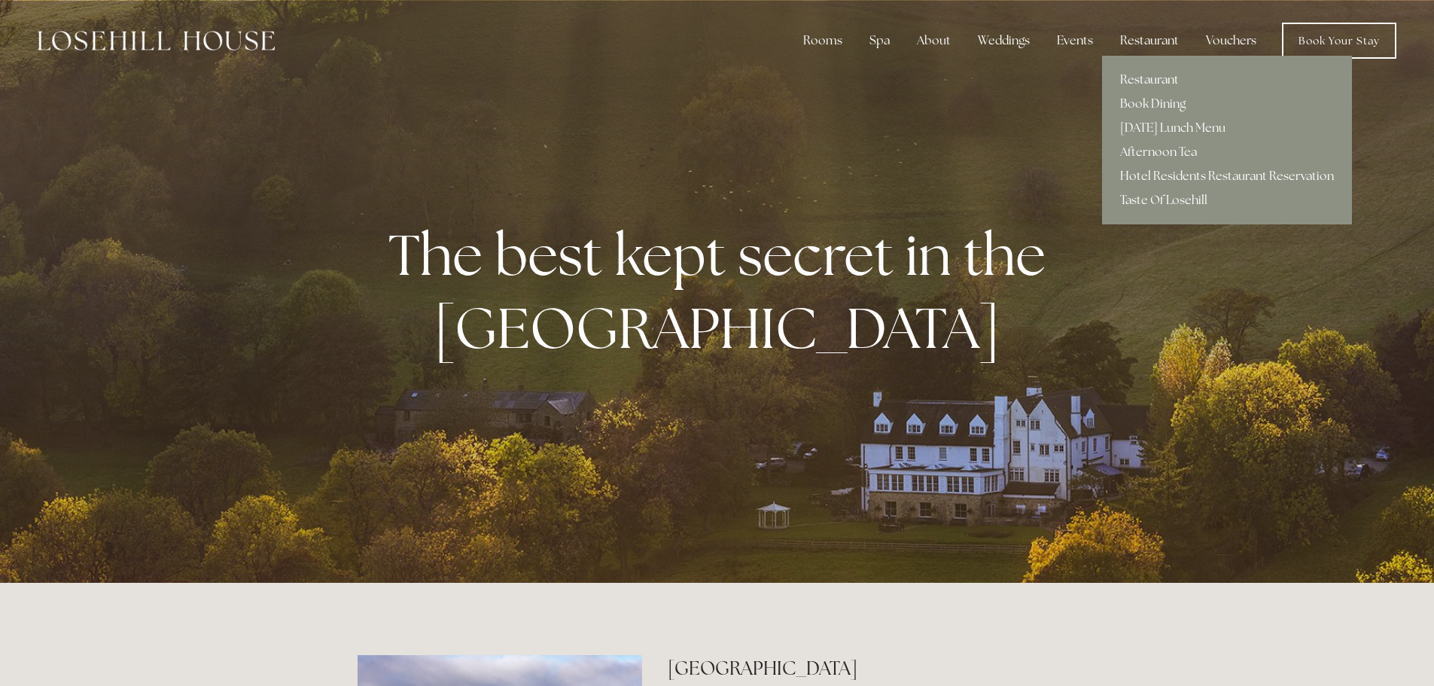
click at [1146, 75] on link "Restaurant" at bounding box center [1227, 80] width 250 height 24
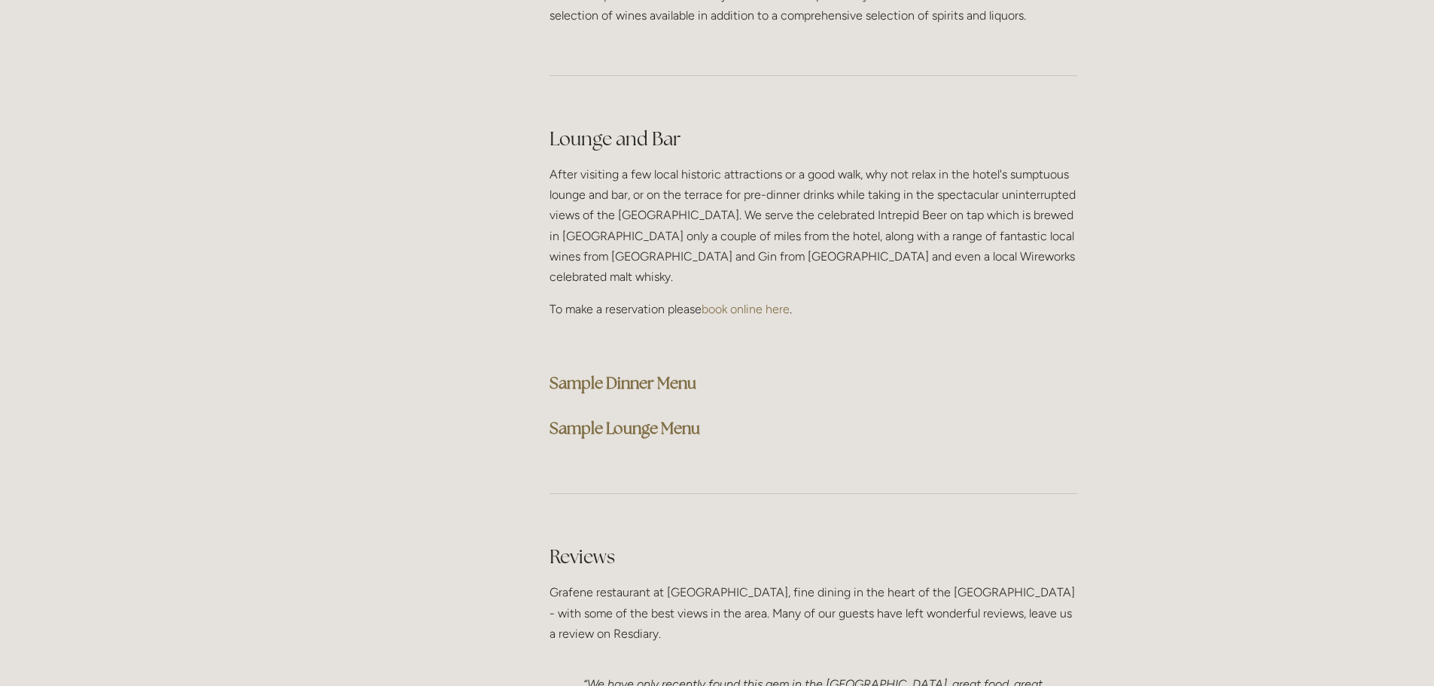
scroll to position [3776, 0]
click at [636, 372] on strong "Sample Dinner Menu" at bounding box center [622, 382] width 147 height 20
